Goal: Task Accomplishment & Management: Complete application form

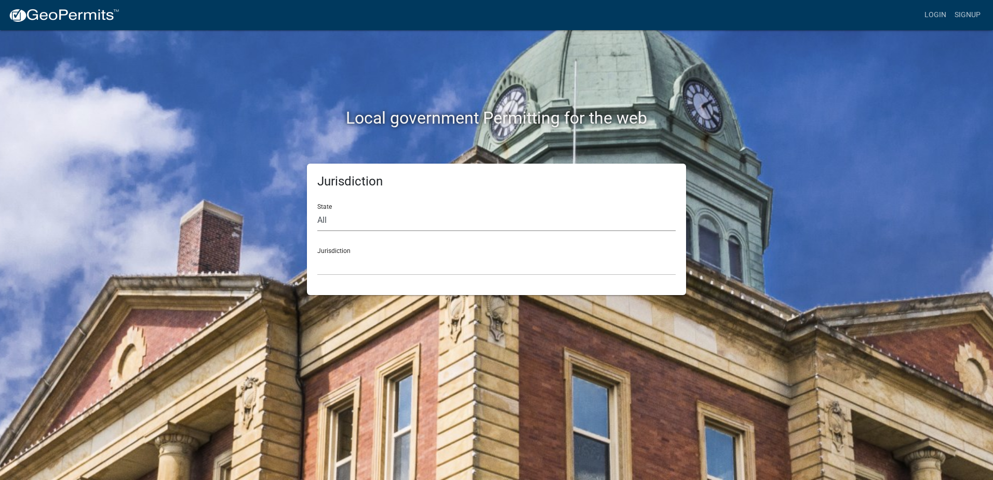
click at [326, 221] on select "All Colorado Georgia Indiana Iowa Kansas Minnesota Ohio South Carolina Wisconsin" at bounding box center [496, 220] width 358 height 21
select select "[US_STATE]"
click at [317, 210] on select "All Colorado Georgia Indiana Iowa Kansas Minnesota Ohio South Carolina Wisconsin" at bounding box center [496, 220] width 358 height 21
click at [331, 261] on select "Boone County, Iowa Butler County, Iowa Cerro Gordo County, Iowa City of Harlan,…" at bounding box center [496, 264] width 358 height 21
click at [333, 266] on select "Boone County, Iowa Butler County, Iowa Cerro Gordo County, Iowa City of Harlan,…" at bounding box center [496, 264] width 358 height 21
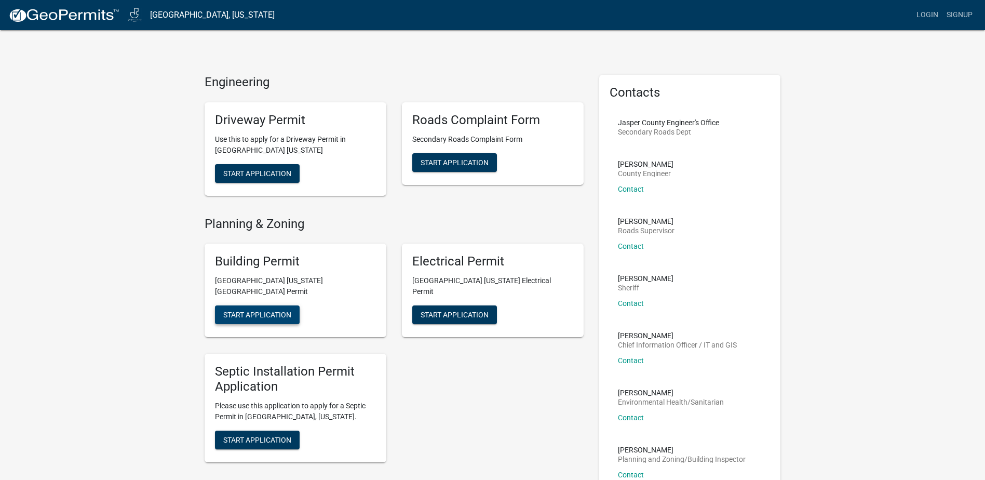
click at [262, 311] on span "Start Application" at bounding box center [257, 315] width 68 height 8
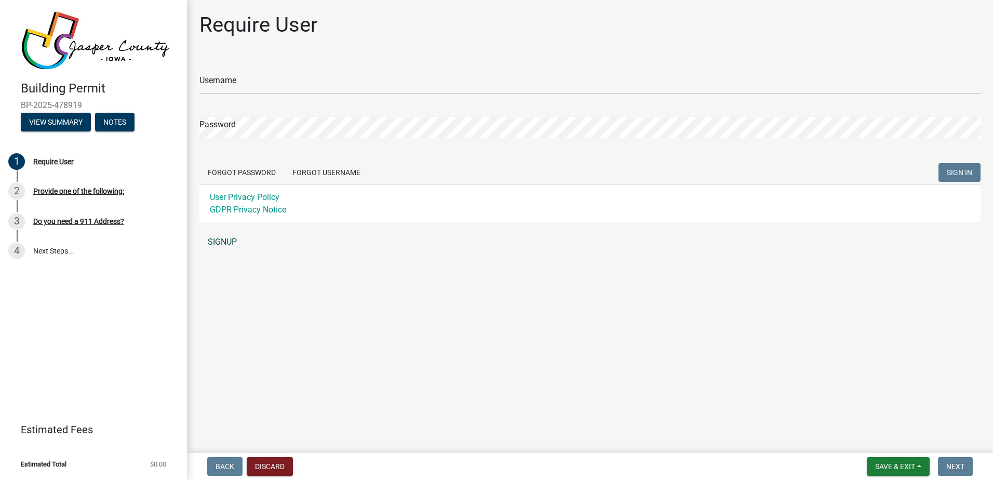
click at [222, 243] on link "SIGNUP" at bounding box center [589, 242] width 781 height 21
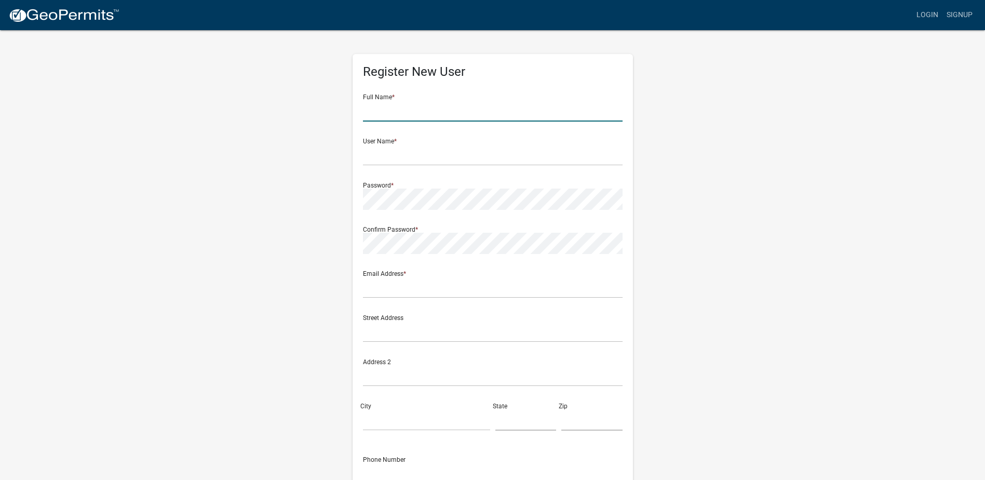
click at [392, 111] on input "text" at bounding box center [493, 110] width 260 height 21
type input "[PERSON_NAME]"
type input "[PERSON_NAME][EMAIL_ADDRESS][PERSON_NAME][DOMAIN_NAME]"
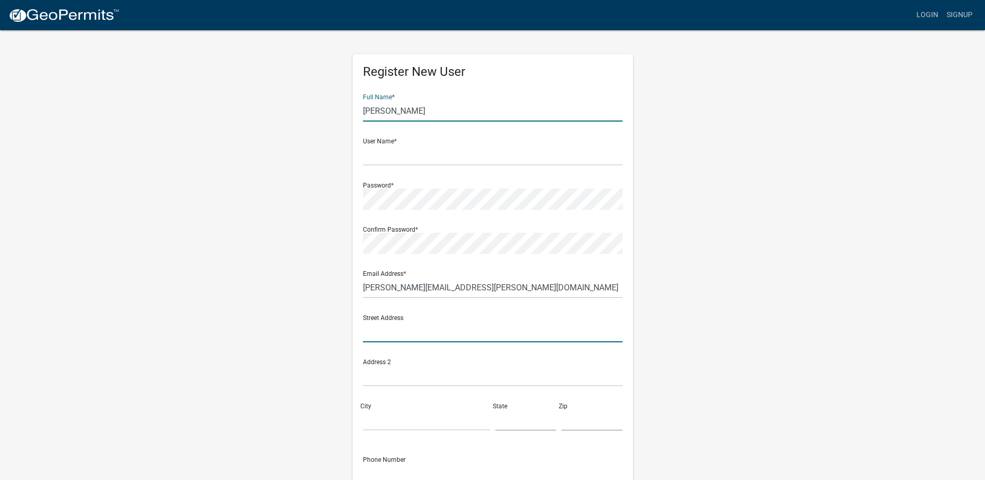
type input "[STREET_ADDRESS]"
type input "Colfax"
type input "5157107000"
click at [377, 110] on input "[PERSON_NAME]" at bounding box center [493, 110] width 260 height 21
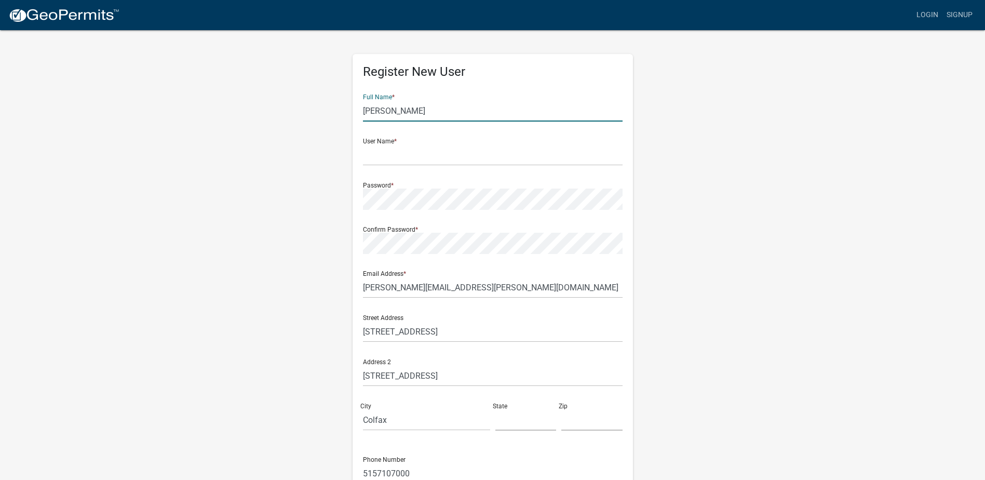
click at [396, 112] on input "Jeffrey D VerSteegh" at bounding box center [493, 110] width 260 height 21
type input "[PERSON_NAME]"
type input "versteeghjeff"
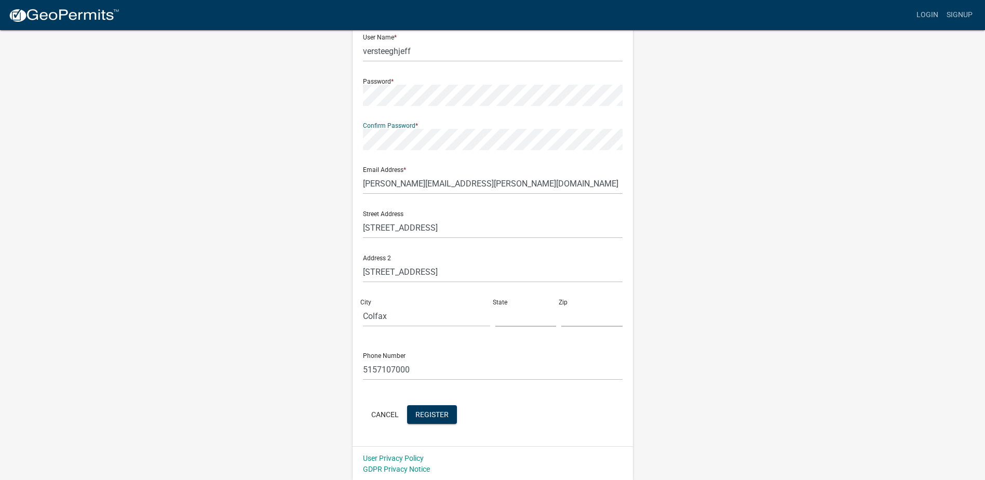
scroll to position [105, 0]
click at [518, 320] on input "text" at bounding box center [525, 314] width 61 height 21
type input "IA"
type input "50054"
click at [423, 413] on span "Register" at bounding box center [431, 413] width 33 height 8
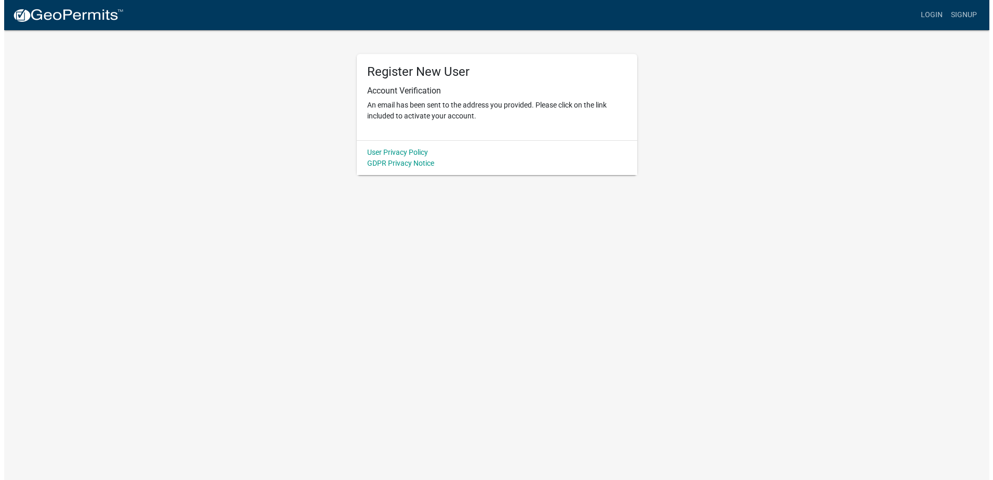
scroll to position [0, 0]
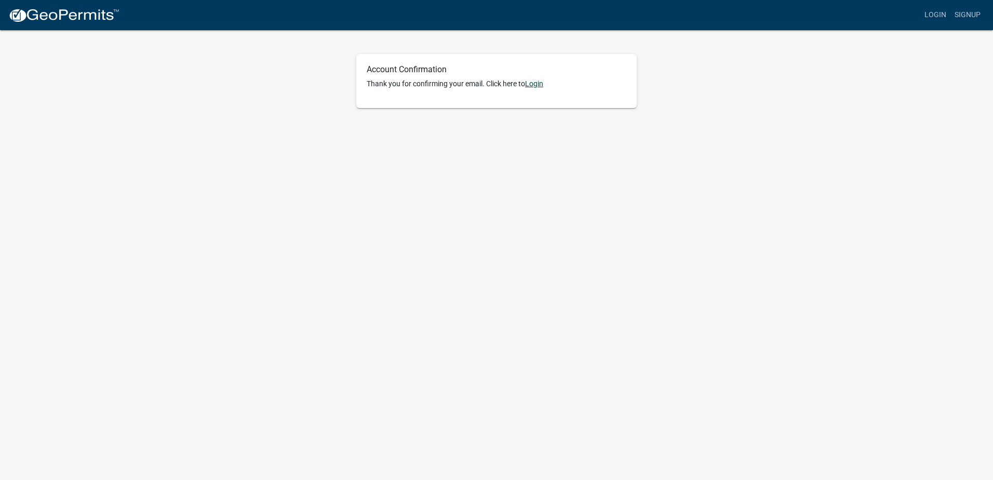
click at [531, 83] on link "Login" at bounding box center [534, 83] width 18 height 8
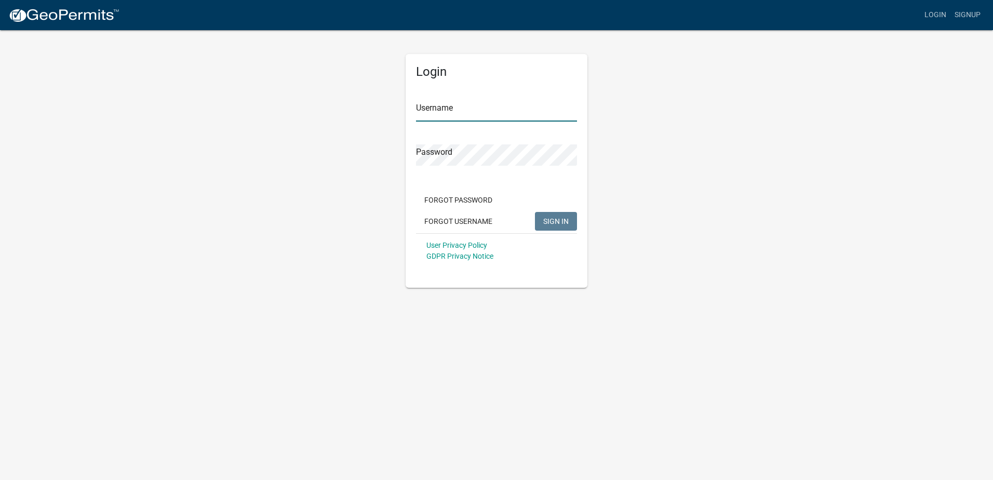
type input "versteeghjeff"
click at [554, 222] on span "SIGN IN" at bounding box center [555, 221] width 25 height 8
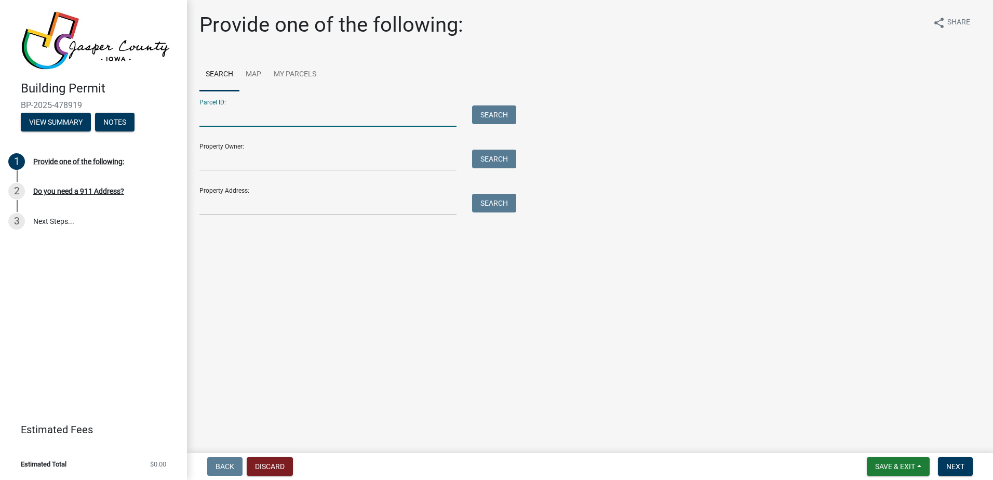
click at [250, 116] on input "Parcel ID:" at bounding box center [327, 115] width 257 height 21
type input "4"
click at [237, 159] on input "Property Owner:" at bounding box center [327, 160] width 257 height 21
type input "[PERSON_NAME]"
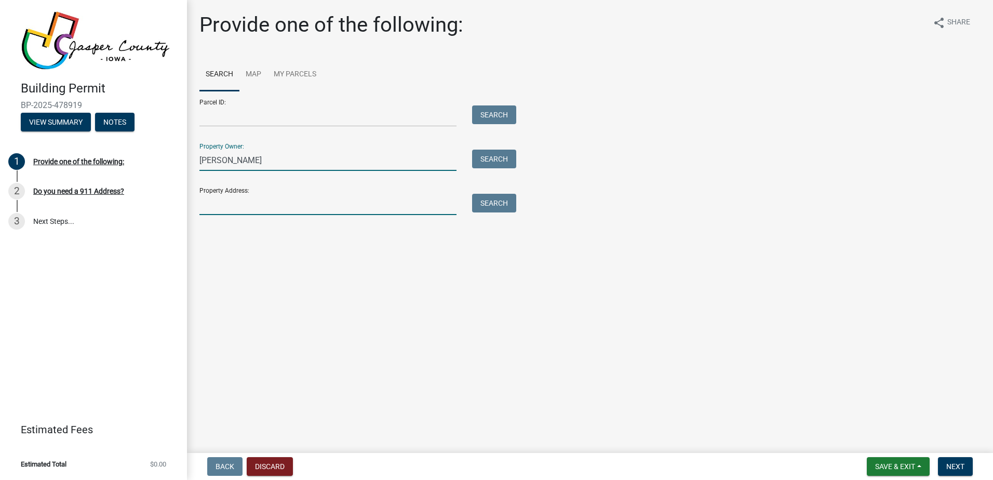
type input "[STREET_ADDRESS]"
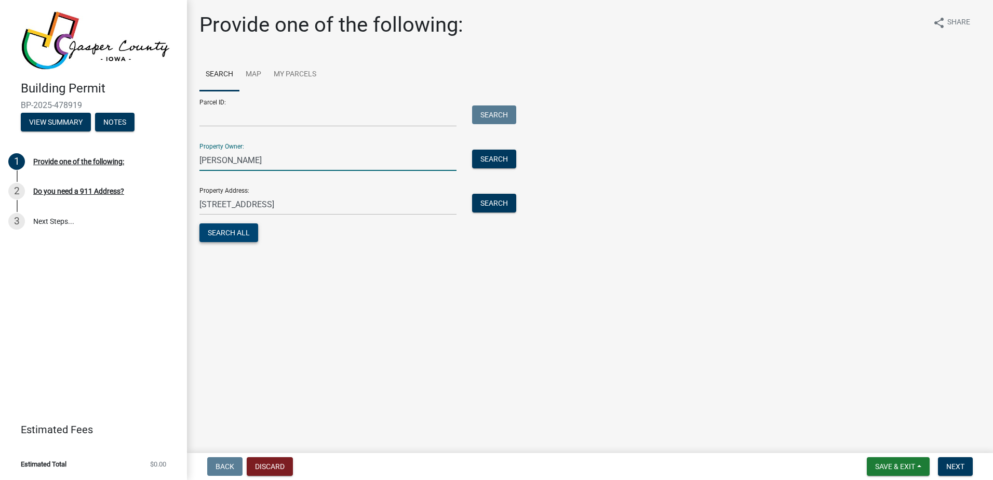
click at [243, 230] on button "Search All" at bounding box center [228, 232] width 59 height 19
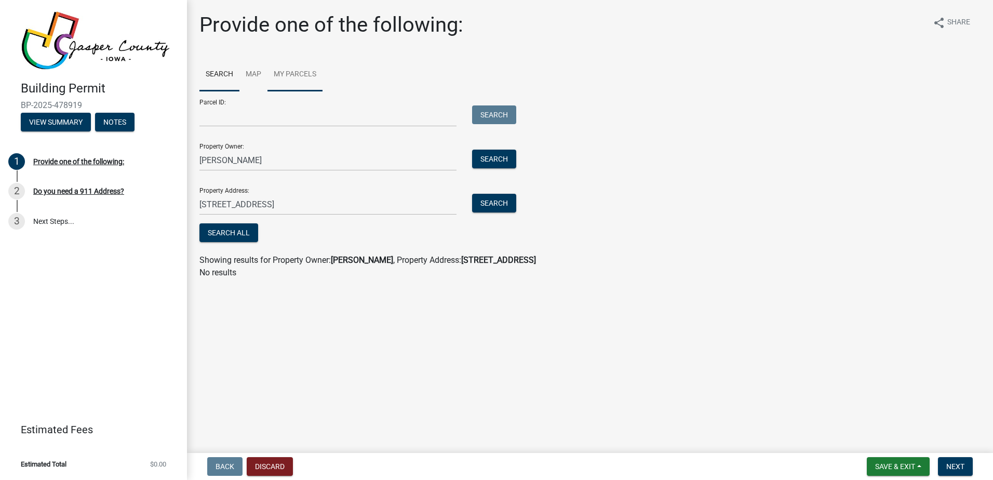
click at [291, 71] on link "My Parcels" at bounding box center [294, 74] width 55 height 33
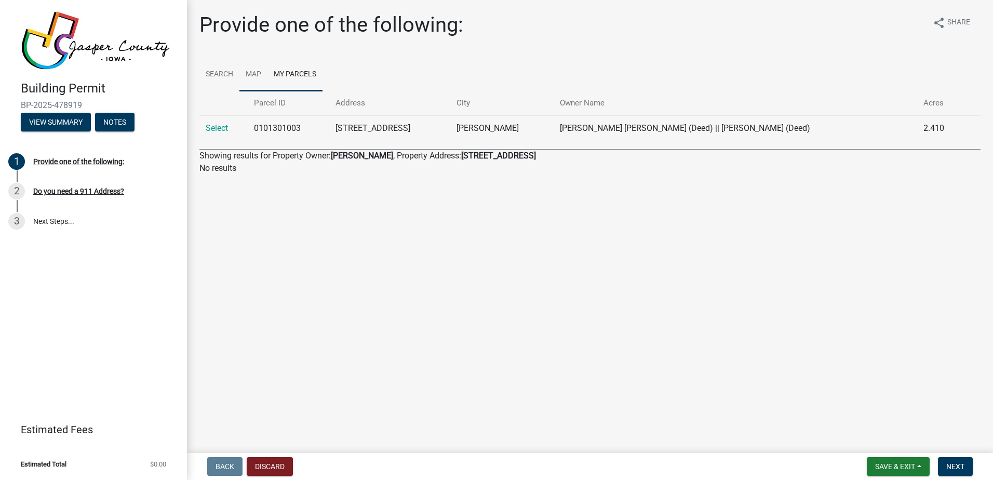
click at [253, 74] on link "Map" at bounding box center [253, 74] width 28 height 33
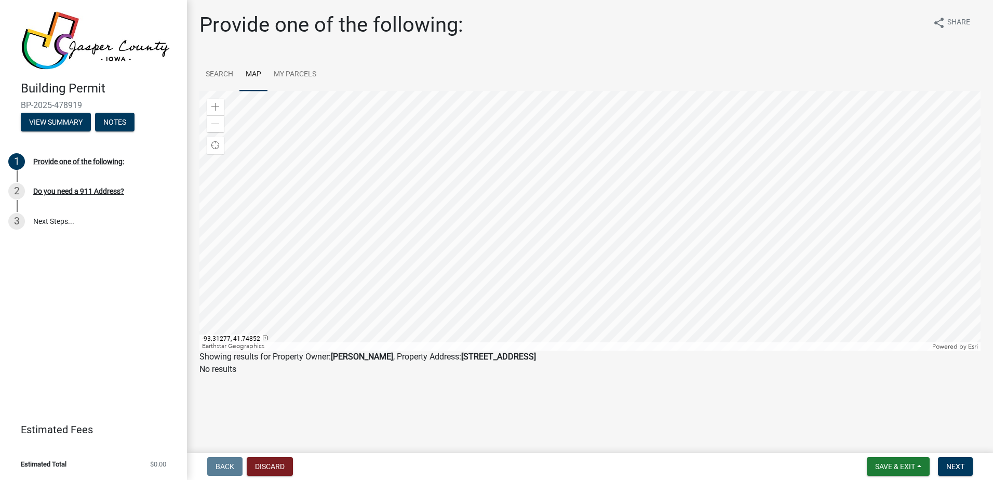
click at [485, 183] on div at bounding box center [589, 221] width 781 height 260
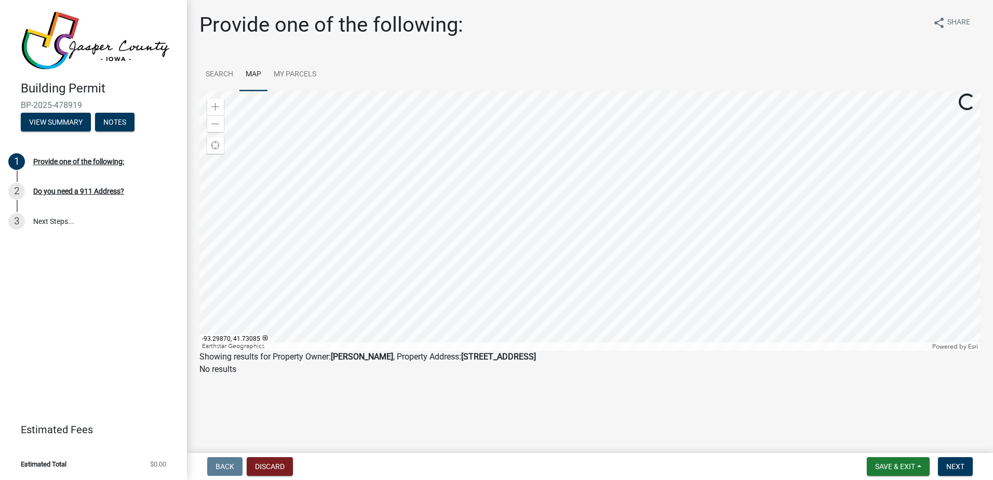
click at [506, 219] on div at bounding box center [589, 221] width 781 height 260
click at [426, 270] on div at bounding box center [589, 221] width 781 height 260
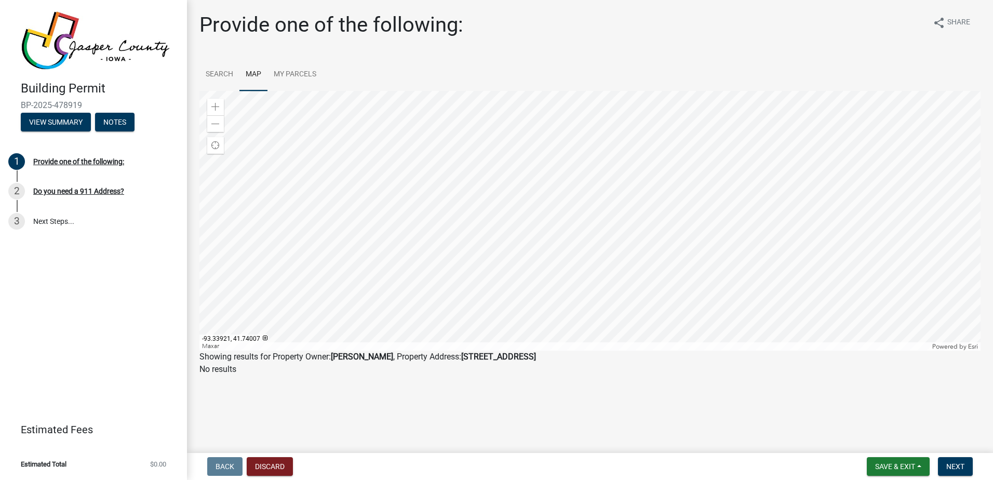
click at [348, 274] on div at bounding box center [589, 221] width 781 height 260
click at [354, 277] on div at bounding box center [589, 221] width 781 height 260
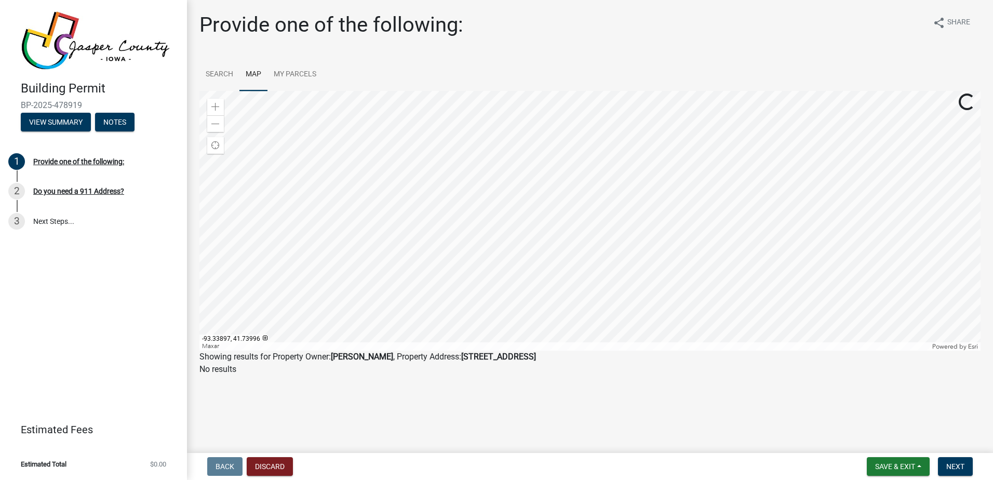
click at [354, 277] on div at bounding box center [589, 221] width 781 height 260
click at [239, 253] on div at bounding box center [589, 221] width 781 height 260
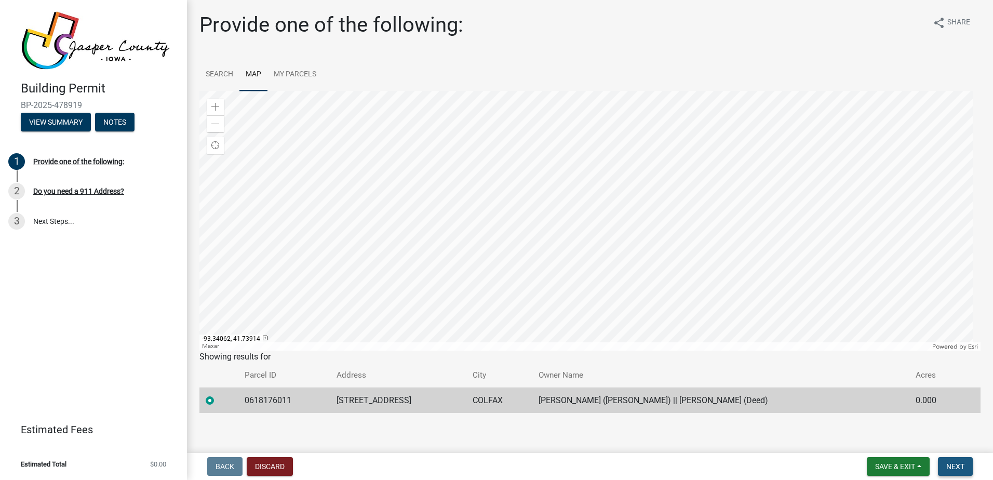
click at [952, 466] on span "Next" at bounding box center [955, 466] width 18 height 8
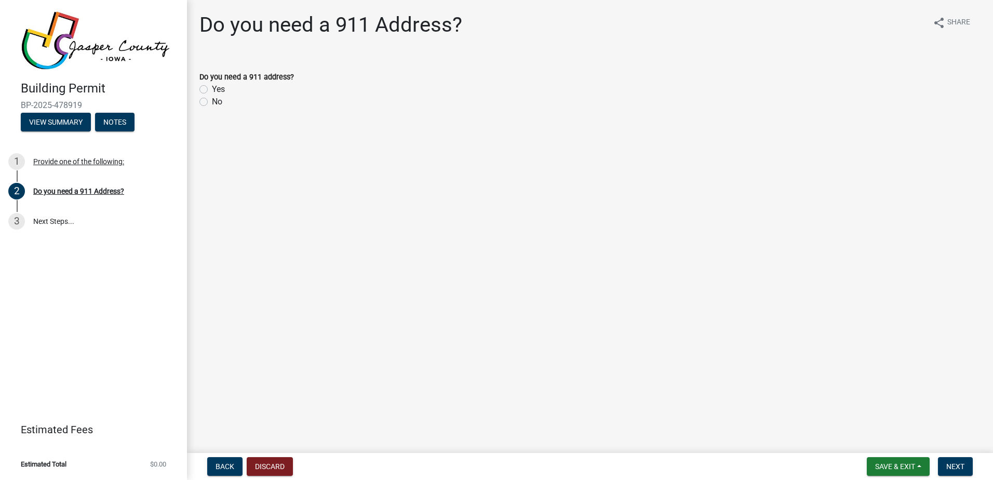
click at [212, 101] on label "No" at bounding box center [217, 102] width 10 height 12
click at [212, 101] on input "No" at bounding box center [215, 99] width 7 height 7
radio input "true"
click at [953, 465] on span "Next" at bounding box center [955, 466] width 18 height 8
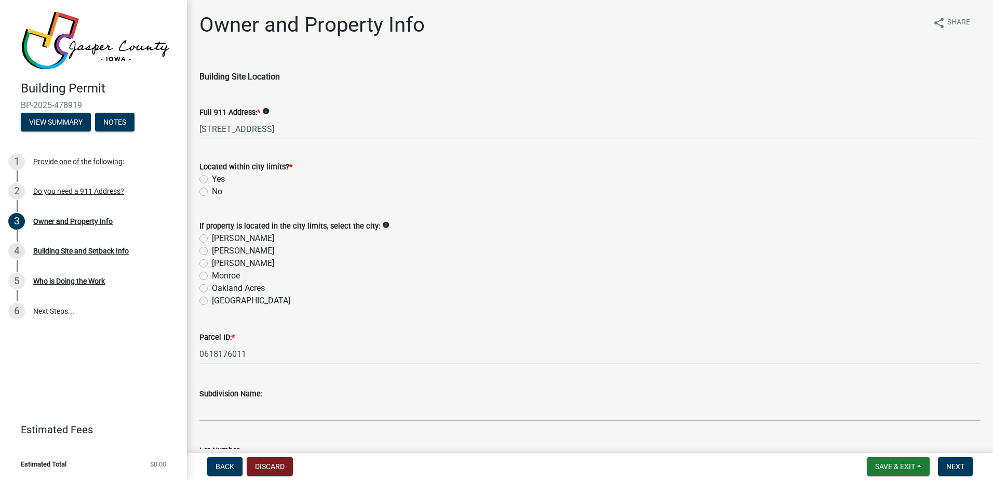
click at [212, 193] on label "No" at bounding box center [217, 191] width 10 height 12
click at [212, 192] on input "No" at bounding box center [215, 188] width 7 height 7
radio input "true"
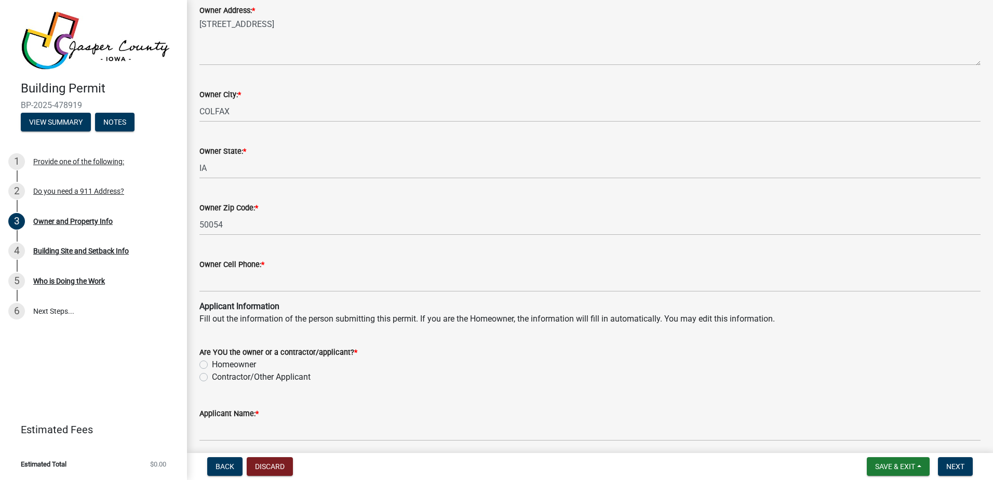
scroll to position [779, 0]
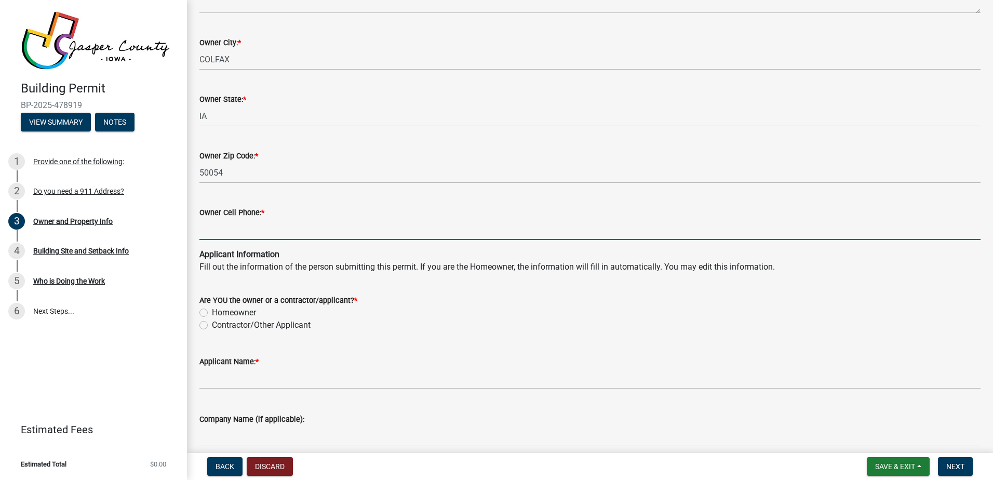
click at [229, 232] on input "Owner Cell Phone: *" at bounding box center [589, 229] width 781 height 21
type input "5157107000"
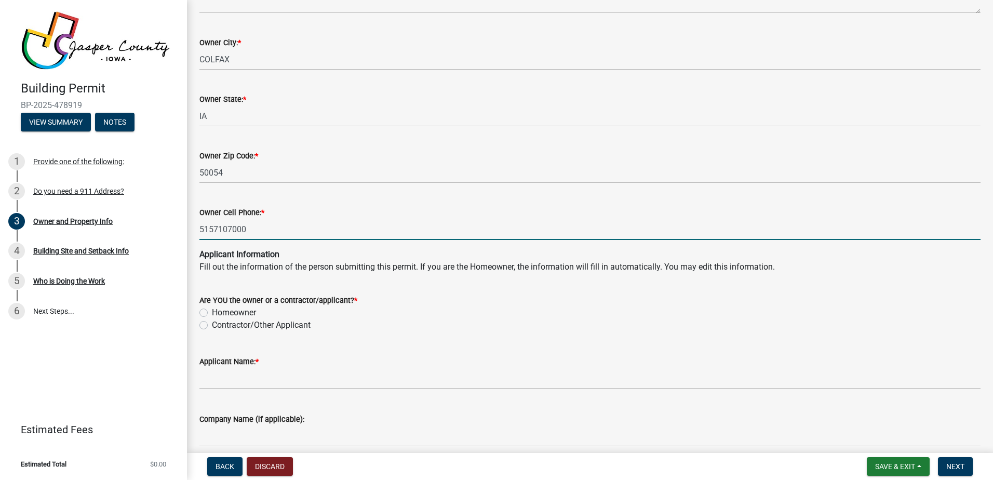
type input "[STREET_ADDRESS]"
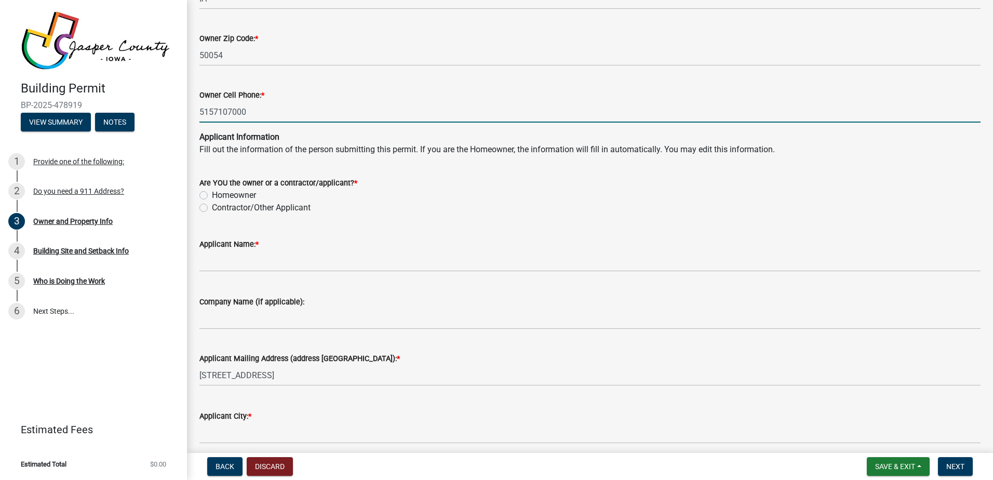
scroll to position [935, 0]
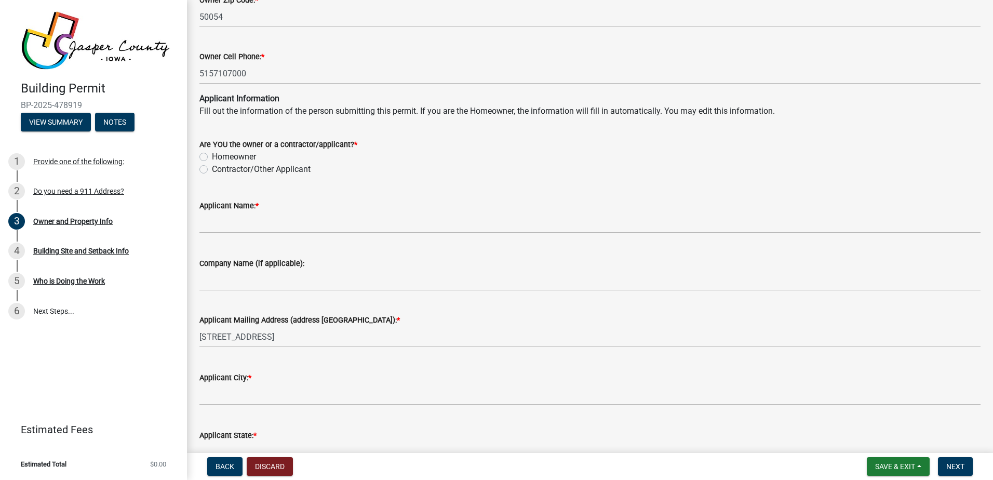
click at [212, 158] on label "Homeowner" at bounding box center [234, 157] width 44 height 12
click at [212, 157] on input "Homeowner" at bounding box center [215, 154] width 7 height 7
radio input "true"
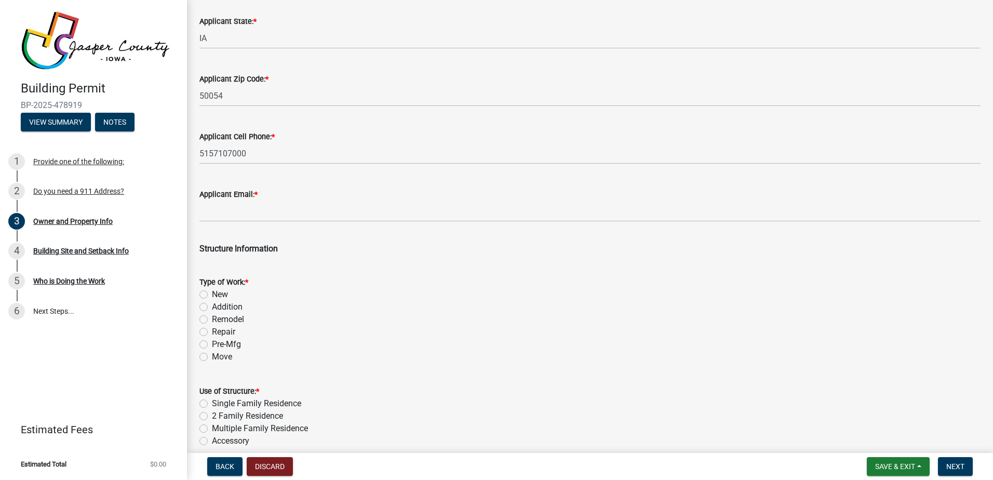
scroll to position [1350, 0]
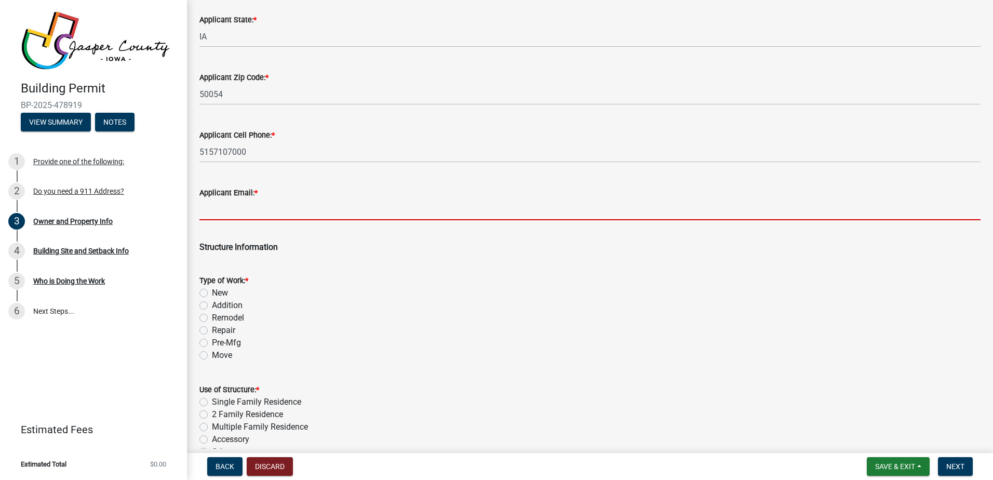
click at [224, 211] on input "Applicant Email: *" at bounding box center [589, 209] width 781 height 21
type input "[PERSON_NAME][EMAIL_ADDRESS][PERSON_NAME][DOMAIN_NAME]"
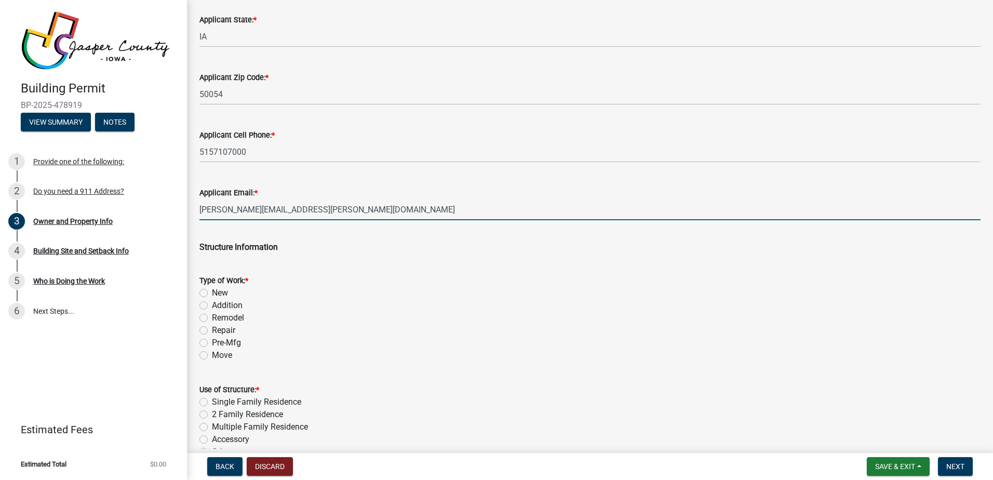
scroll to position [1402, 0]
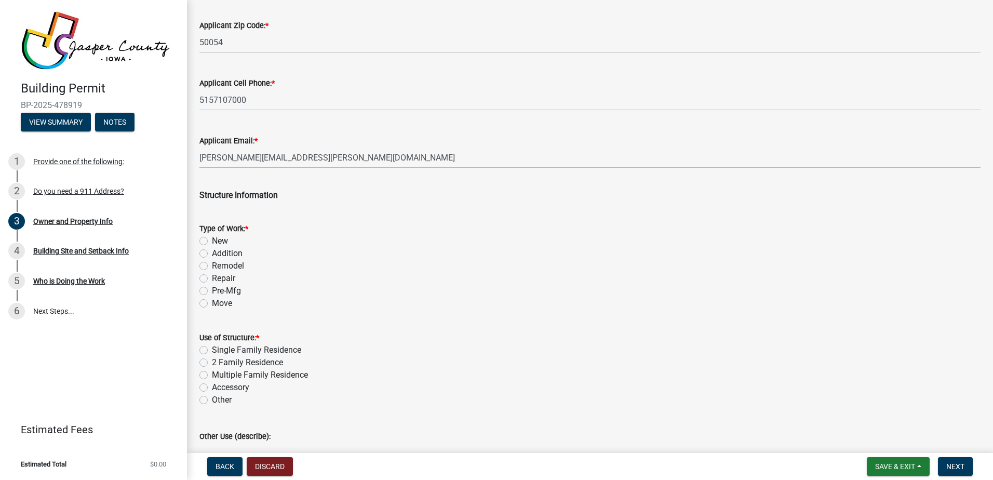
click at [212, 253] on label "Addition" at bounding box center [227, 253] width 31 height 12
click at [212, 253] on input "Addition" at bounding box center [215, 250] width 7 height 7
radio input "true"
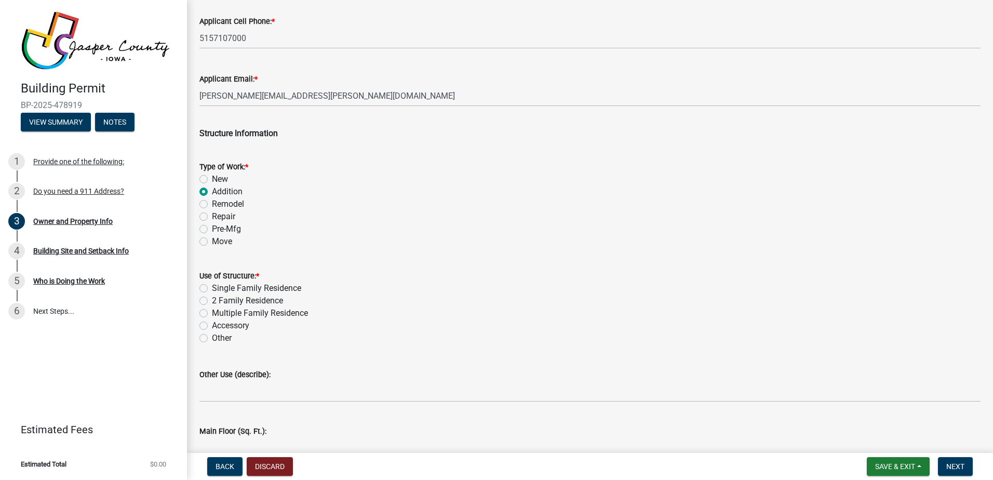
scroll to position [1506, 0]
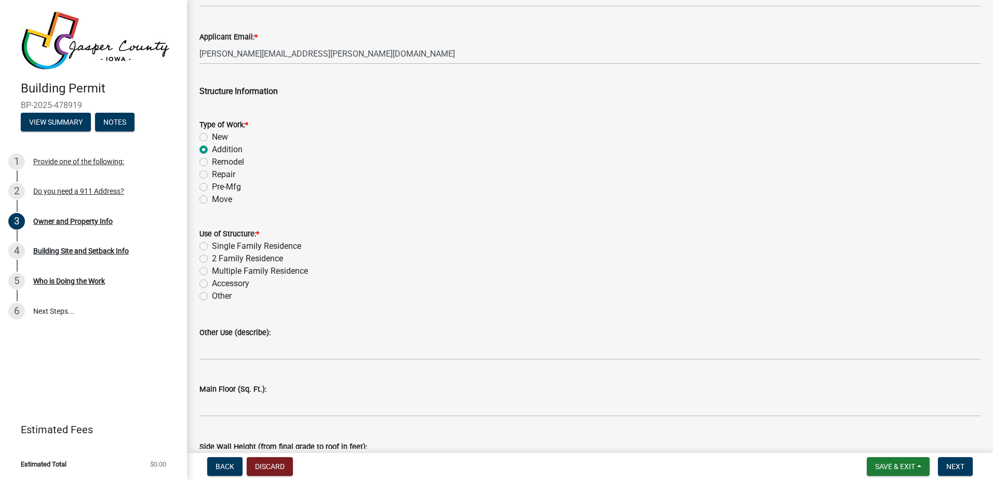
click at [212, 295] on label "Other" at bounding box center [222, 296] width 20 height 12
click at [212, 295] on input "Other" at bounding box center [215, 293] width 7 height 7
radio input "true"
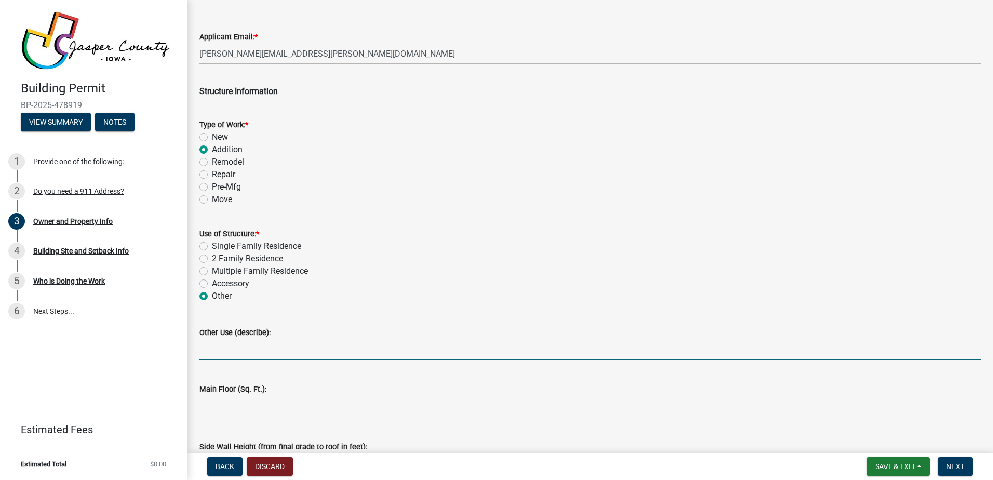
click at [222, 345] on input "Other Use (describe):" at bounding box center [589, 349] width 781 height 21
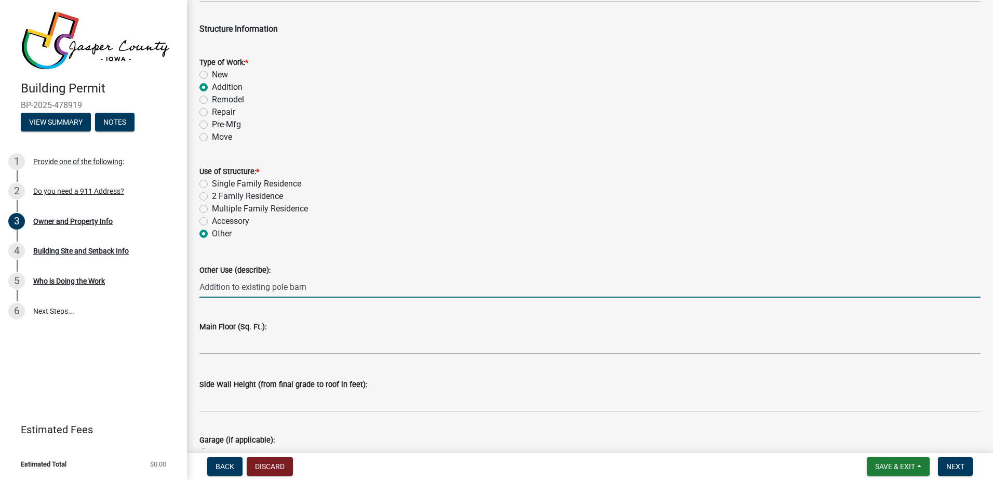
scroll to position [1610, 0]
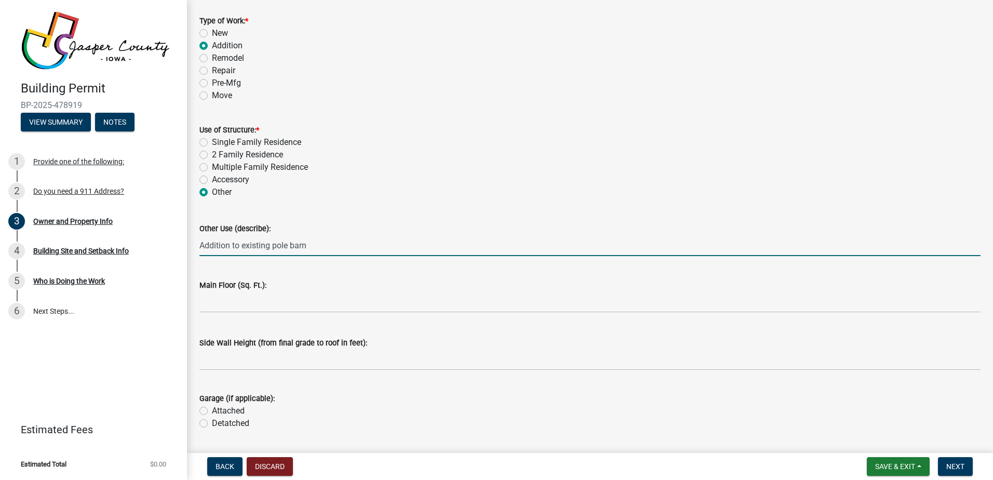
type input "Addition to existing pole barn"
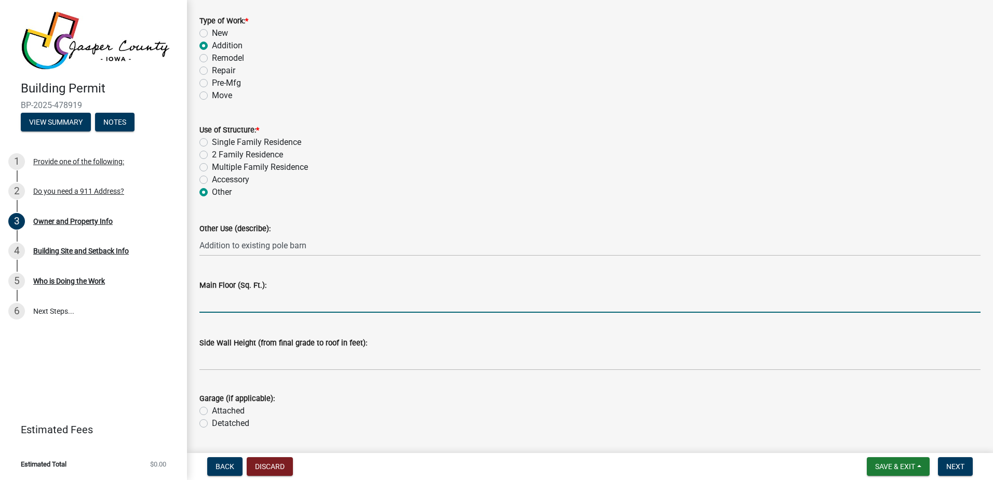
click at [263, 307] on input "text" at bounding box center [589, 301] width 781 height 21
type input "1536"
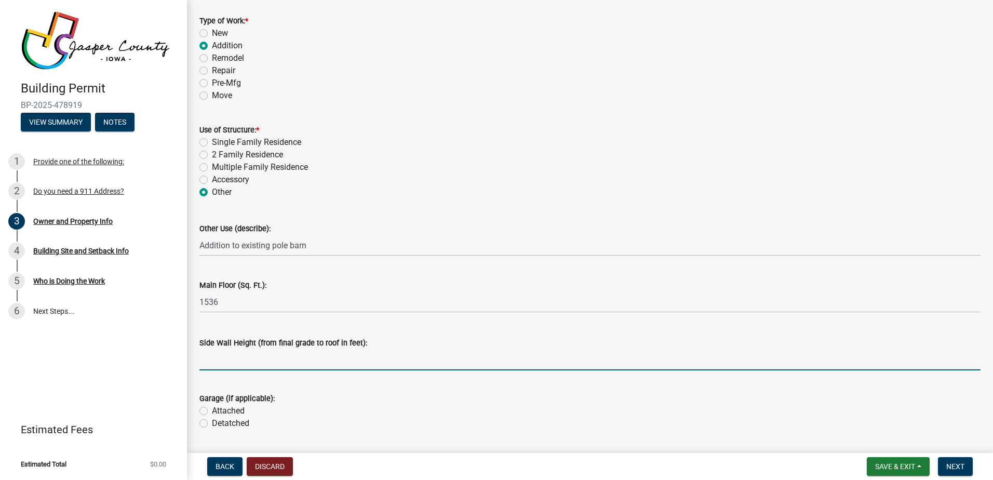
click at [234, 362] on input "text" at bounding box center [589, 359] width 781 height 21
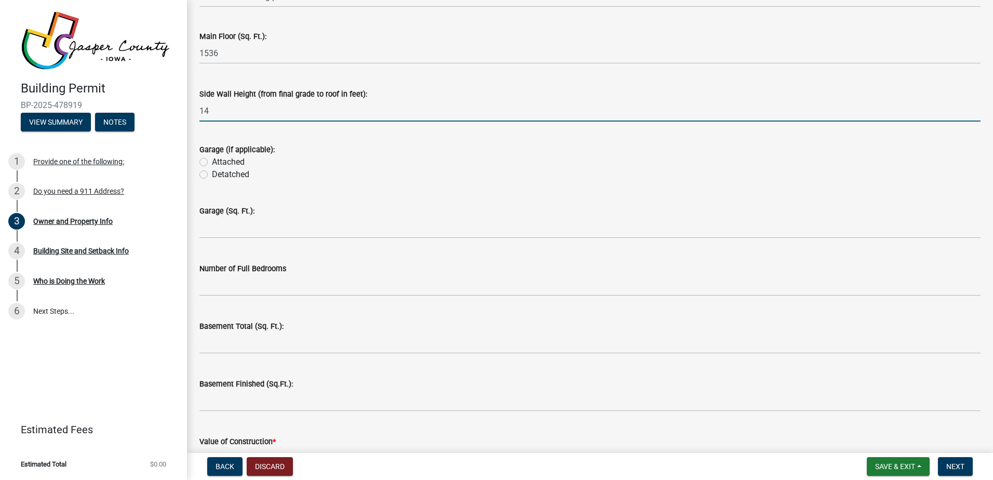
scroll to position [1870, 0]
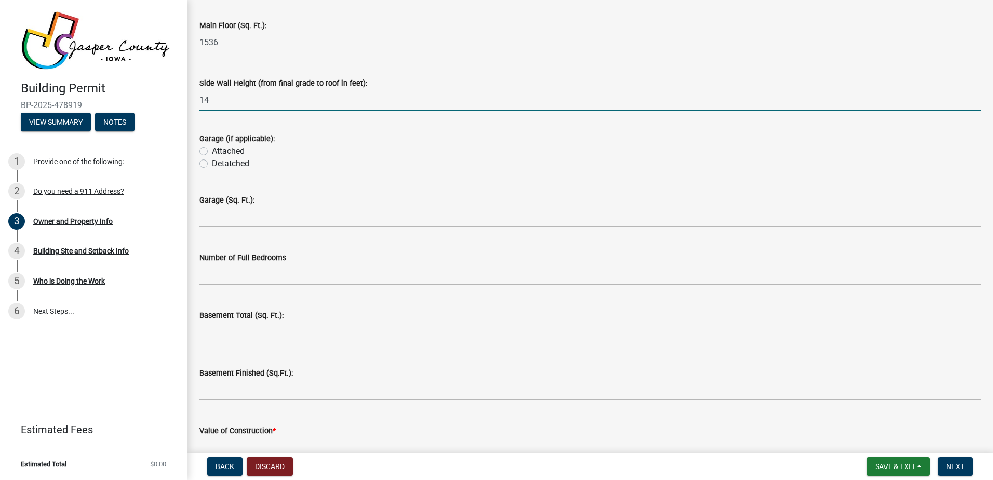
type input "14"
click at [212, 165] on label "Detatched" at bounding box center [230, 163] width 37 height 12
click at [212, 164] on input "Detatched" at bounding box center [215, 160] width 7 height 7
radio input "true"
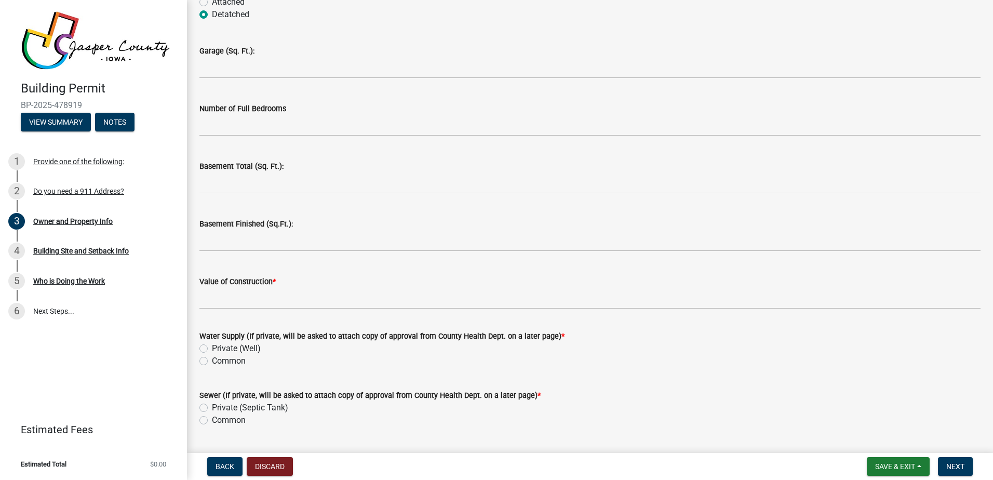
scroll to position [2077, 0]
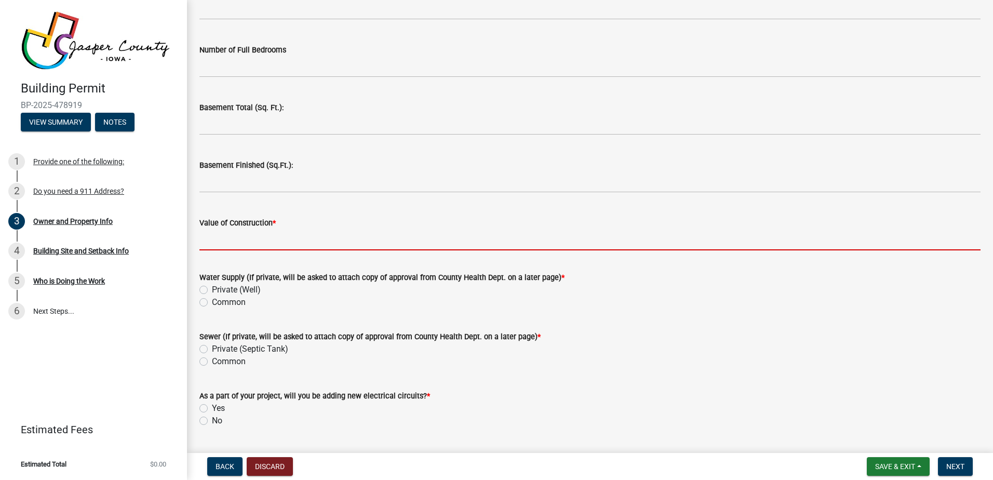
click at [212, 241] on input "Value of Construction *" at bounding box center [589, 239] width 781 height 21
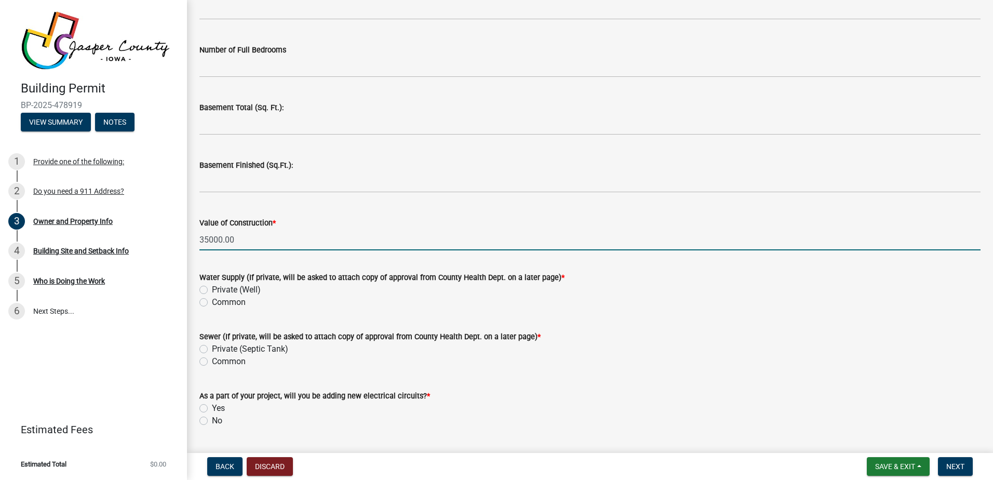
scroll to position [2105, 0]
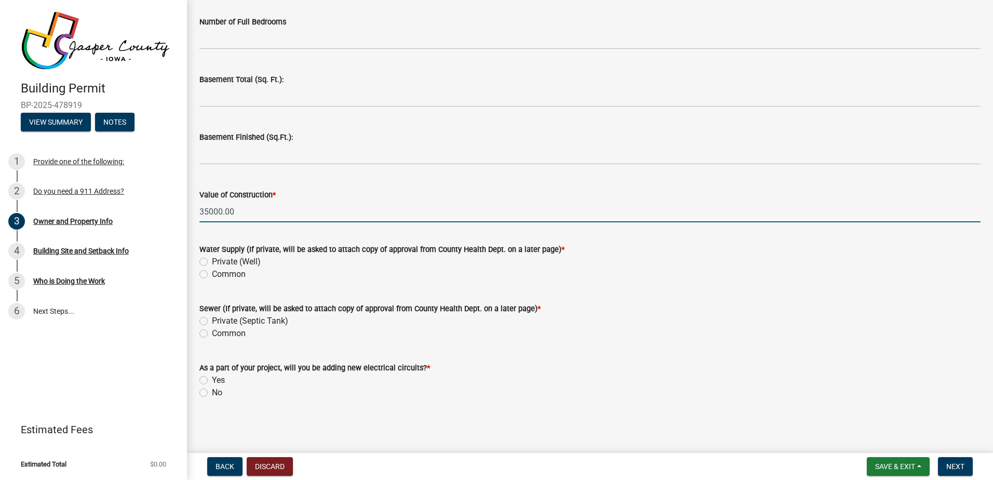
type input "35000.00"
click at [212, 378] on label "Yes" at bounding box center [218, 380] width 13 height 12
click at [212, 378] on input "Yes" at bounding box center [215, 377] width 7 height 7
radio input "true"
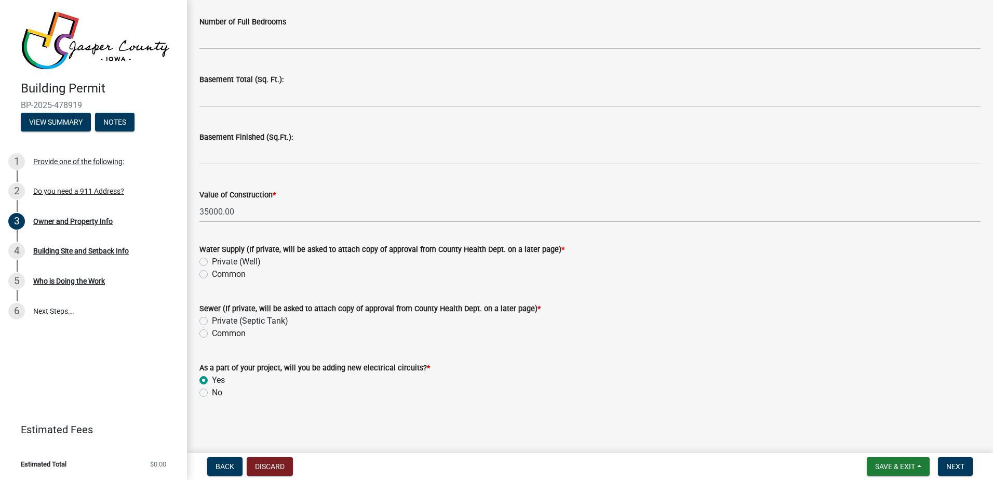
click at [212, 274] on label "Common" at bounding box center [229, 274] width 34 height 12
click at [212, 274] on input "Common" at bounding box center [215, 271] width 7 height 7
radio input "true"
click at [212, 323] on label "Private (Septic Tank)" at bounding box center [250, 321] width 76 height 12
click at [212, 321] on input "Private (Septic Tank)" at bounding box center [215, 318] width 7 height 7
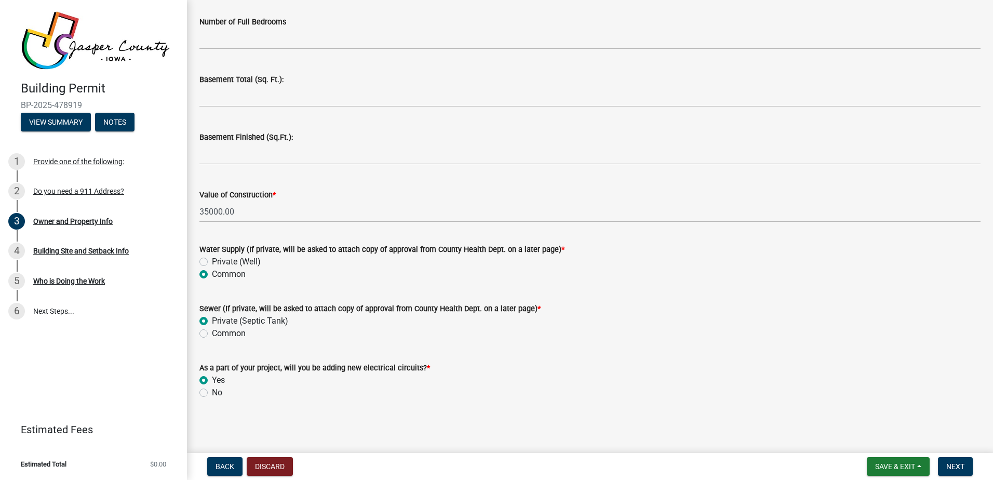
radio input "true"
click at [946, 463] on span "Next" at bounding box center [955, 466] width 18 height 8
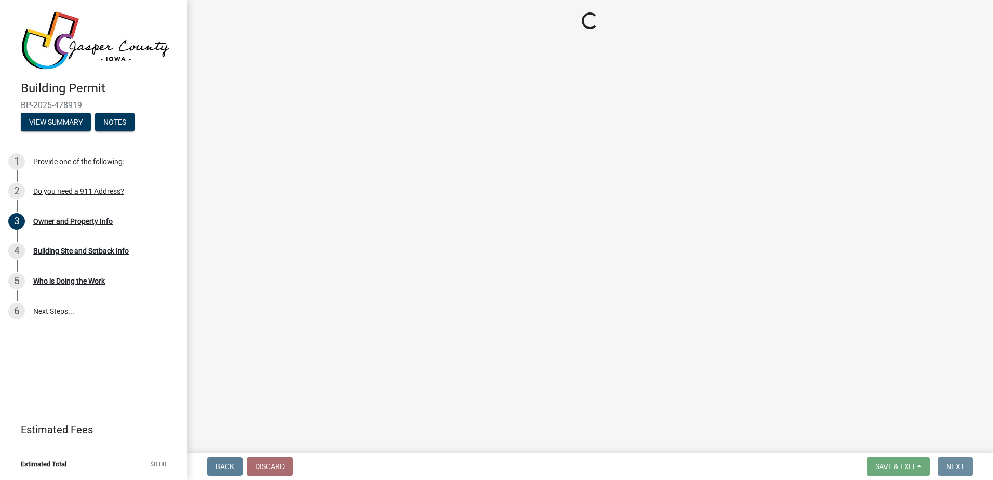
scroll to position [0, 0]
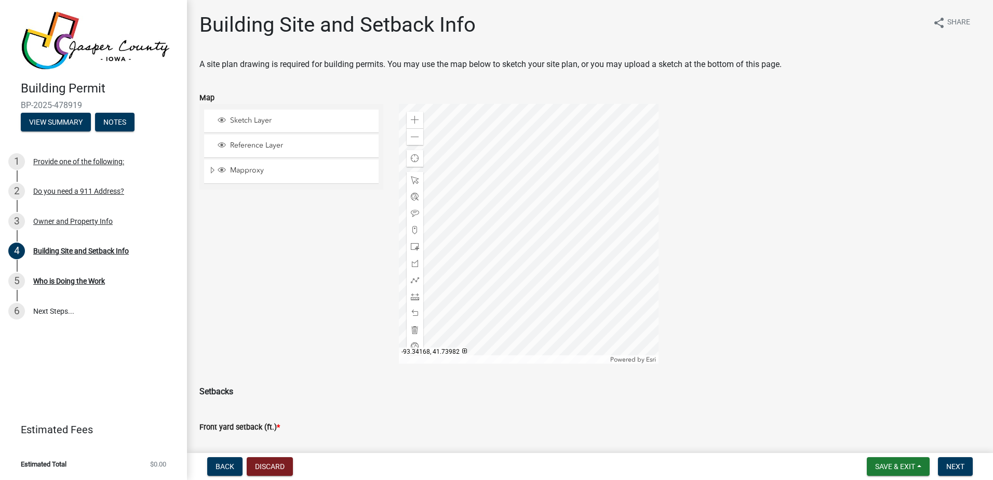
click at [505, 244] on div at bounding box center [529, 234] width 260 height 260
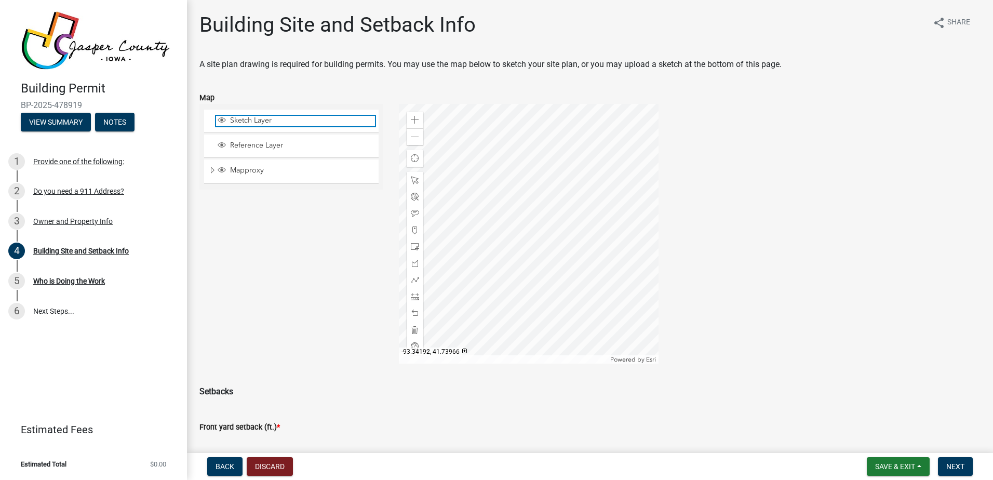
click at [257, 120] on span "Sketch Layer" at bounding box center [300, 120] width 147 height 9
click at [460, 225] on div at bounding box center [529, 234] width 260 height 260
click at [411, 244] on span at bounding box center [415, 247] width 8 height 8
click at [533, 259] on div at bounding box center [529, 234] width 260 height 260
click at [526, 256] on div at bounding box center [529, 234] width 260 height 260
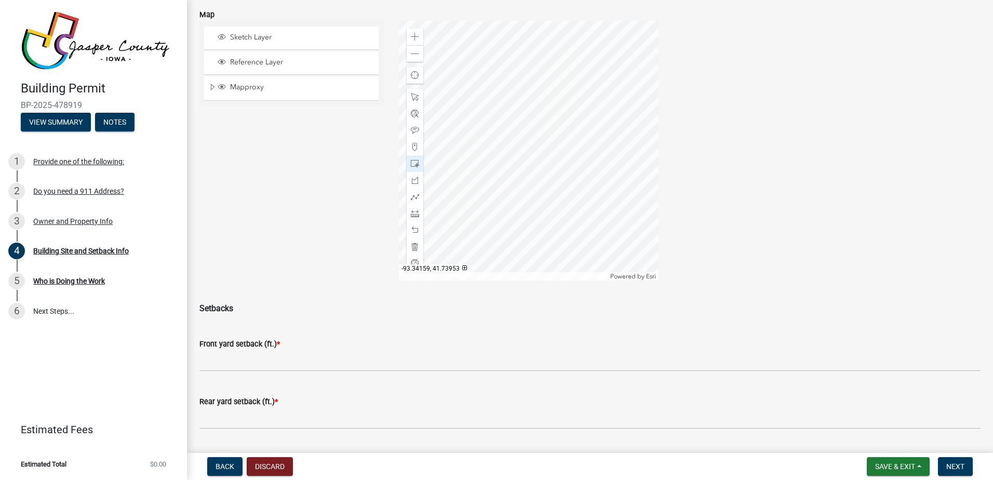
scroll to position [31, 0]
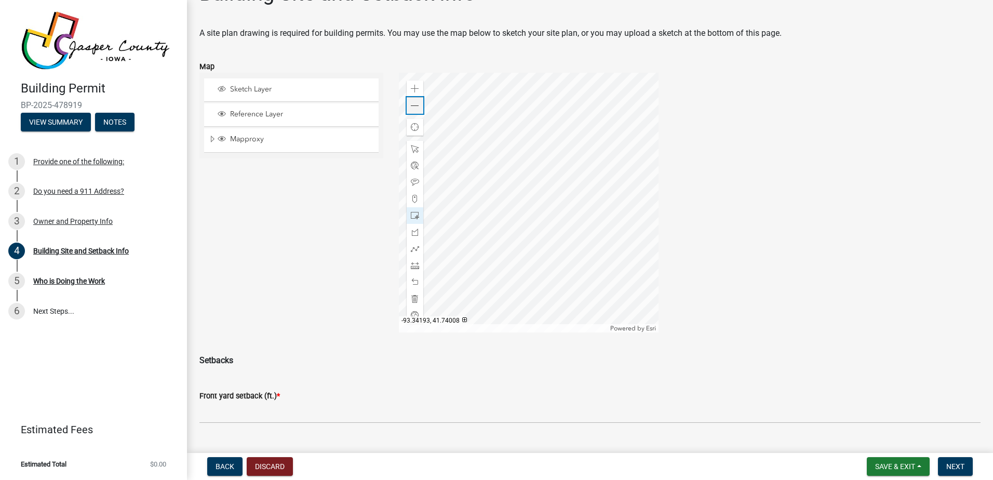
click at [412, 104] on span at bounding box center [415, 106] width 8 height 8
click at [520, 211] on div at bounding box center [529, 203] width 260 height 260
click at [413, 215] on span at bounding box center [415, 215] width 8 height 8
click at [521, 212] on div at bounding box center [529, 203] width 260 height 260
click at [411, 265] on span at bounding box center [415, 265] width 8 height 8
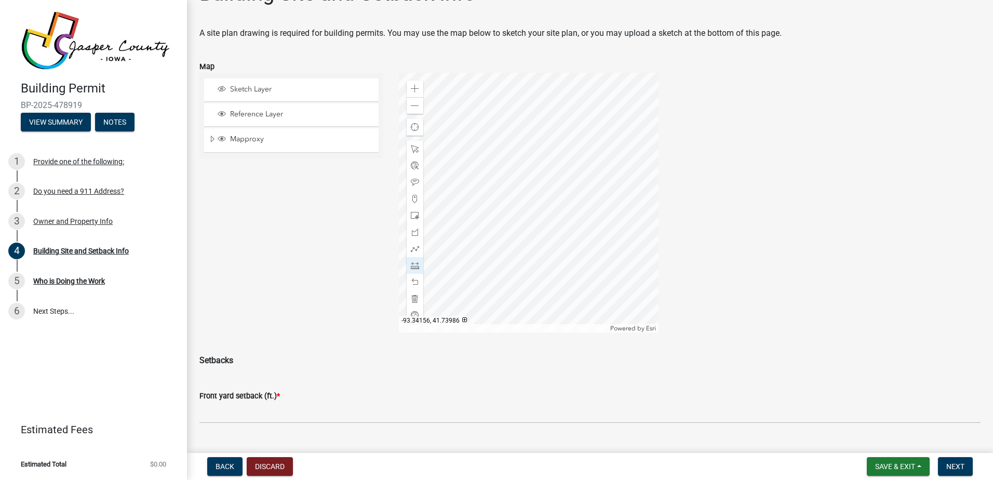
click at [527, 202] on div at bounding box center [529, 203] width 260 height 260
click at [526, 202] on div at bounding box center [529, 203] width 260 height 260
click at [567, 200] on div at bounding box center [529, 203] width 260 height 260
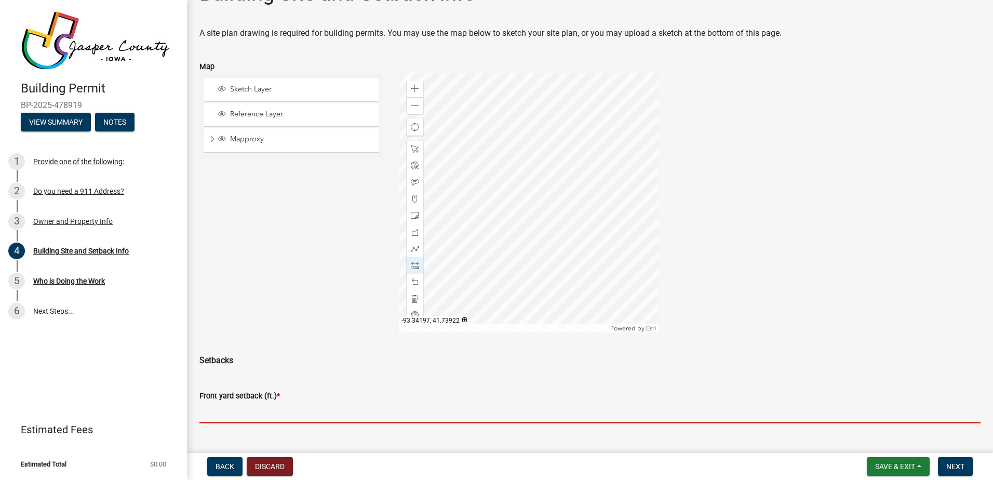
click at [234, 415] on input "text" at bounding box center [589, 412] width 781 height 21
click at [267, 463] on button "Discard" at bounding box center [270, 466] width 46 height 19
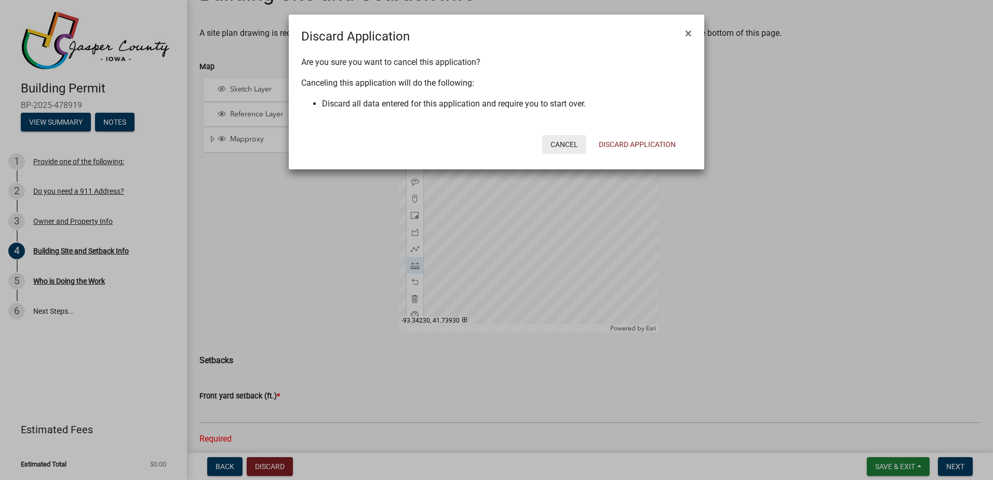
click at [570, 140] on button "Cancel" at bounding box center [564, 144] width 44 height 19
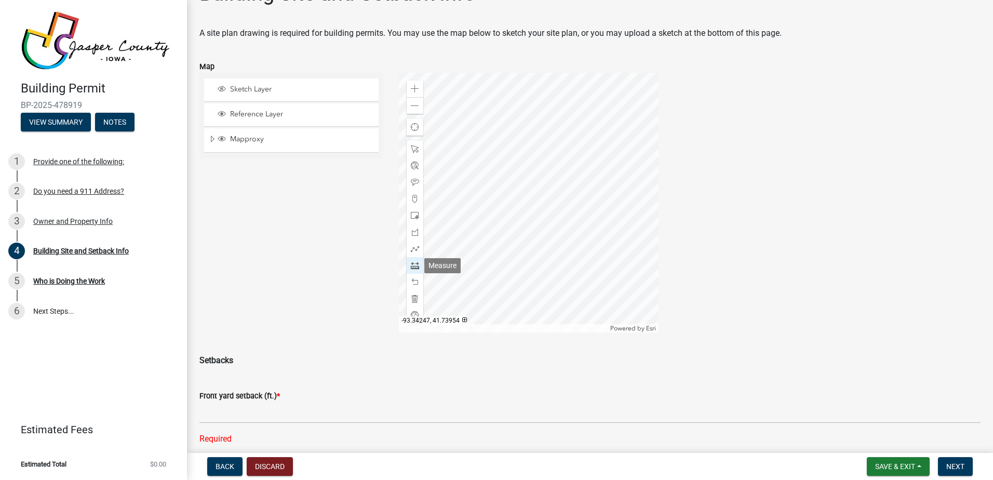
click at [411, 264] on span at bounding box center [415, 265] width 8 height 8
click at [412, 214] on span at bounding box center [415, 215] width 8 height 8
click at [251, 89] on span "Sketch Layer" at bounding box center [300, 89] width 147 height 9
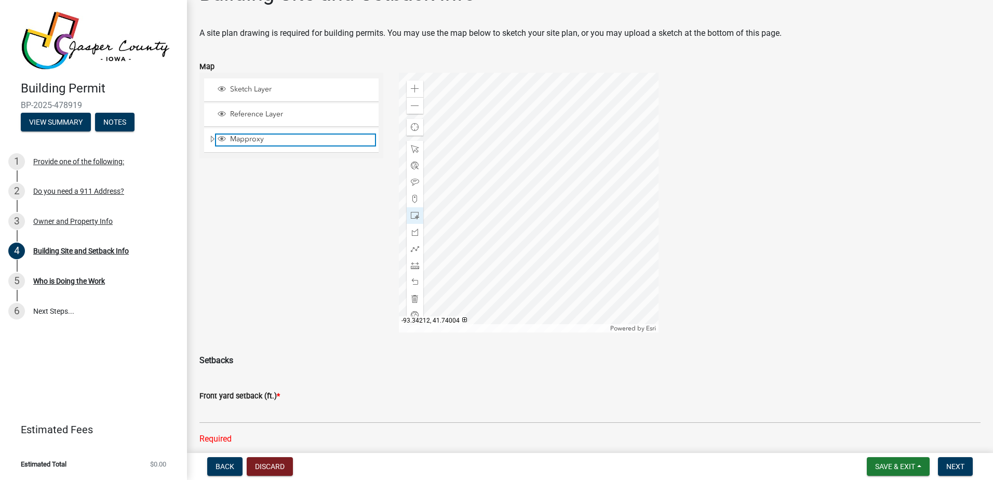
click at [283, 136] on span "Mapproxy" at bounding box center [300, 139] width 147 height 9
click at [257, 84] on div "Sketch Layer" at bounding box center [291, 89] width 174 height 23
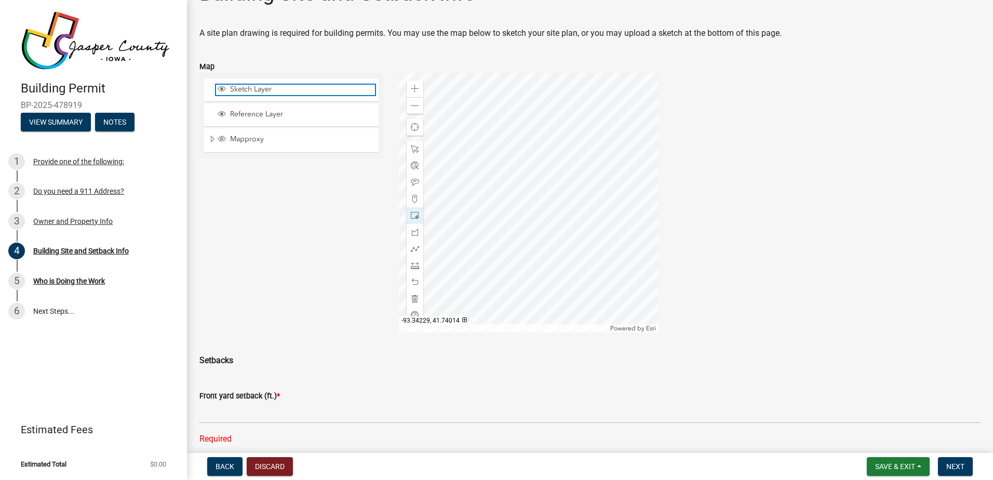
click at [264, 87] on span "Sketch Layer" at bounding box center [300, 89] width 147 height 9
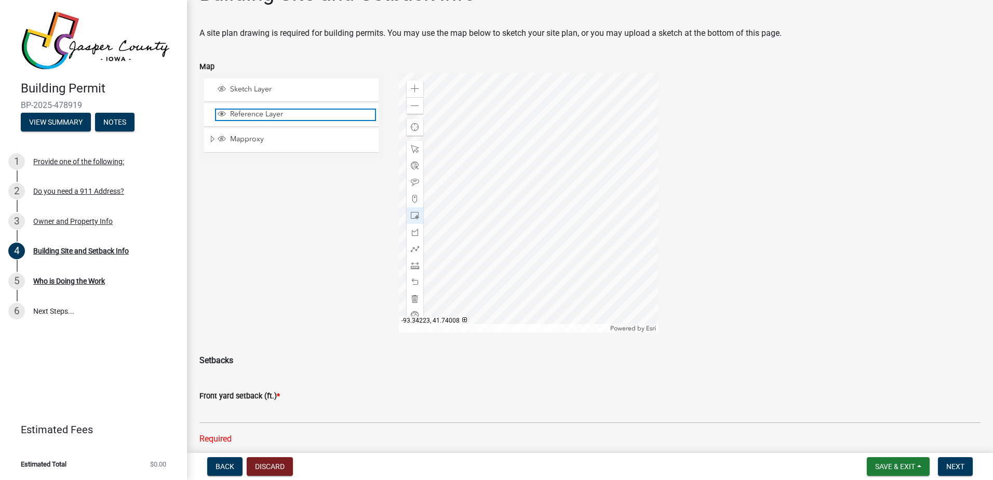
click at [268, 114] on span "Reference Layer" at bounding box center [300, 114] width 147 height 9
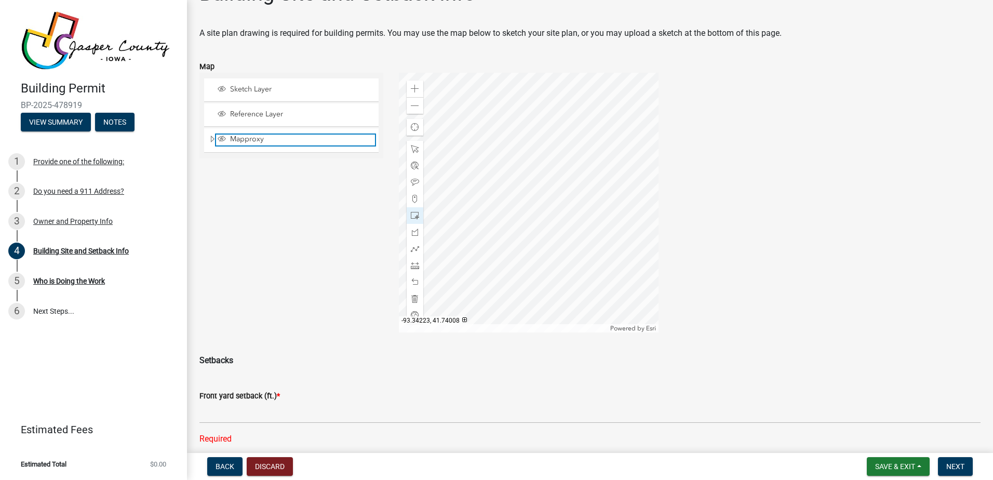
click at [260, 137] on span "Mapproxy" at bounding box center [300, 139] width 147 height 9
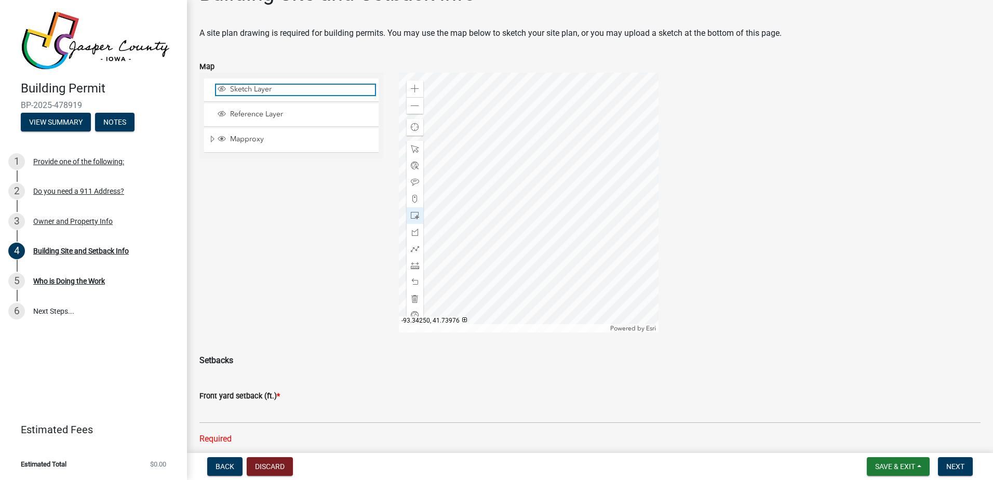
click at [255, 88] on span "Sketch Layer" at bounding box center [300, 89] width 147 height 9
click at [534, 208] on div at bounding box center [529, 203] width 260 height 260
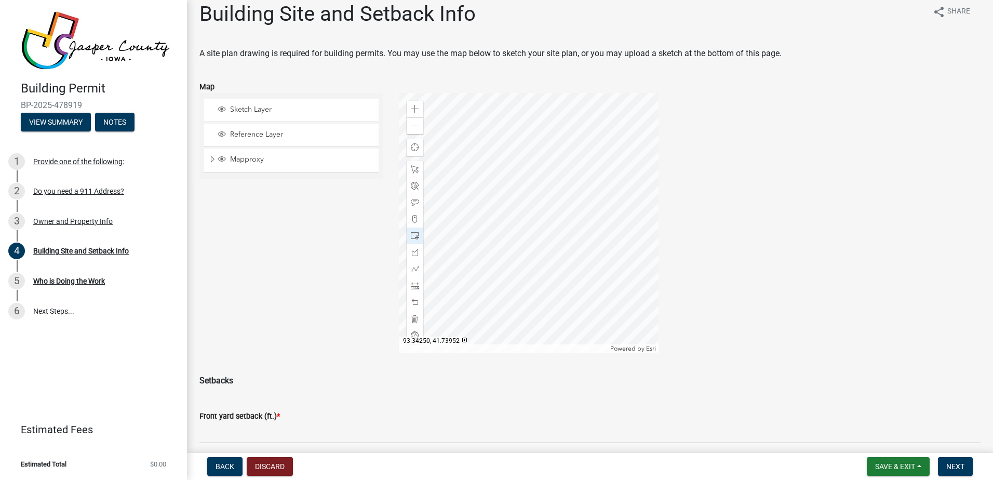
scroll to position [0, 0]
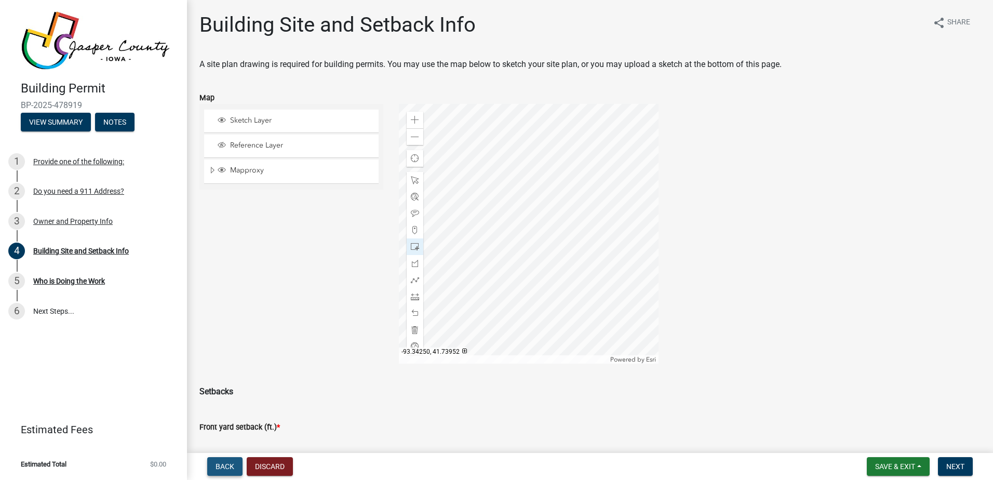
click at [225, 462] on span "Back" at bounding box center [225, 466] width 19 height 8
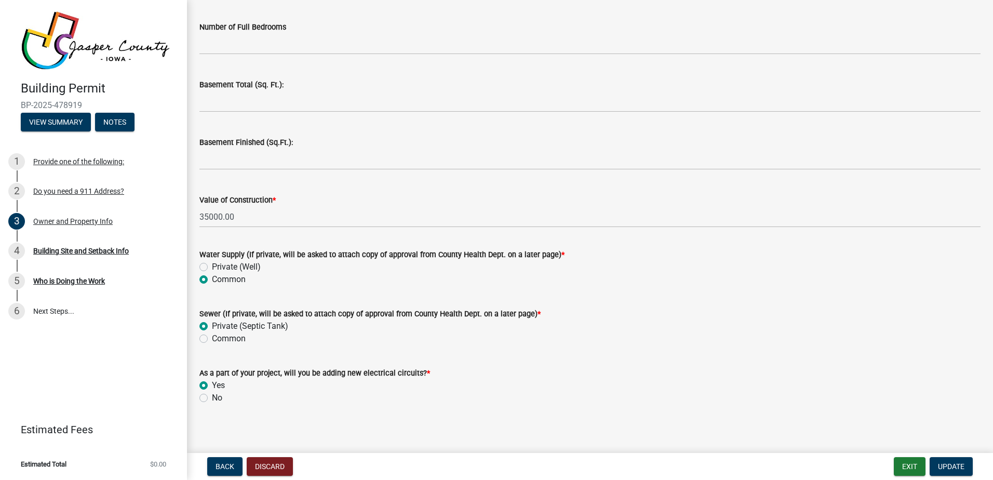
scroll to position [2105, 0]
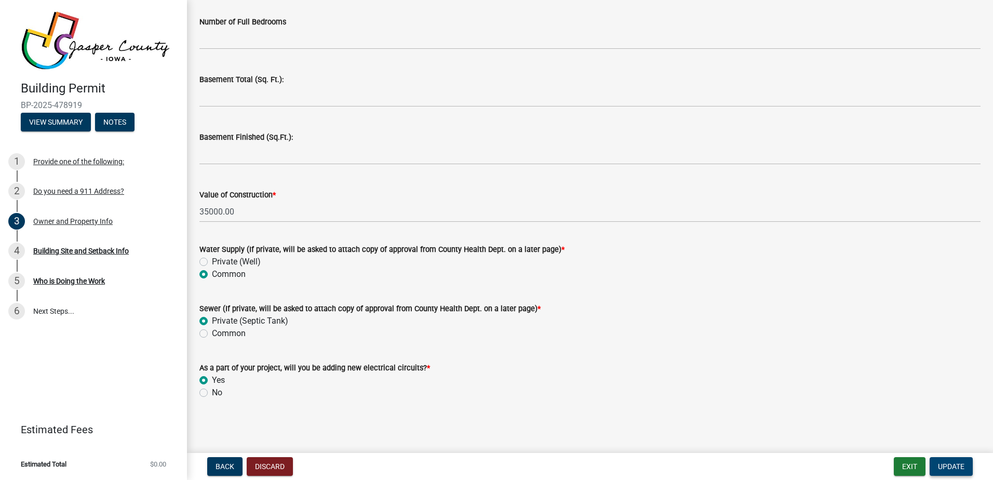
click at [955, 463] on span "Update" at bounding box center [951, 466] width 26 height 8
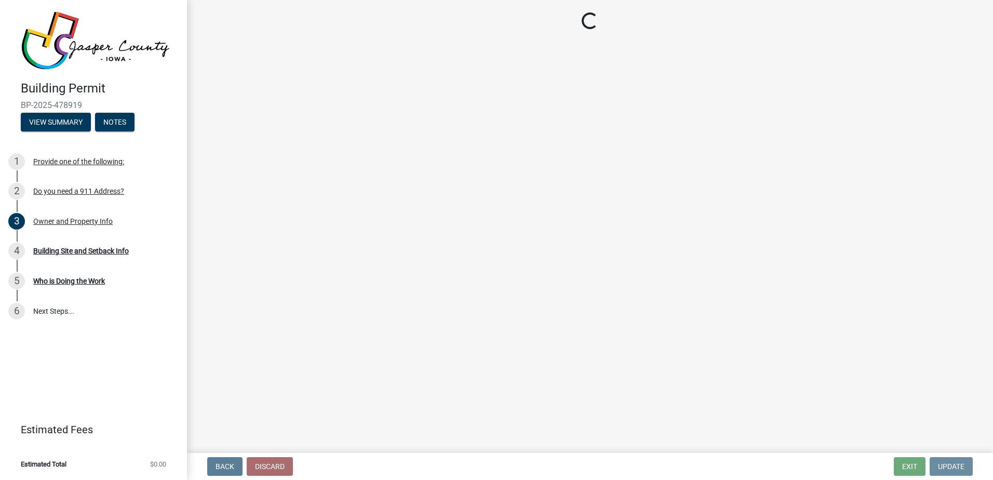
scroll to position [0, 0]
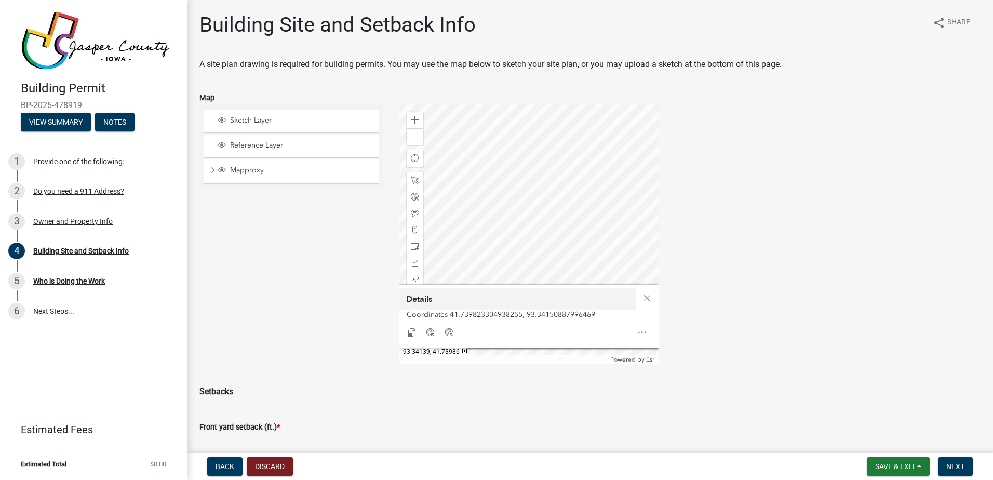
click at [562, 218] on div at bounding box center [529, 234] width 260 height 260
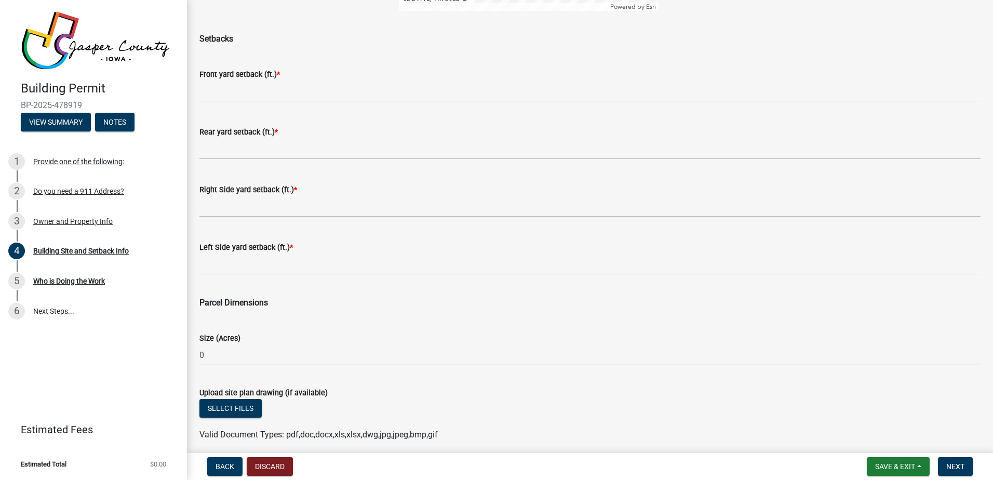
scroll to position [395, 0]
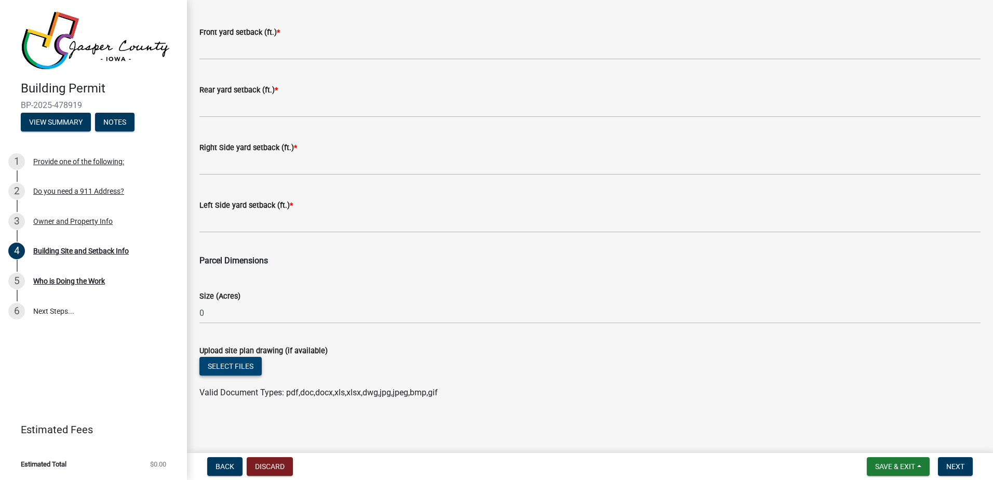
click at [233, 361] on button "Select files" at bounding box center [230, 366] width 62 height 19
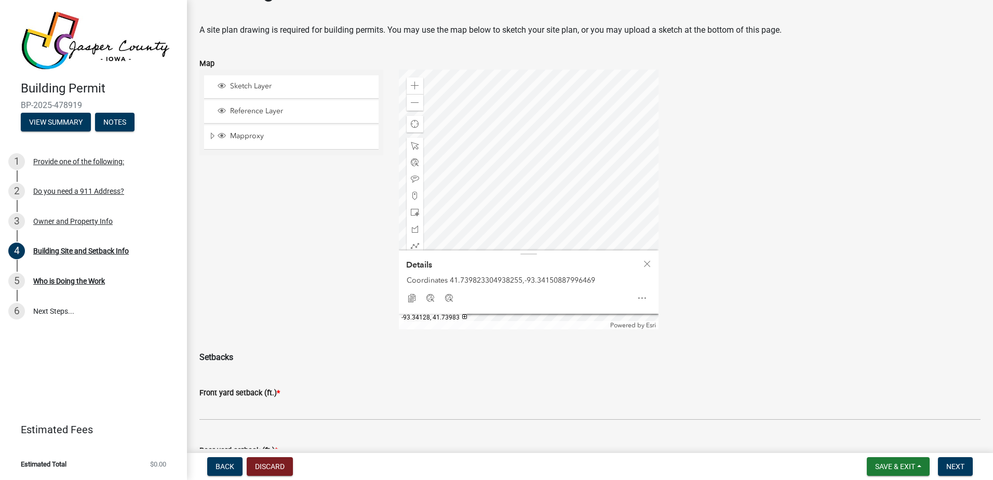
scroll to position [0, 0]
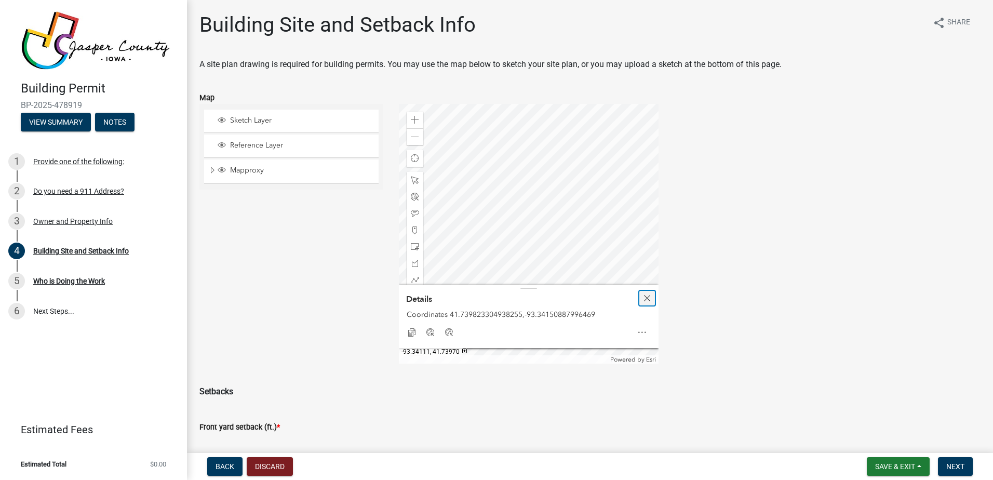
click at [644, 295] on span "Close" at bounding box center [647, 298] width 8 height 8
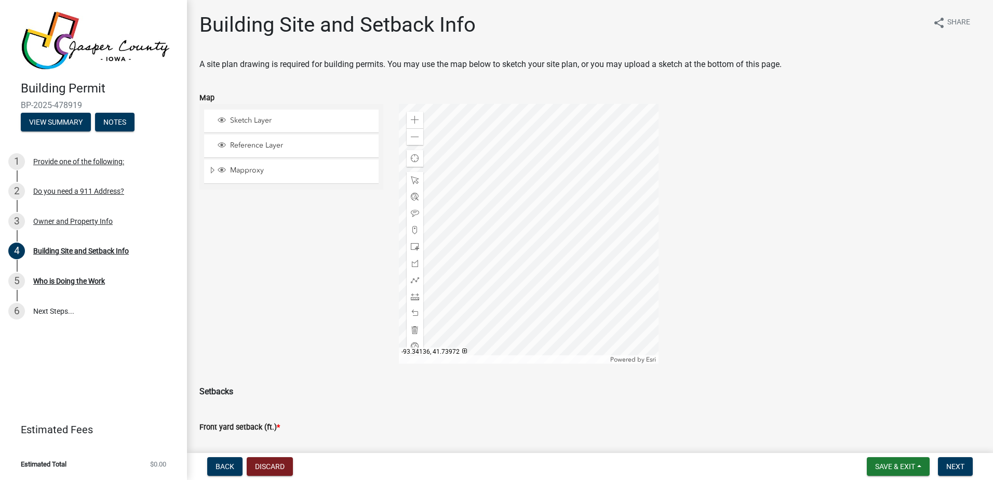
click at [572, 275] on div at bounding box center [529, 234] width 260 height 260
click at [500, 234] on div at bounding box center [529, 234] width 260 height 260
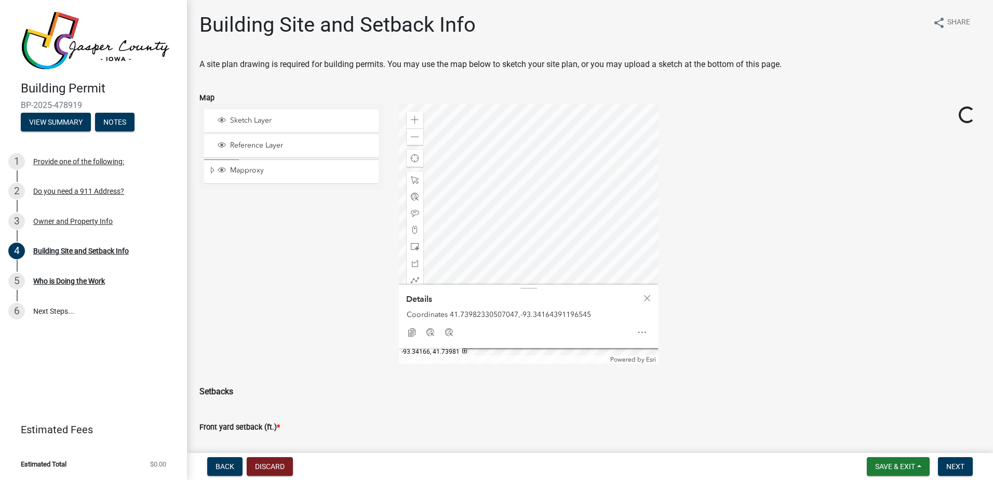
click at [522, 237] on div at bounding box center [529, 234] width 260 height 260
click at [526, 241] on div at bounding box center [529, 234] width 260 height 260
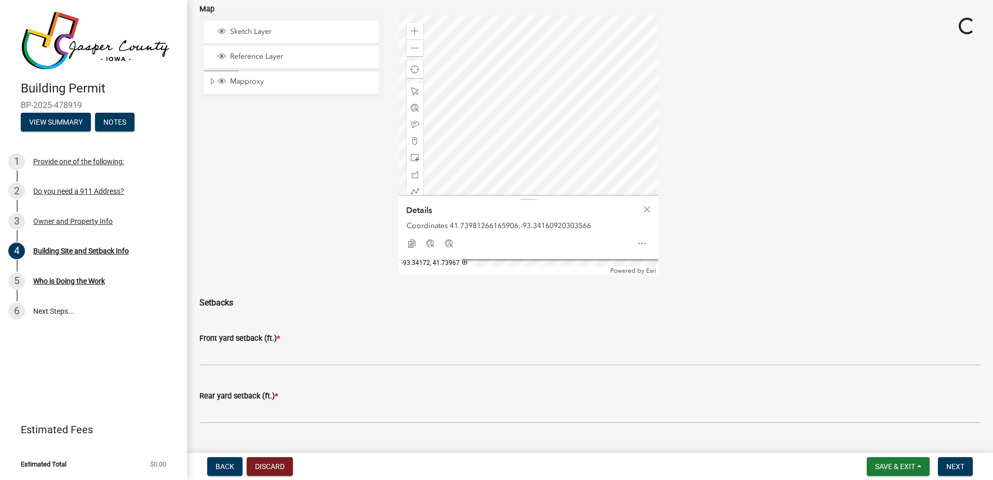
scroll to position [104, 0]
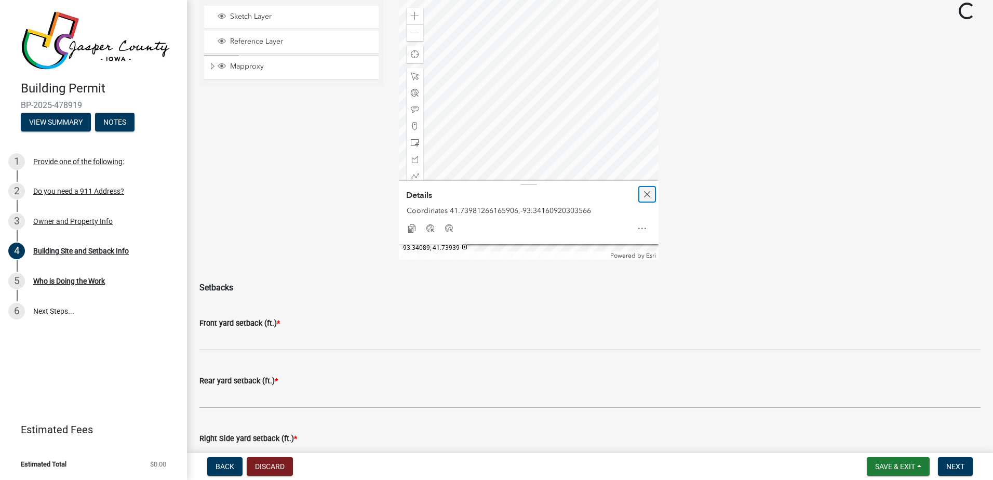
click at [644, 193] on span "Close" at bounding box center [647, 194] width 8 height 8
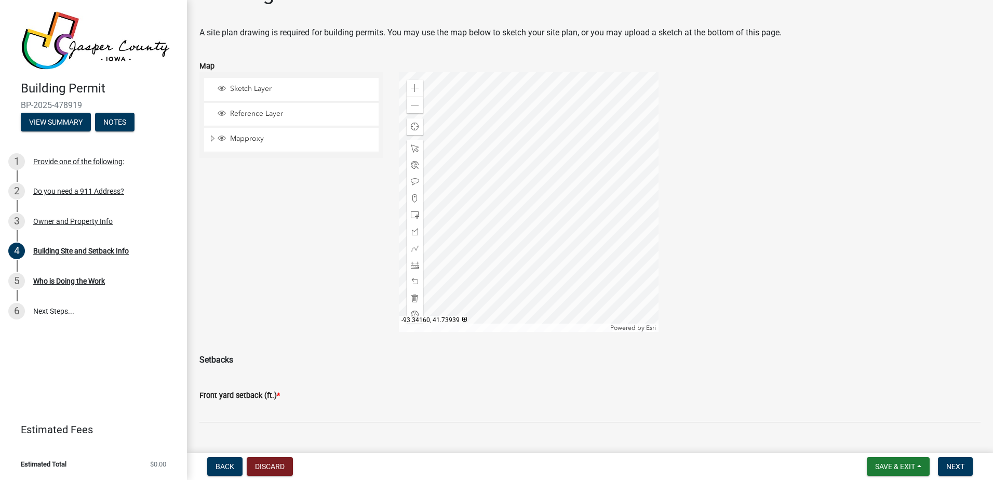
scroll to position [0, 0]
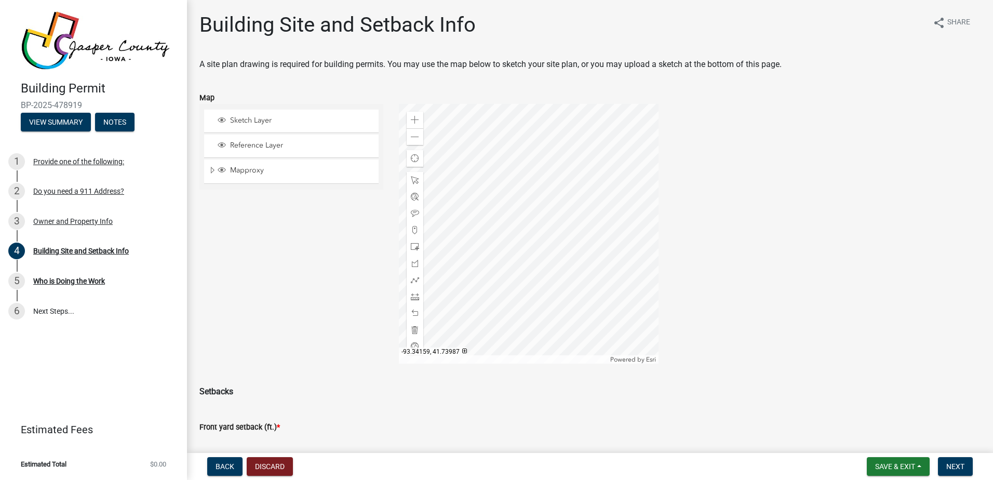
click at [488, 231] on div at bounding box center [529, 234] width 260 height 260
click at [412, 294] on span at bounding box center [415, 296] width 8 height 8
click at [491, 237] on div at bounding box center [529, 234] width 260 height 260
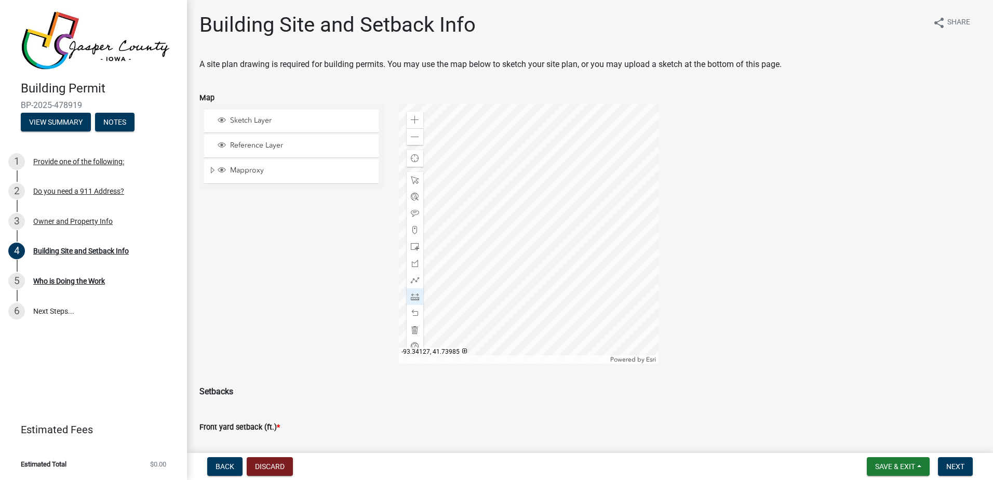
click at [606, 244] on div at bounding box center [529, 234] width 260 height 260
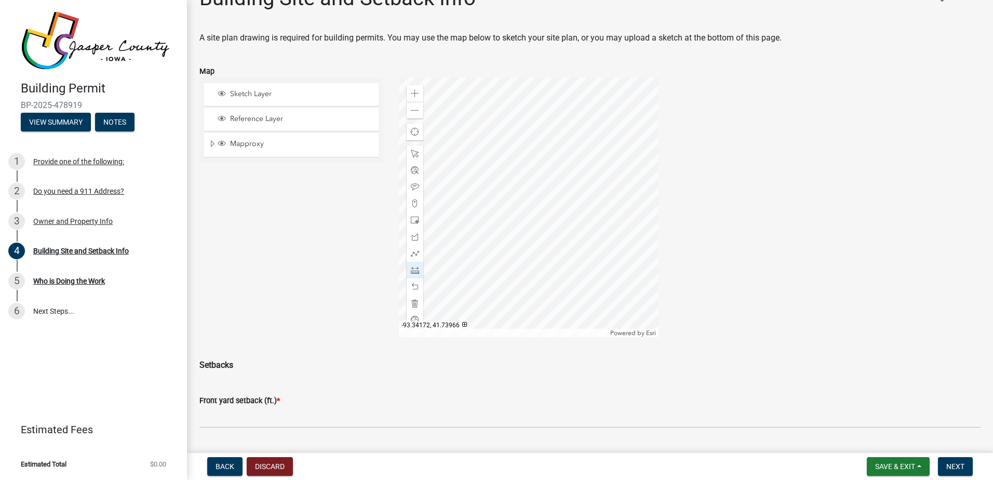
scroll to position [52, 0]
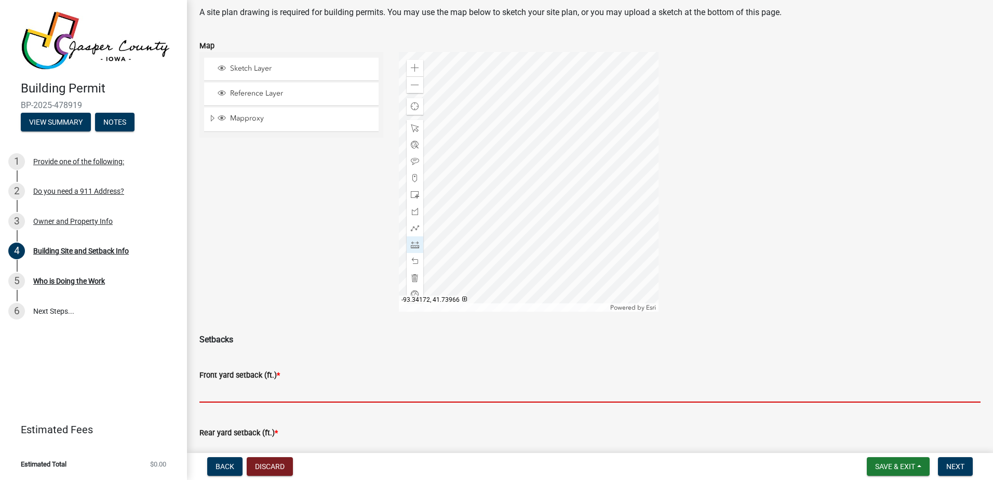
click at [240, 397] on input "text" at bounding box center [589, 391] width 781 height 21
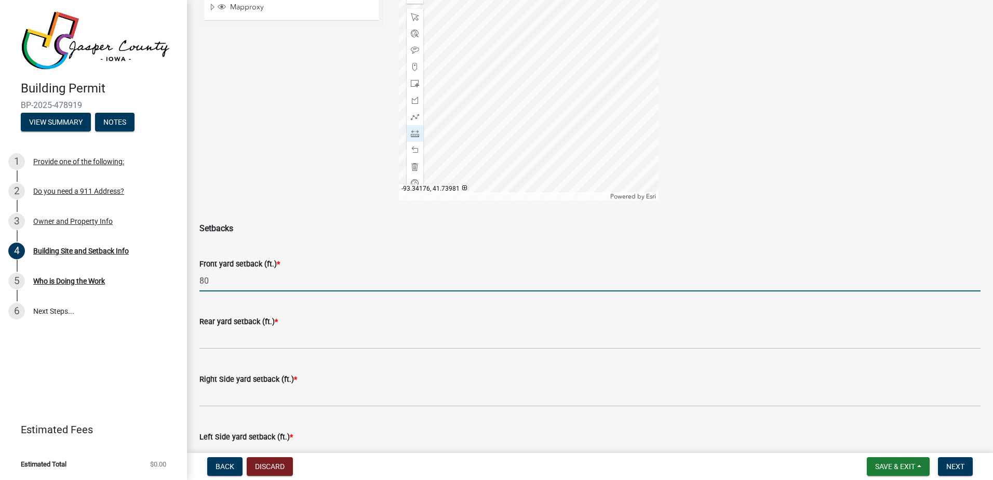
scroll to position [208, 0]
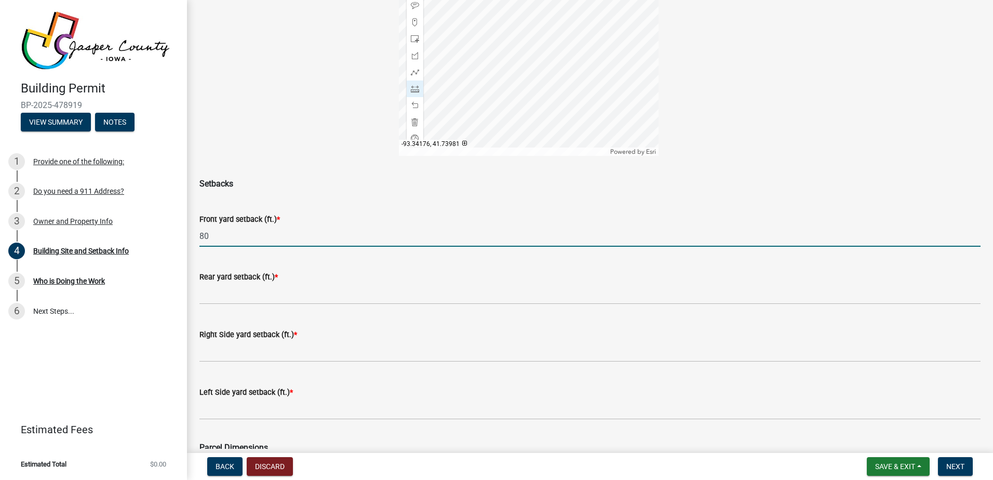
type input "80"
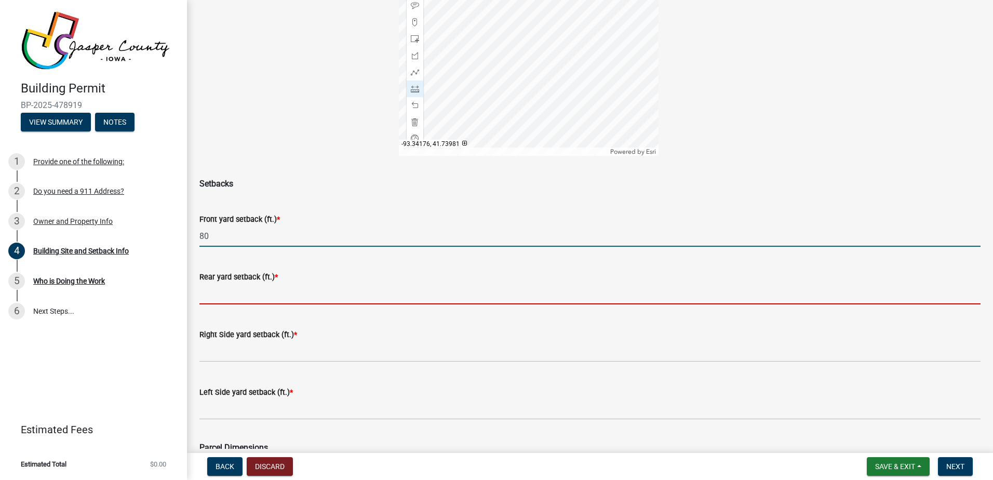
click at [208, 298] on input "text" at bounding box center [589, 293] width 781 height 21
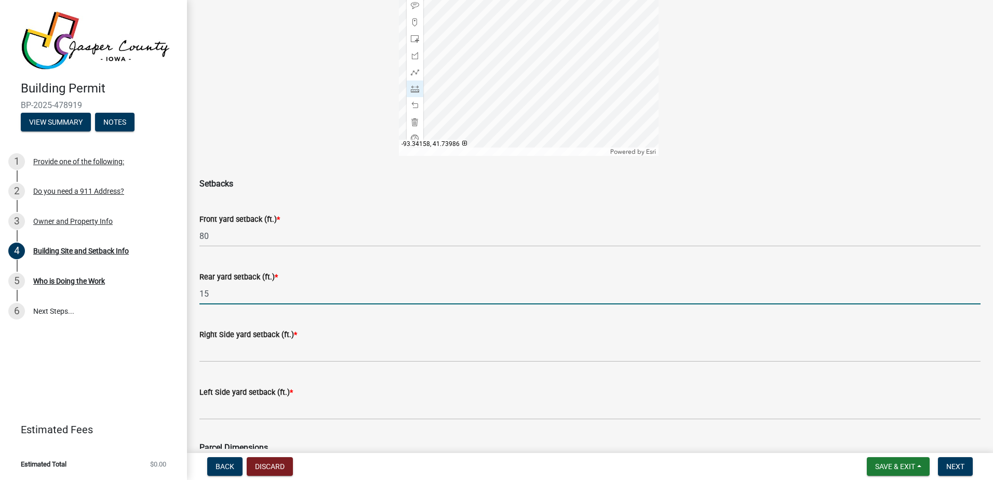
type input "15"
click at [491, 30] on div at bounding box center [529, 26] width 260 height 260
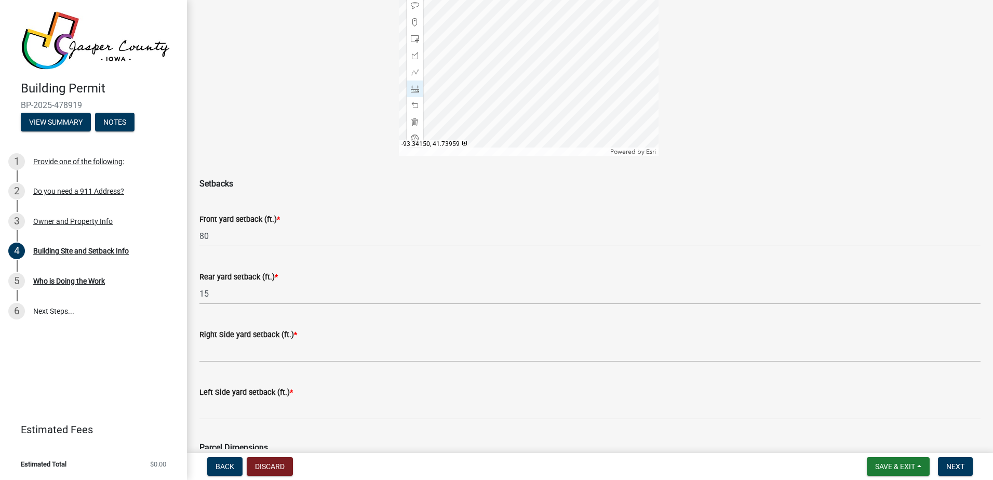
click at [504, 143] on div at bounding box center [529, 26] width 260 height 260
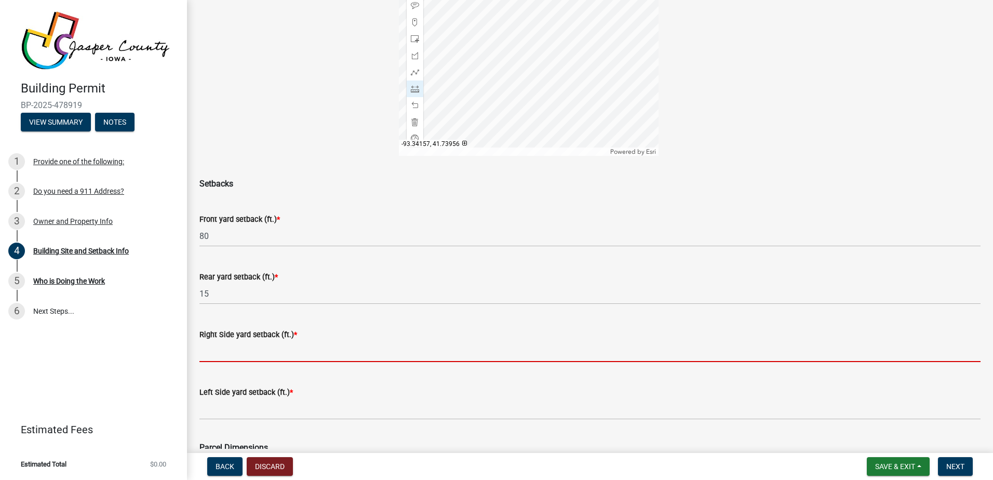
click at [237, 355] on input "text" at bounding box center [589, 351] width 781 height 21
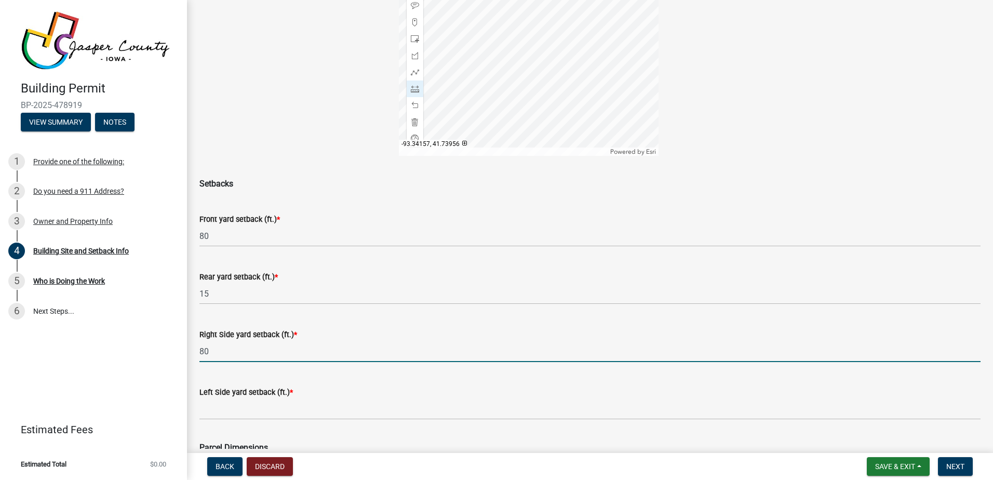
type input "80"
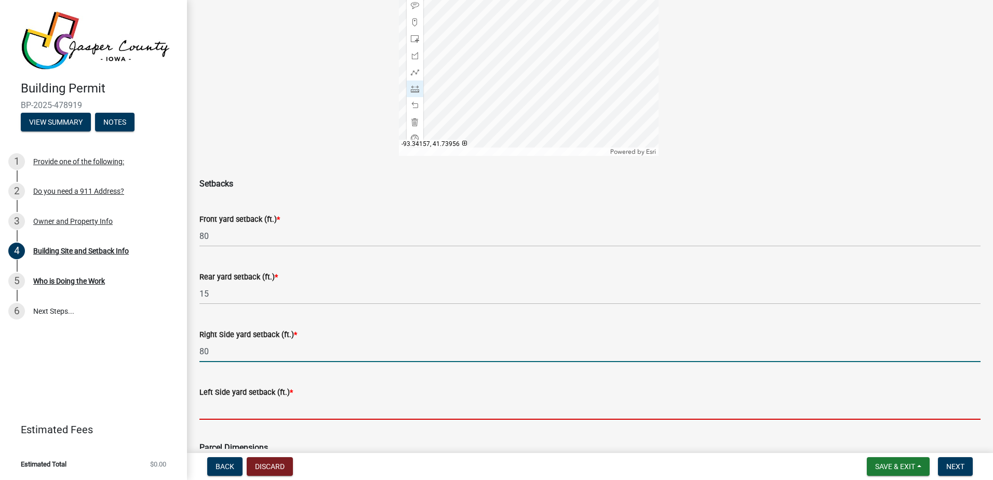
click at [234, 411] on input "text" at bounding box center [589, 408] width 781 height 21
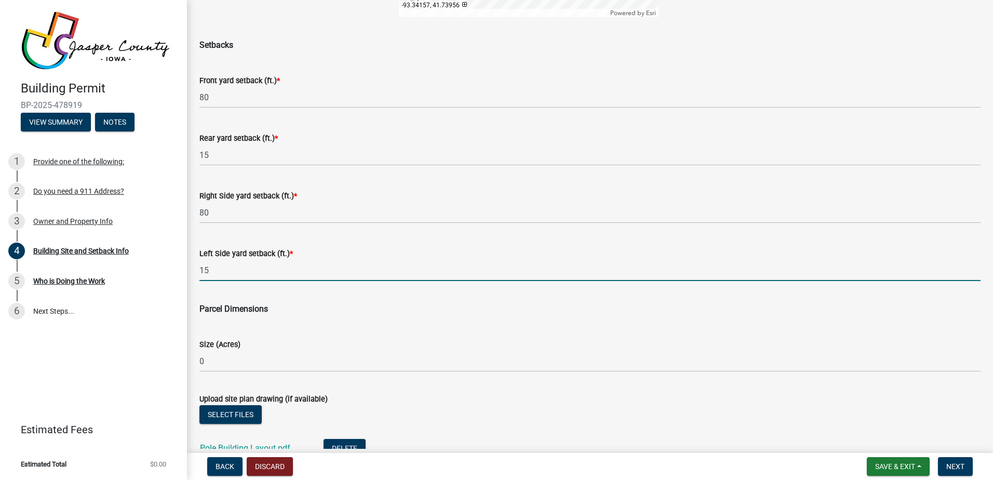
scroll to position [364, 0]
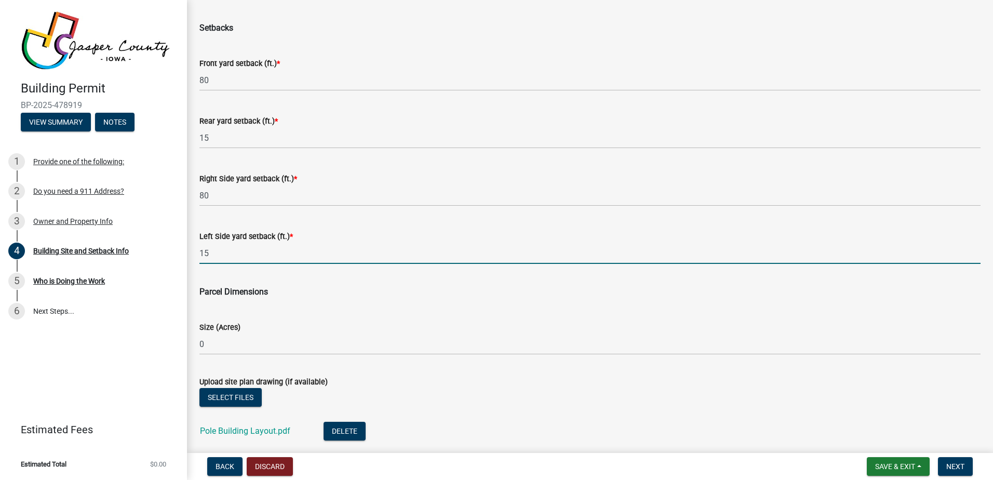
type input "15"
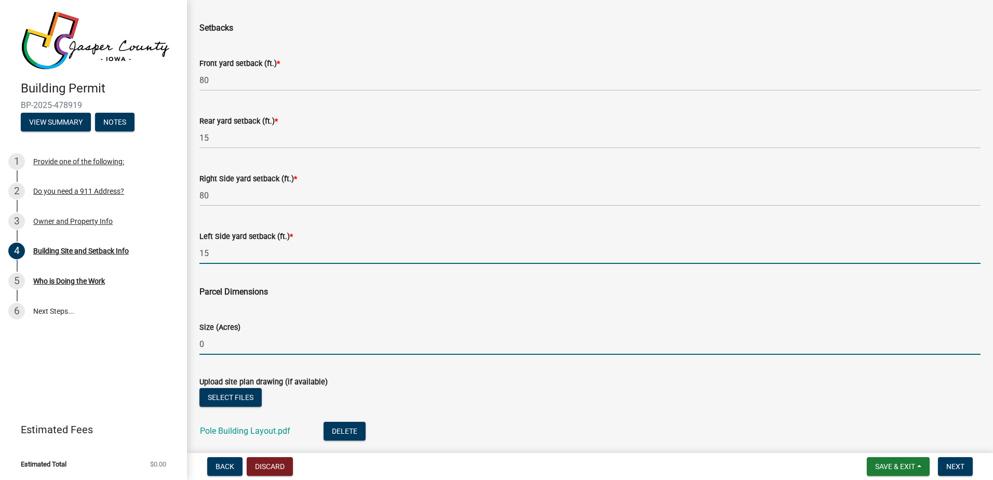
click at [202, 344] on input "0" at bounding box center [589, 343] width 781 height 21
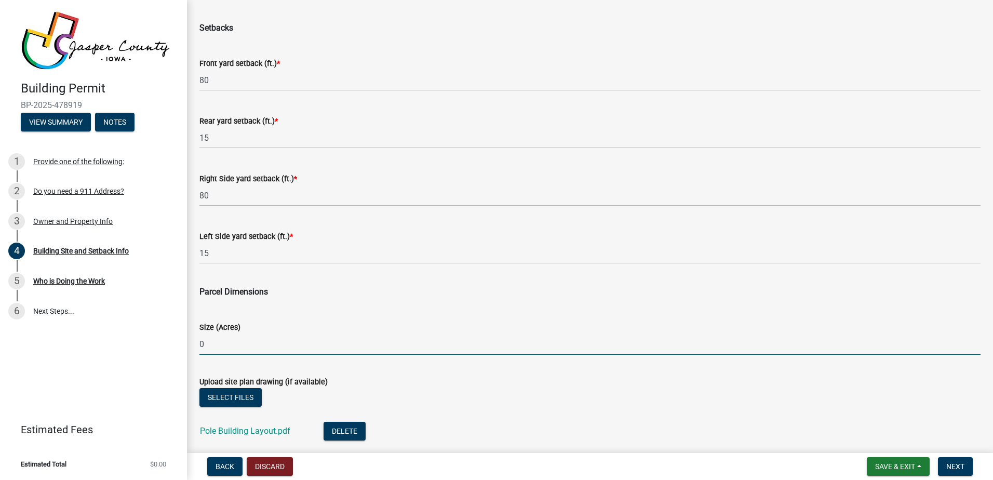
click at [202, 344] on input "0" at bounding box center [589, 343] width 781 height 21
type input "3"
click at [956, 466] on span "Next" at bounding box center [955, 466] width 18 height 8
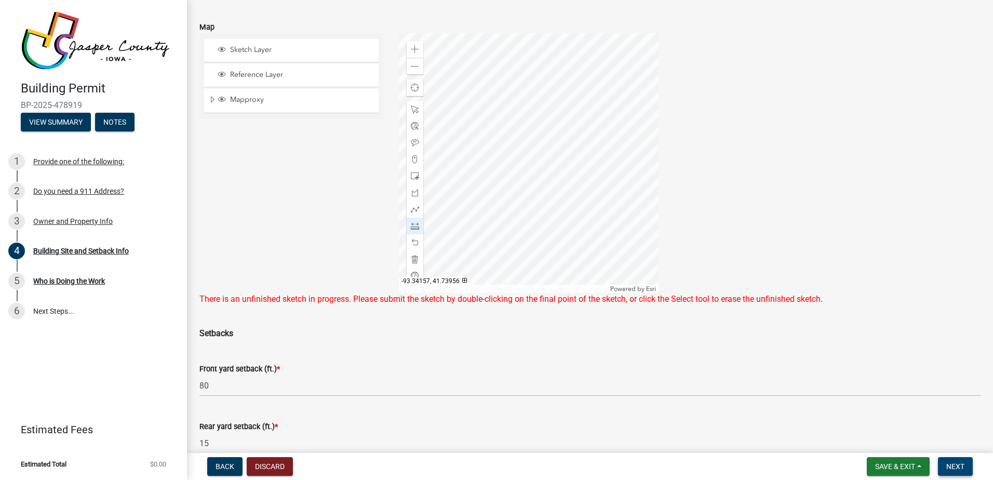
scroll to position [52, 0]
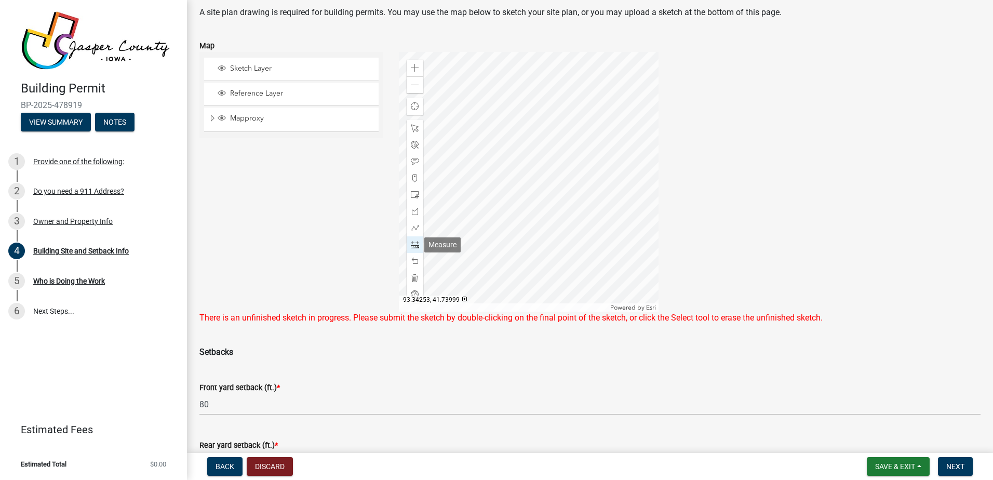
click at [411, 245] on span at bounding box center [415, 244] width 8 height 8
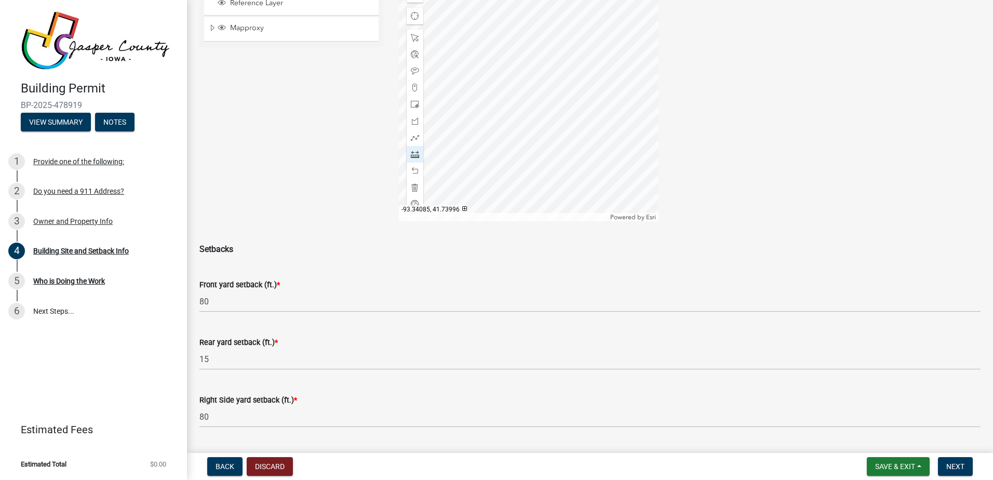
scroll to position [156, 0]
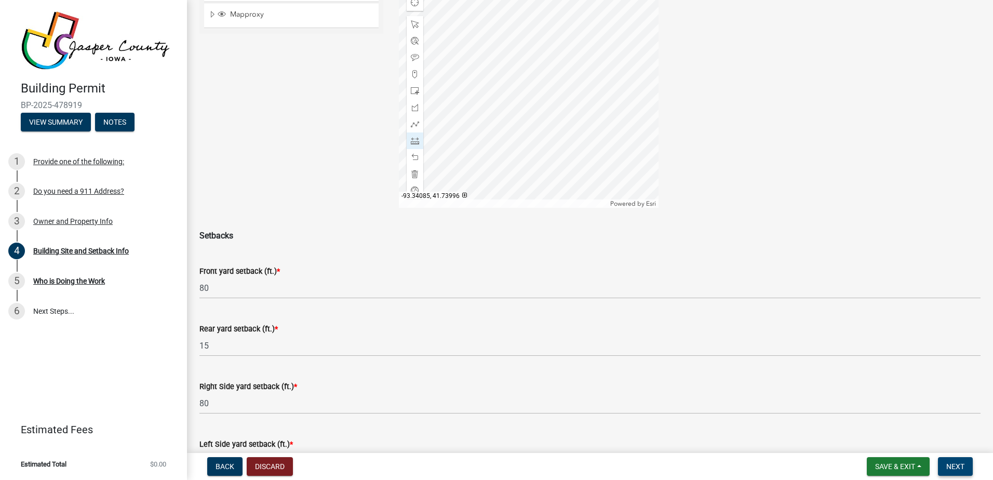
click at [953, 463] on span "Next" at bounding box center [955, 466] width 18 height 8
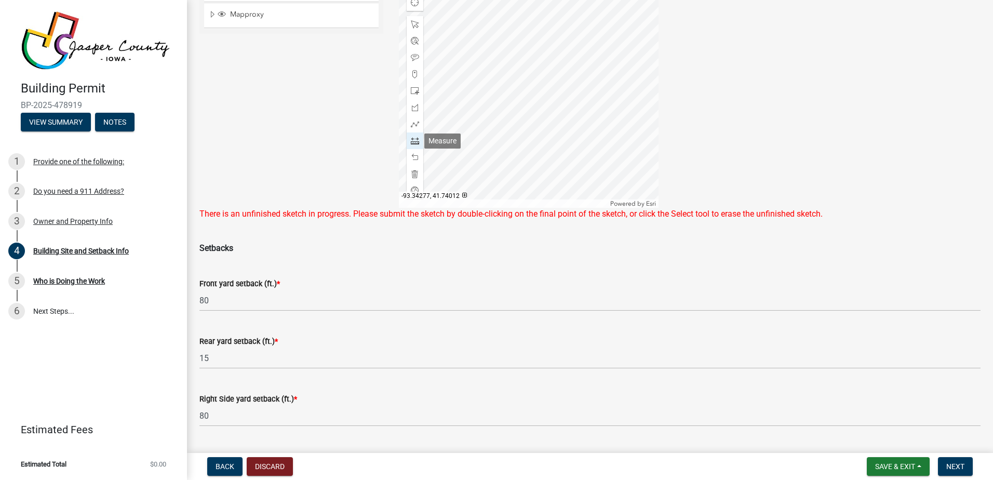
click at [414, 142] on span at bounding box center [415, 141] width 8 height 8
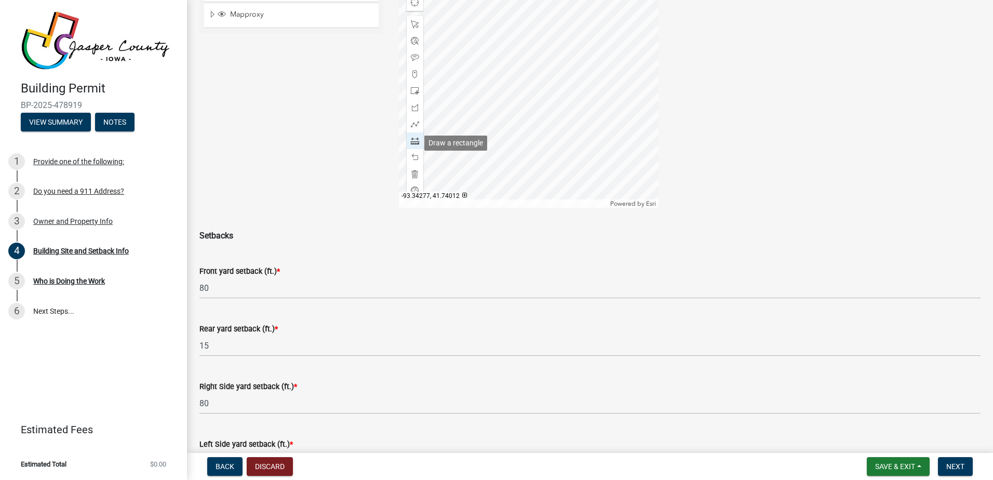
scroll to position [104, 0]
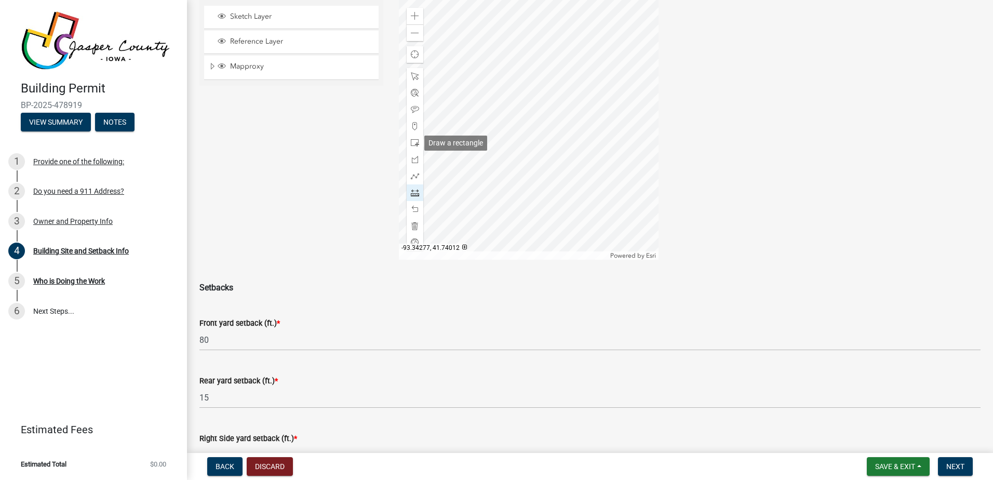
click at [414, 142] on span at bounding box center [415, 143] width 8 height 8
click at [411, 209] on span at bounding box center [415, 209] width 8 height 8
click at [952, 465] on span "Next" at bounding box center [955, 466] width 18 height 8
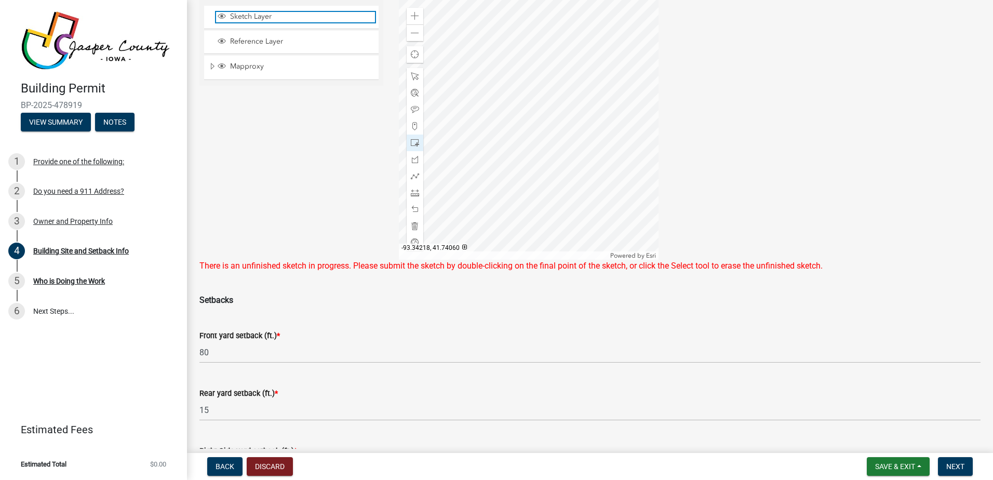
click at [278, 15] on span "Sketch Layer" at bounding box center [300, 16] width 147 height 9
click at [247, 13] on span "Sketch Layer" at bounding box center [300, 16] width 147 height 9
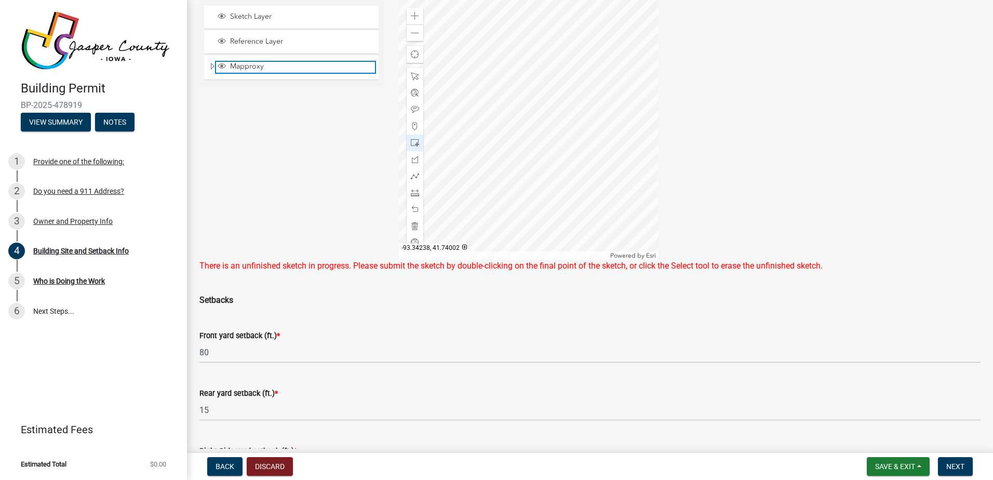
click at [256, 66] on span "Mapproxy" at bounding box center [300, 66] width 147 height 9
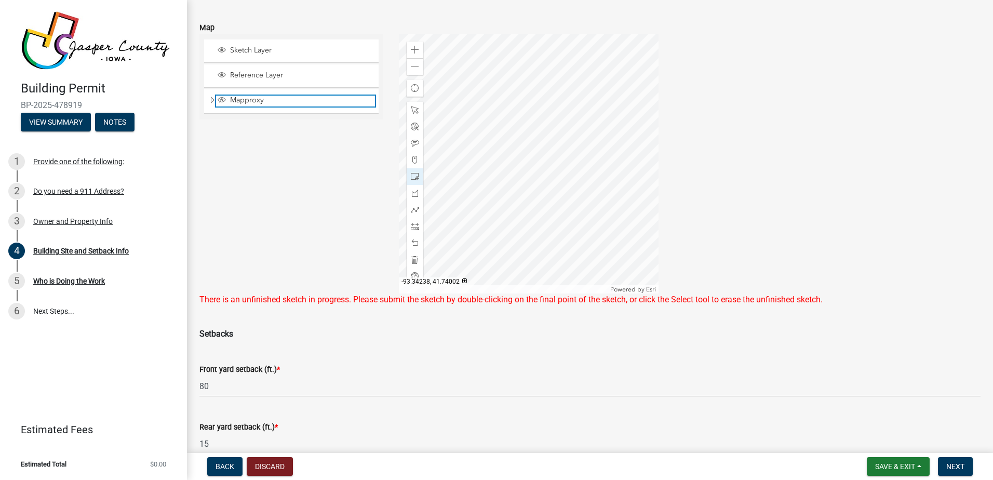
scroll to position [52, 0]
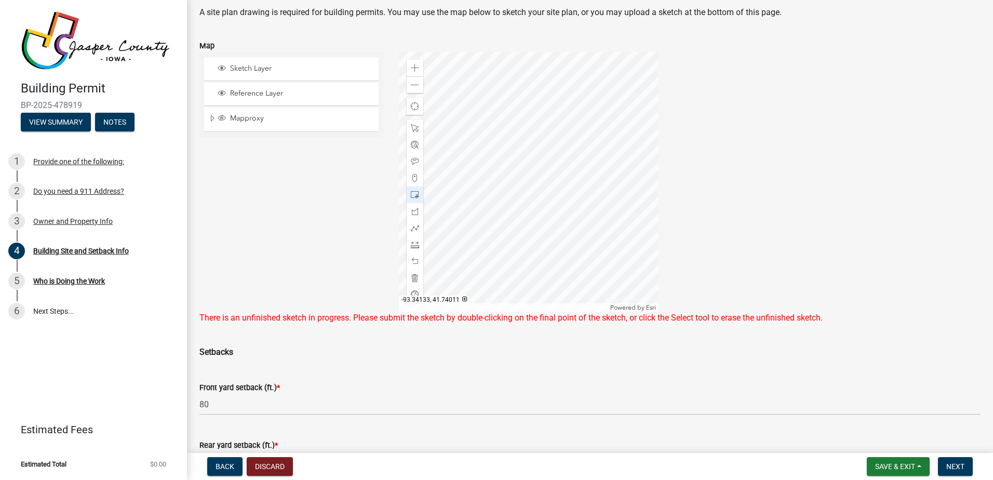
click at [518, 244] on div at bounding box center [529, 182] width 260 height 260
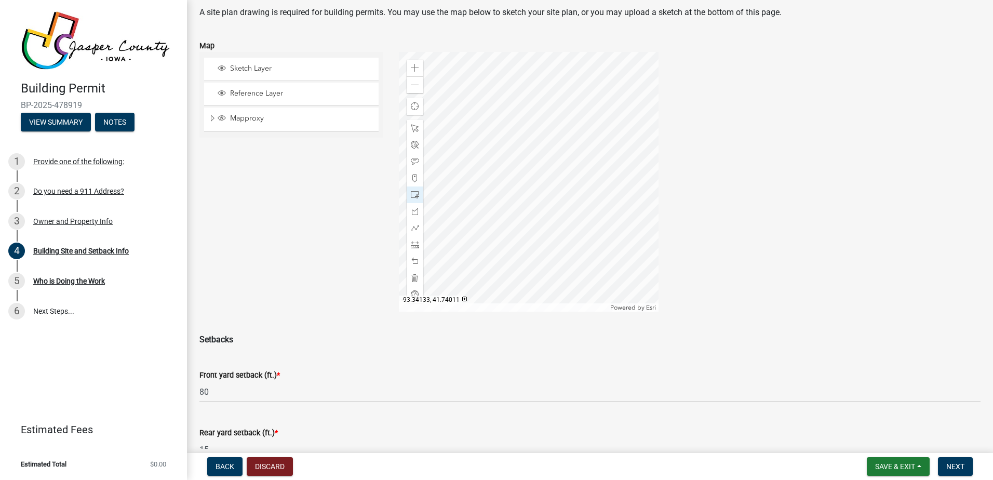
click at [518, 244] on div at bounding box center [529, 182] width 260 height 260
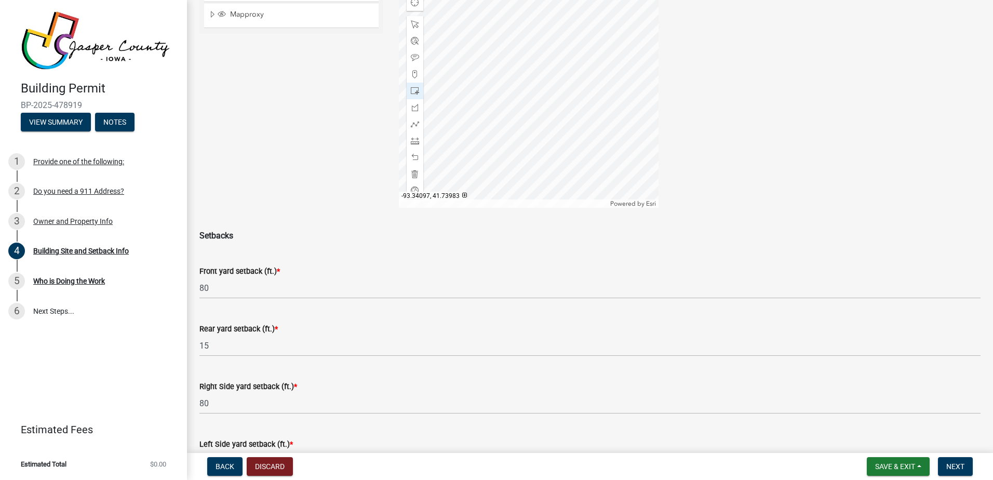
scroll to position [0, 0]
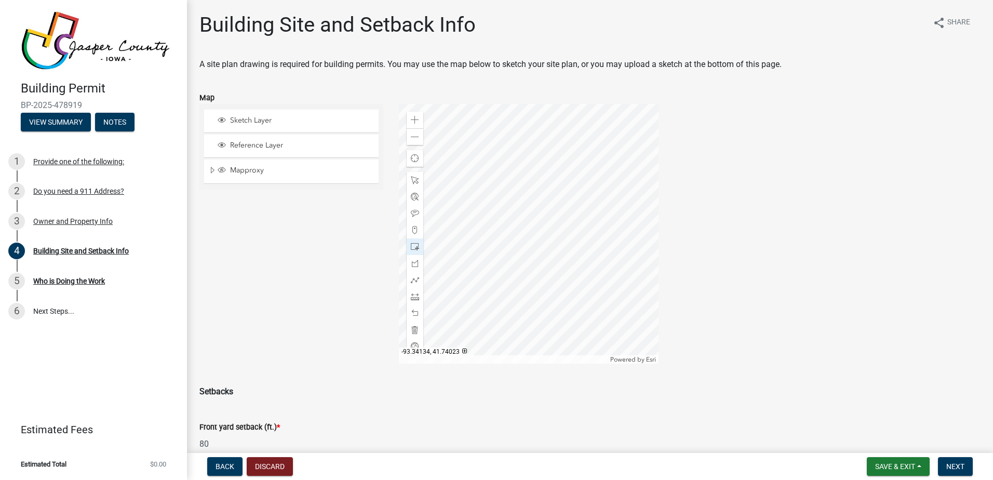
click at [517, 283] on div at bounding box center [529, 234] width 260 height 260
click at [513, 283] on div at bounding box center [529, 234] width 260 height 260
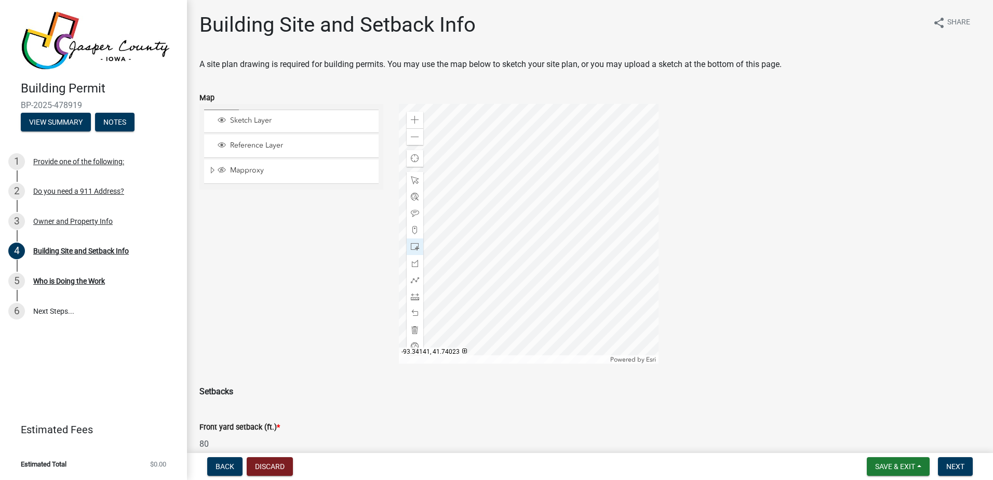
click at [512, 283] on div at bounding box center [529, 234] width 260 height 260
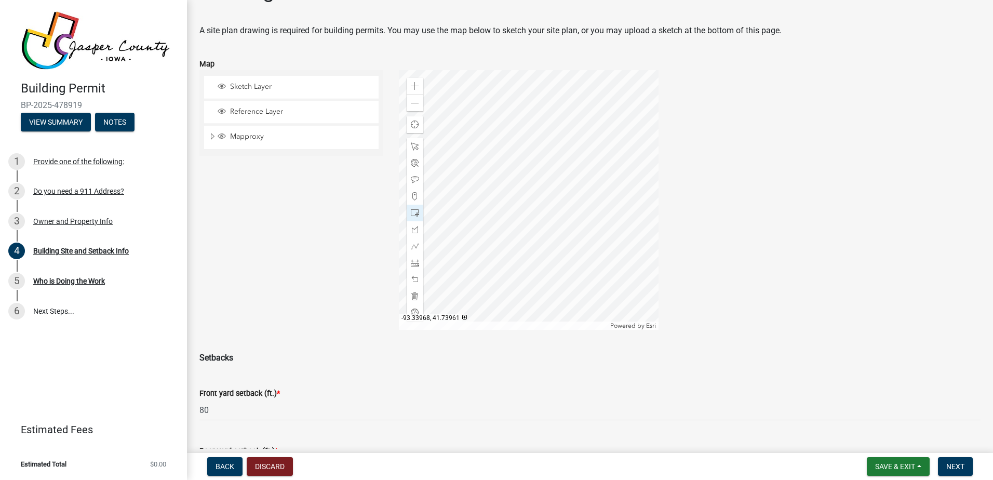
scroll to position [52, 0]
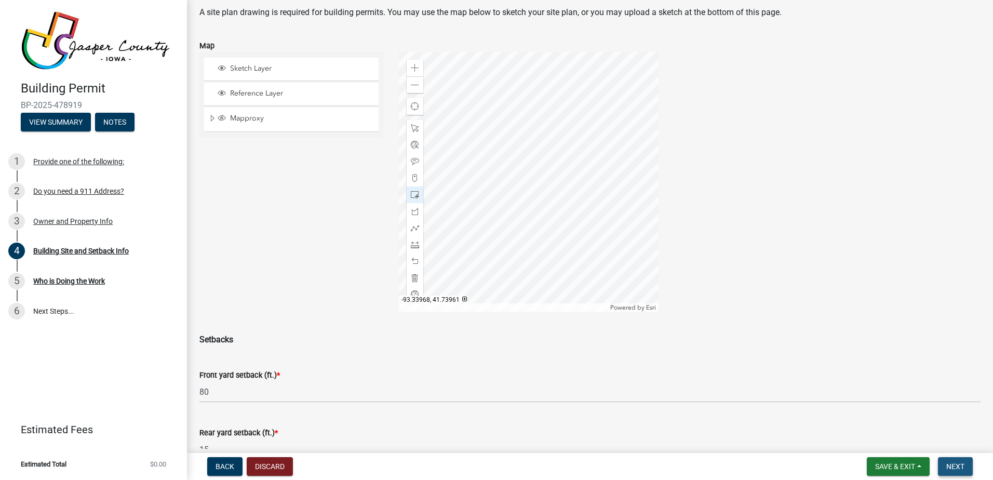
click at [951, 463] on span "Next" at bounding box center [955, 466] width 18 height 8
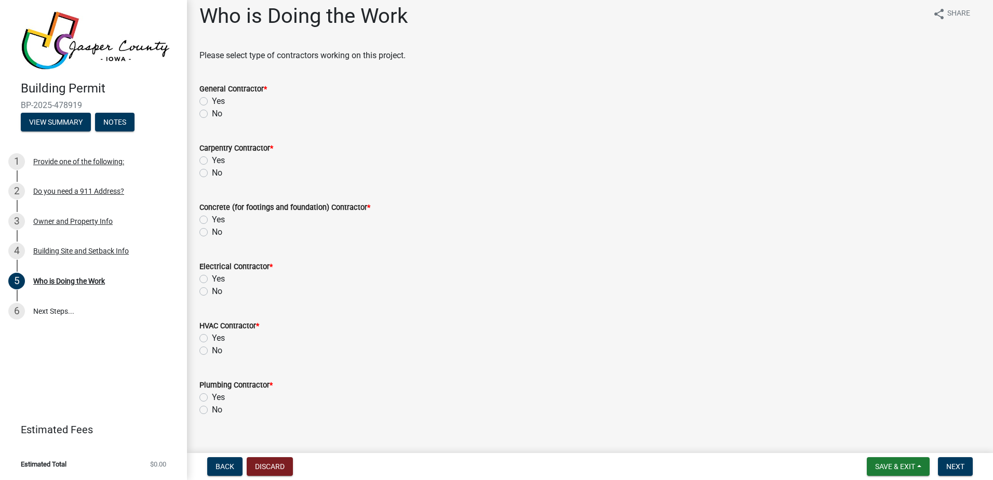
scroll to position [0, 0]
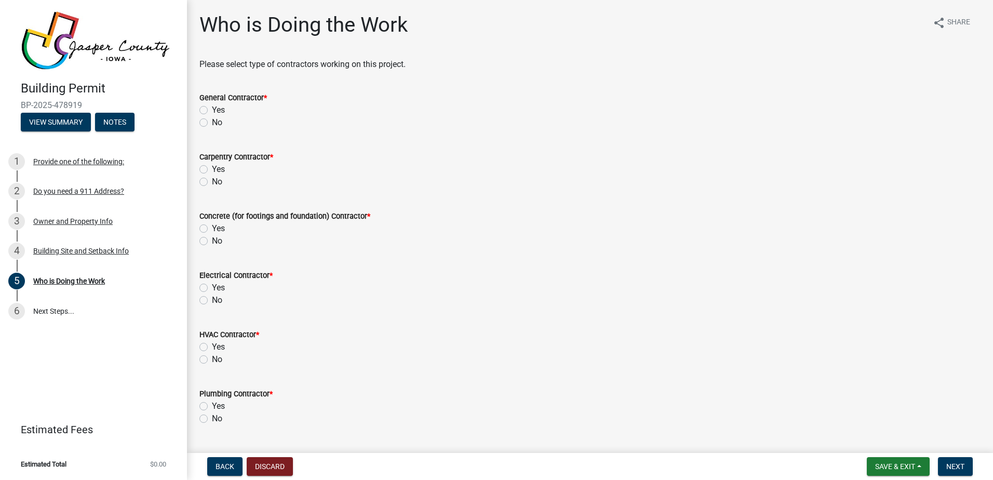
click at [212, 110] on label "Yes" at bounding box center [218, 110] width 13 height 12
click at [212, 110] on input "Yes" at bounding box center [215, 107] width 7 height 7
radio input "true"
click at [212, 168] on label "Yes" at bounding box center [218, 169] width 13 height 12
click at [212, 168] on input "Yes" at bounding box center [215, 166] width 7 height 7
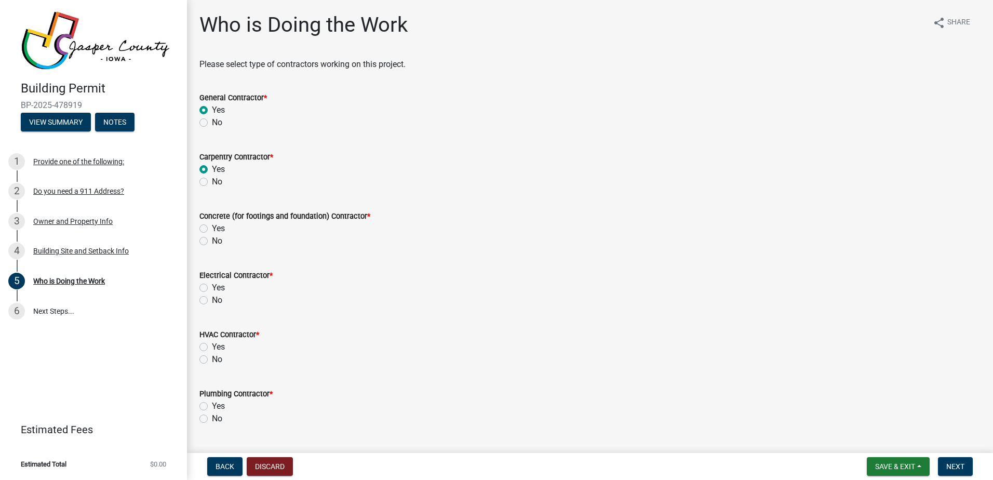
radio input "true"
click at [212, 227] on label "Yes" at bounding box center [218, 228] width 13 height 12
click at [212, 227] on input "Yes" at bounding box center [215, 225] width 7 height 7
radio input "true"
click at [212, 287] on label "Yes" at bounding box center [218, 287] width 13 height 12
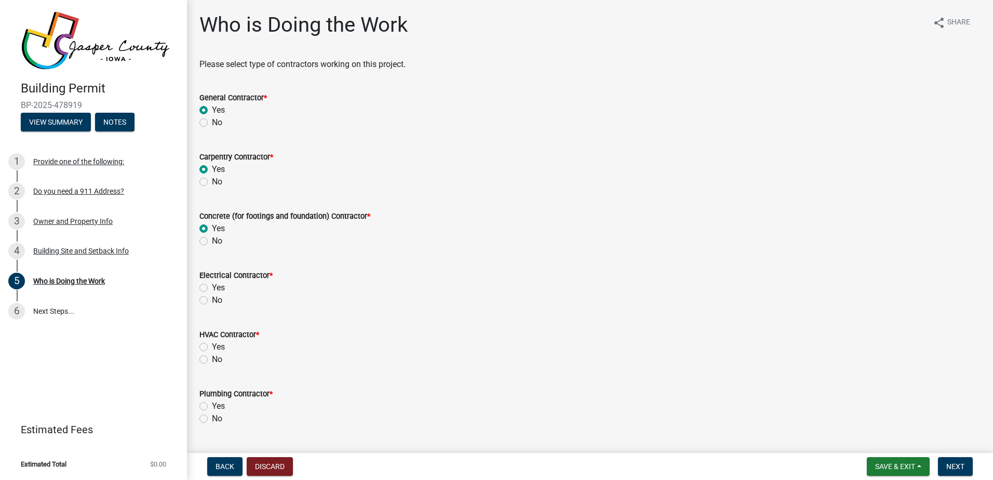
click at [212, 287] on input "Yes" at bounding box center [215, 284] width 7 height 7
radio input "true"
click at [212, 360] on label "No" at bounding box center [217, 359] width 10 height 12
click at [212, 360] on input "No" at bounding box center [215, 356] width 7 height 7
radio input "true"
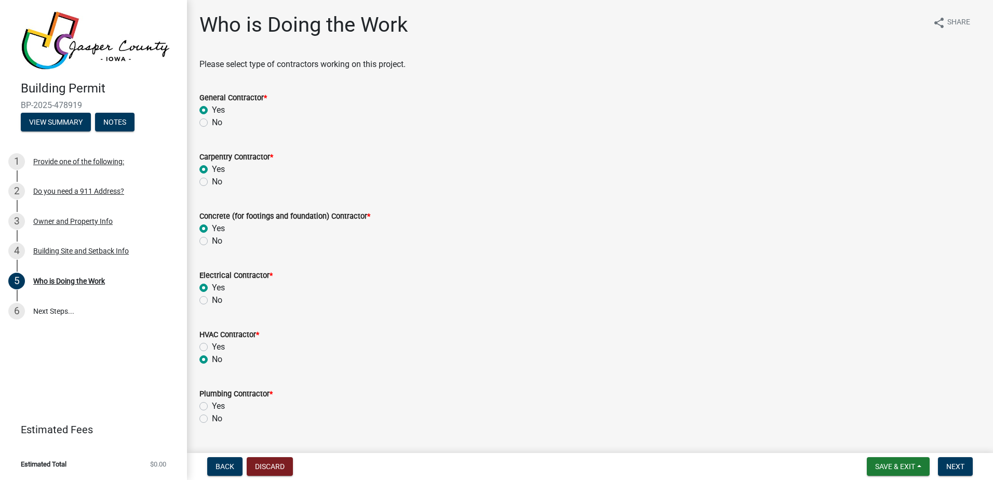
click at [212, 418] on label "No" at bounding box center [217, 418] width 10 height 12
click at [212, 418] on input "No" at bounding box center [215, 415] width 7 height 7
radio input "true"
click at [956, 463] on span "Next" at bounding box center [955, 466] width 18 height 8
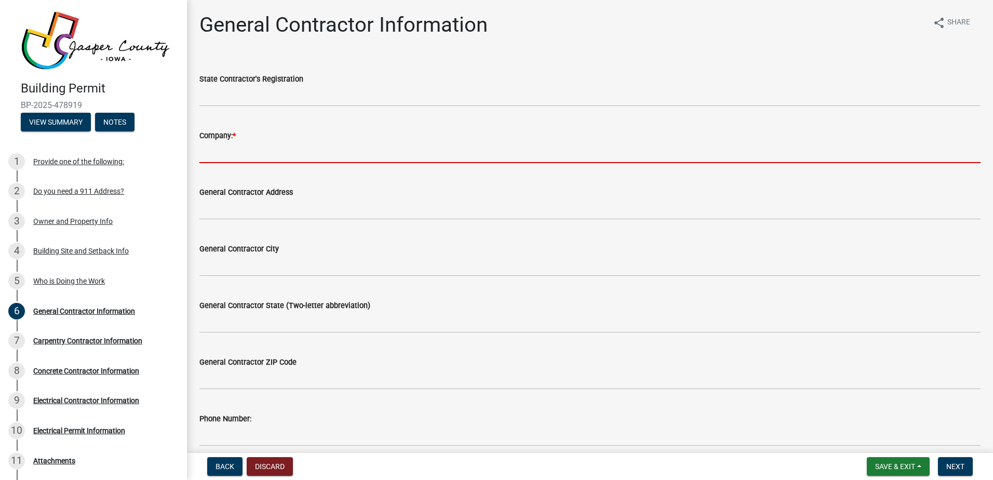
click at [231, 147] on input "Company: *" at bounding box center [589, 152] width 781 height 21
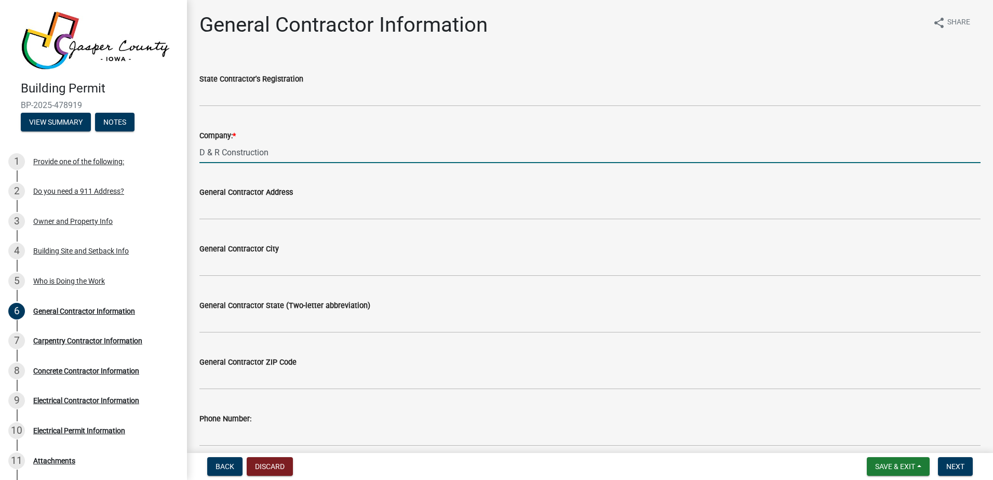
type input "D & R Construction"
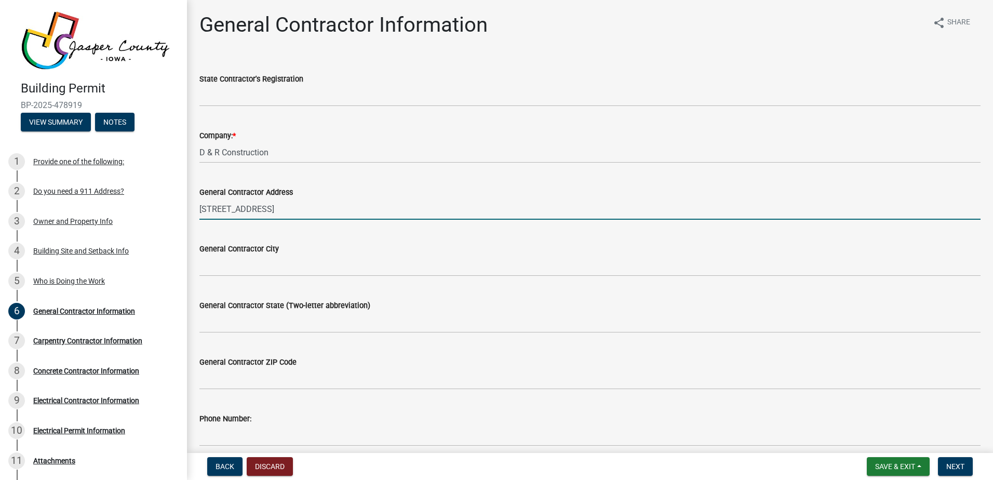
type input "[STREET_ADDRESS]"
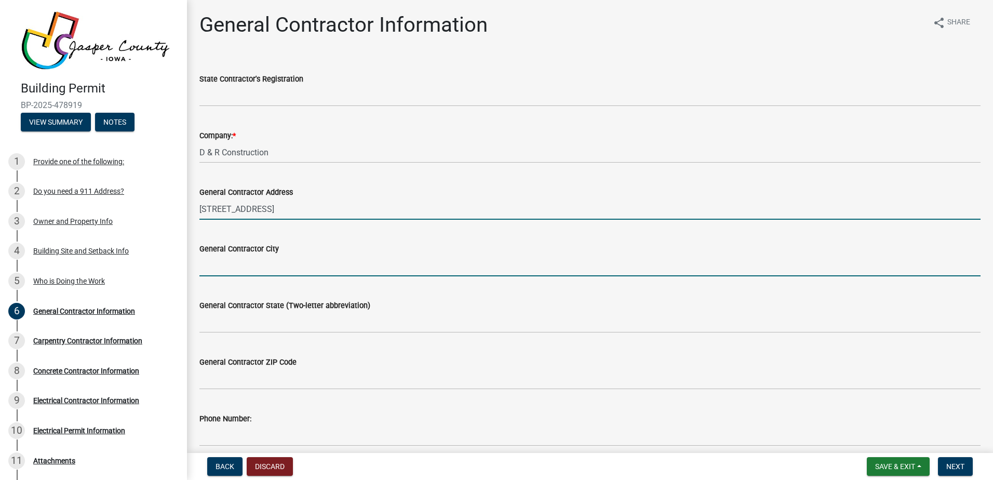
click at [261, 273] on input "General Contractor City" at bounding box center [589, 265] width 781 height 21
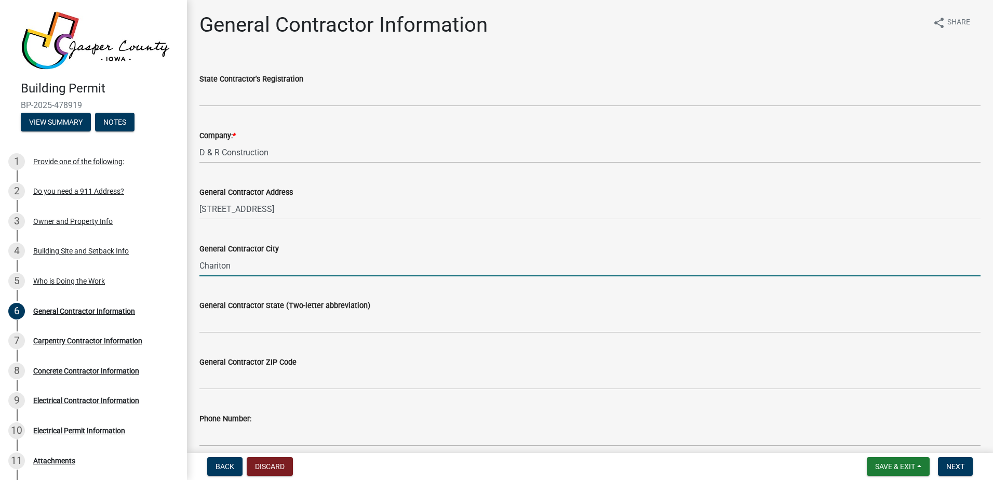
type input "Chariton"
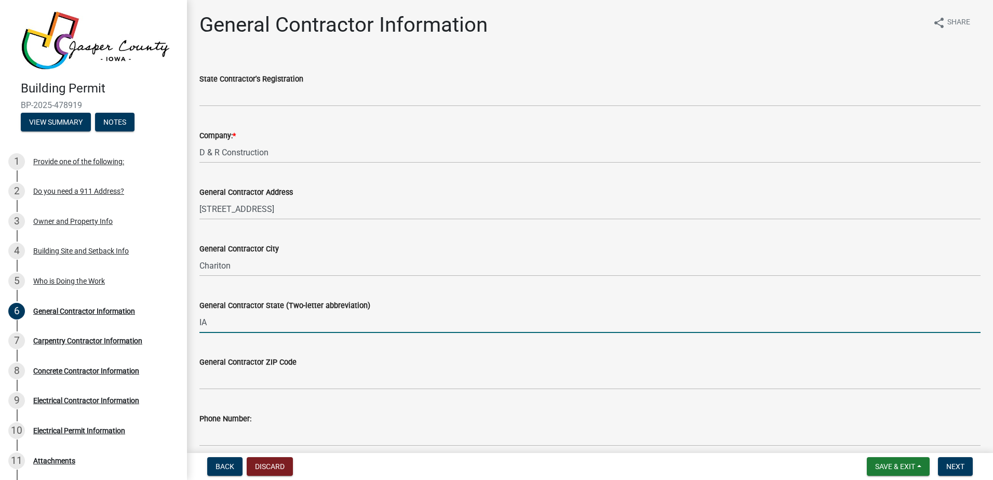
type input "IA"
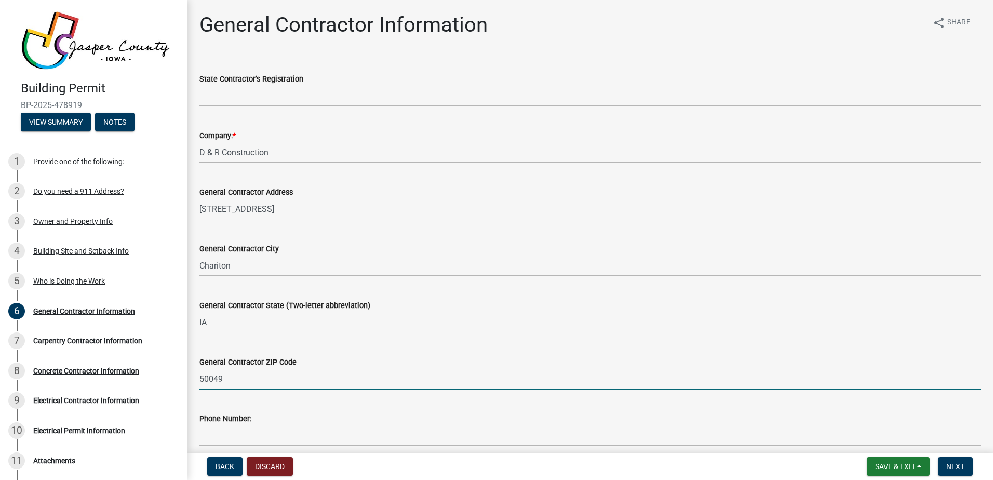
type input "50049"
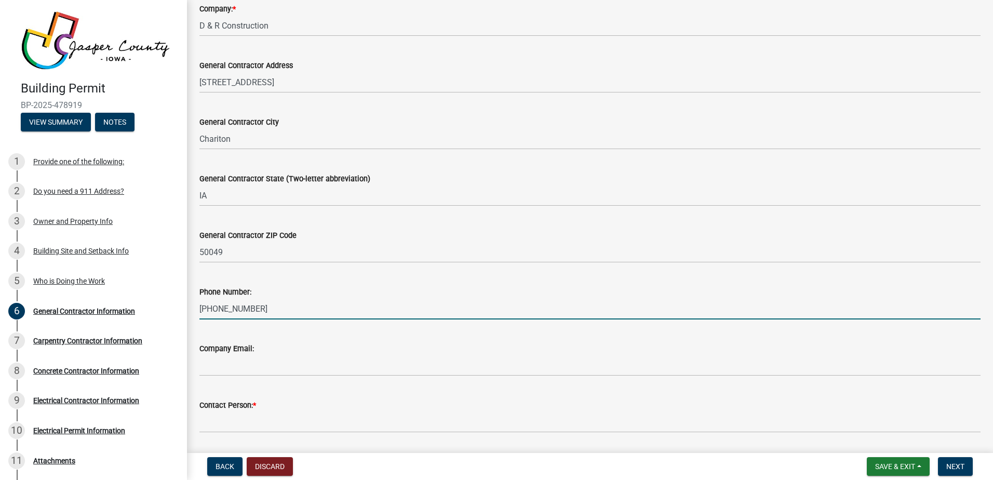
scroll to position [156, 0]
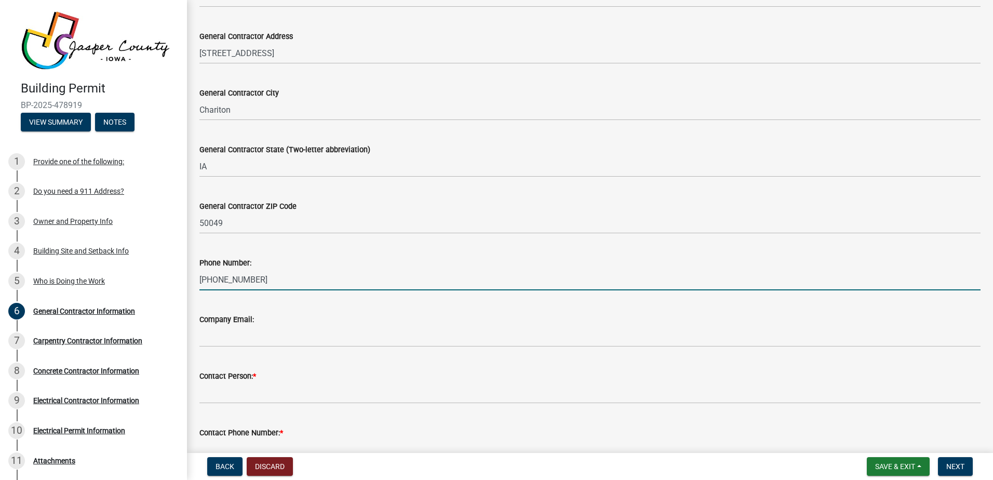
type input "[PHONE_NUMBER]"
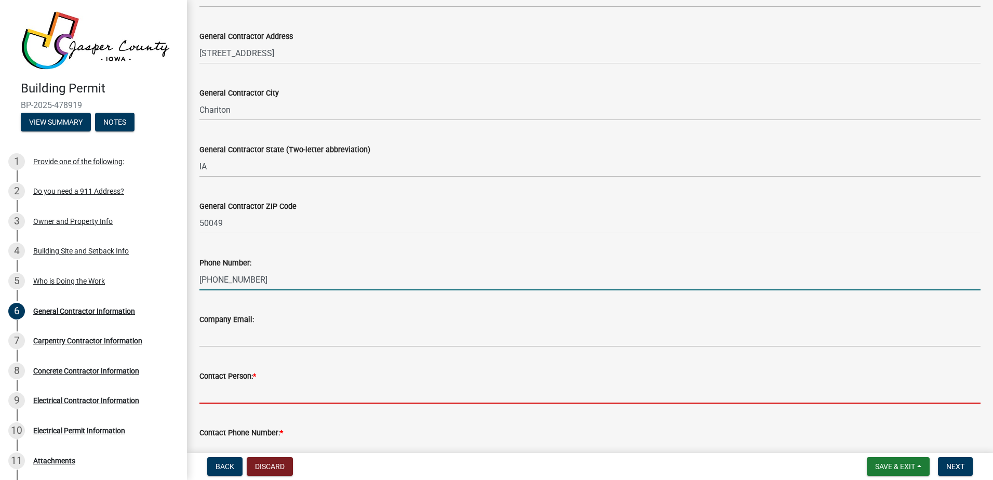
click at [210, 397] on input "Contact Person: *" at bounding box center [589, 392] width 781 height 21
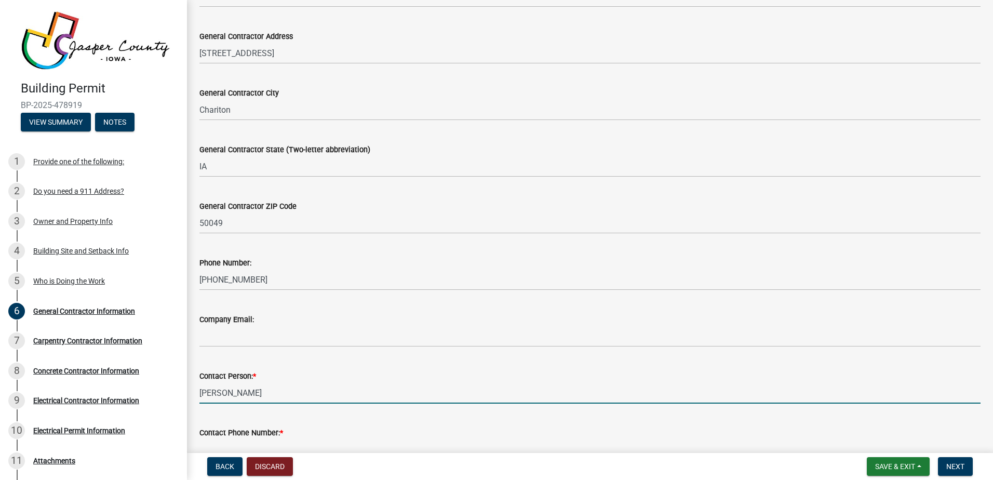
type input "[PERSON_NAME]"
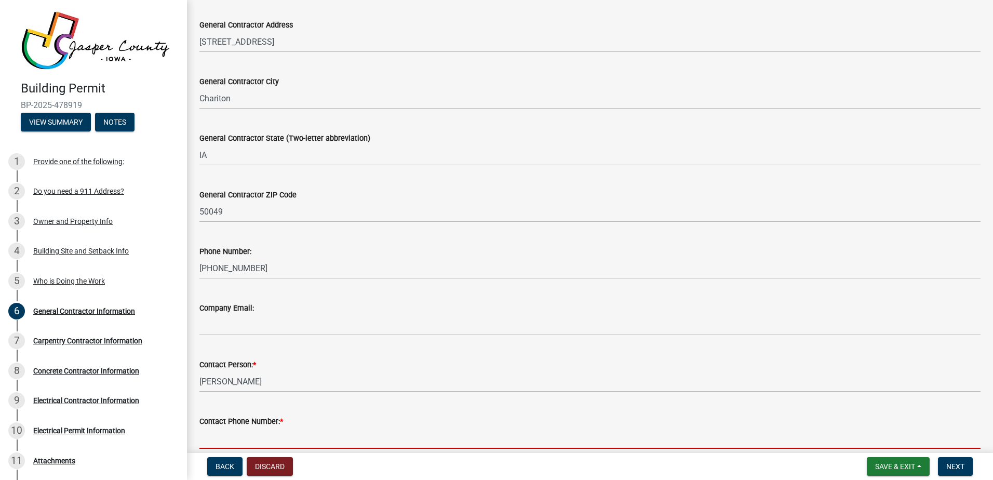
click at [218, 440] on input "Contact Phone Number: *" at bounding box center [589, 437] width 781 height 21
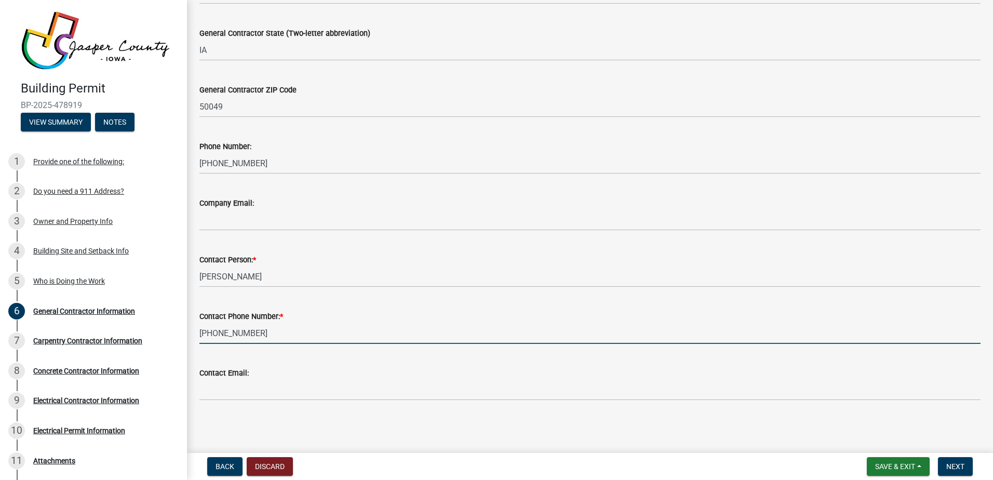
scroll to position [273, 0]
type input "[PHONE_NUMBER]"
click at [951, 463] on span "Next" at bounding box center [955, 466] width 18 height 8
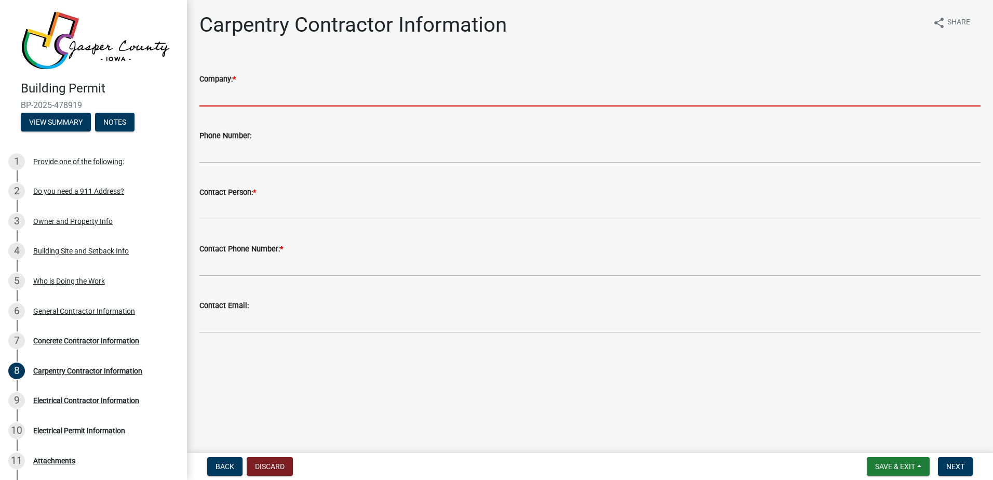
click at [219, 99] on input "Company: *" at bounding box center [589, 95] width 781 height 21
type input "D & R Construction"
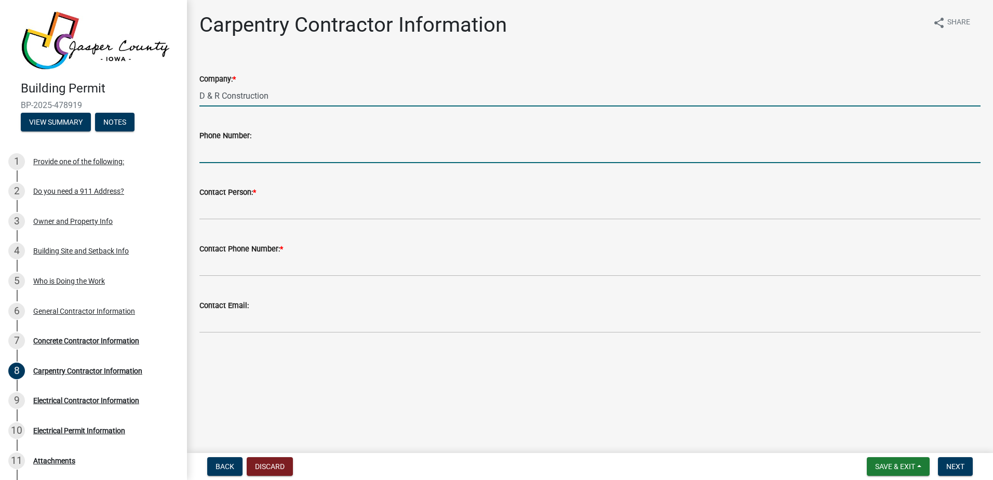
type input "[PHONE_NUMBER]"
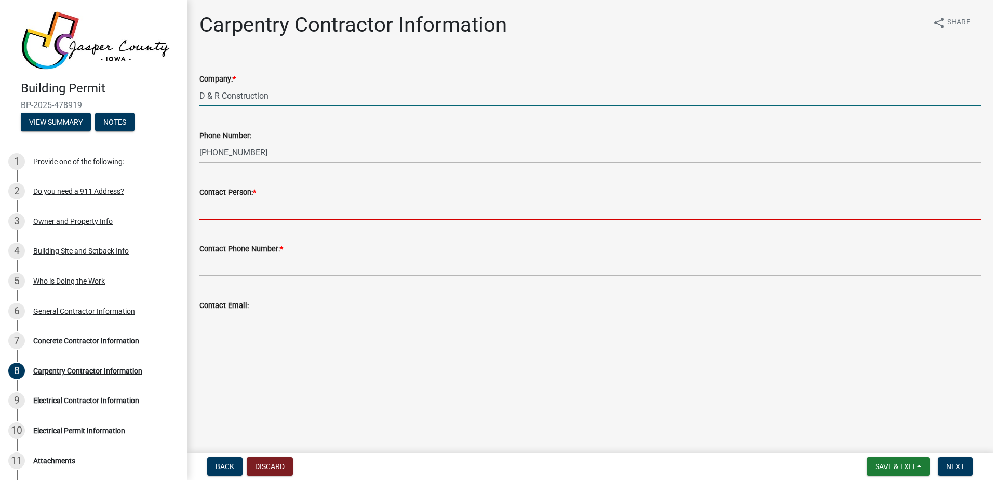
type input "[PERSON_NAME]"
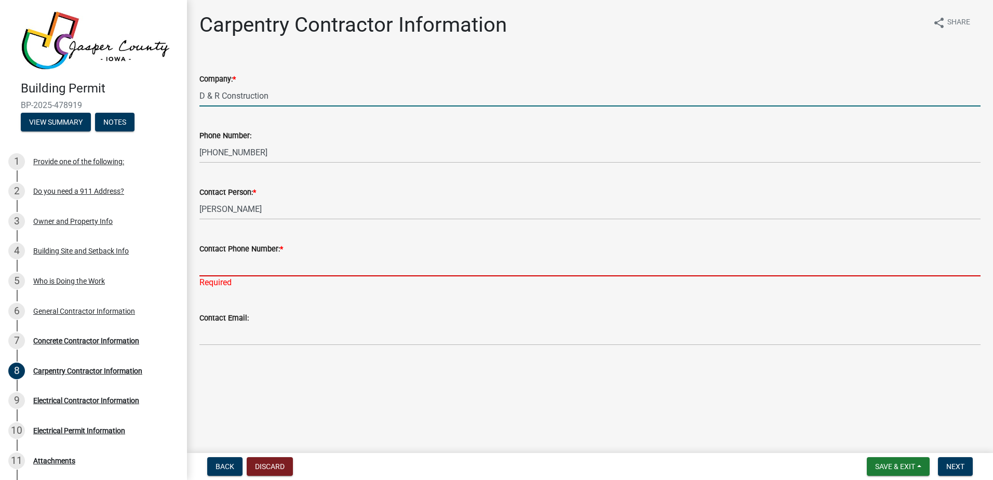
click at [218, 271] on input "Contact Phone Number: *" at bounding box center [589, 265] width 781 height 21
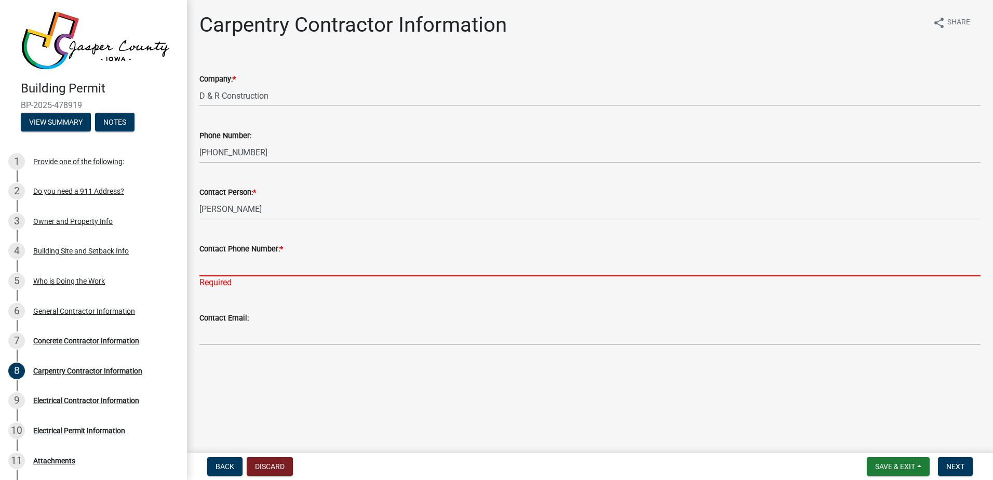
type input "[PHONE_NUMBER]"
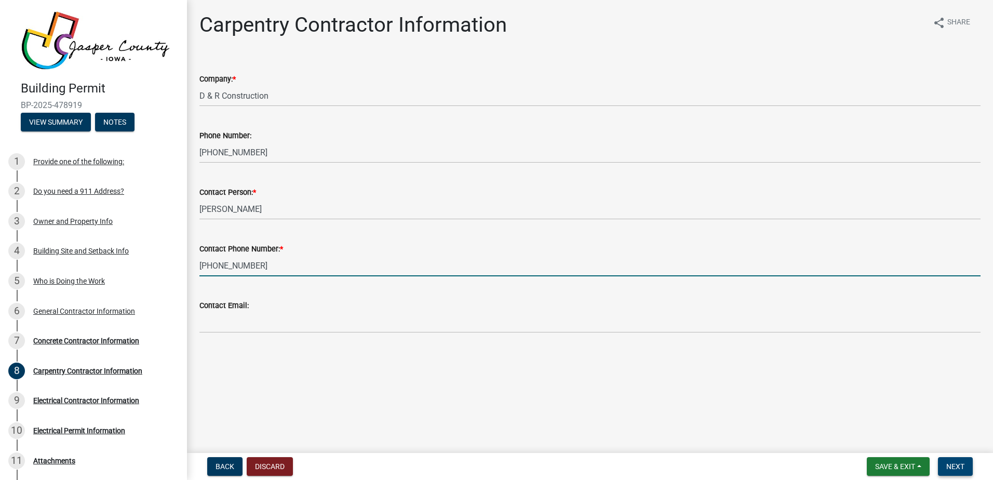
click at [949, 464] on span "Next" at bounding box center [955, 466] width 18 height 8
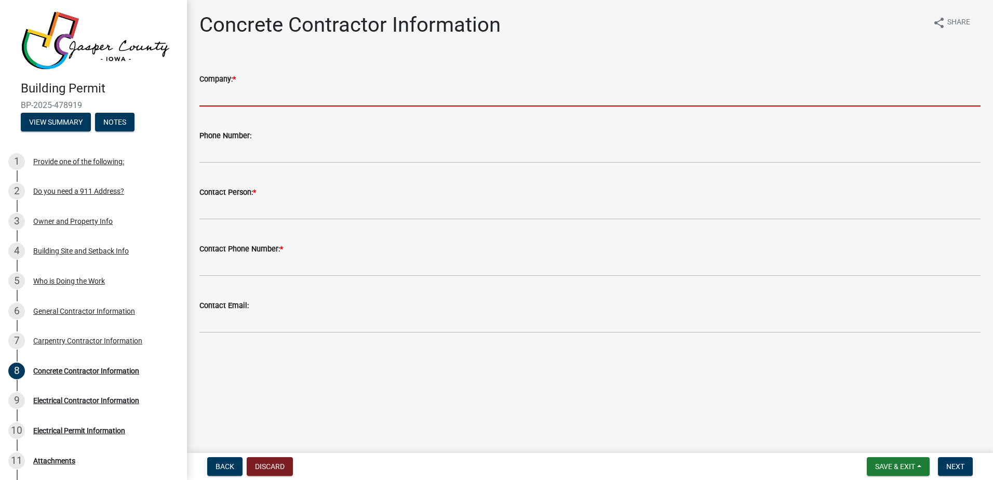
click at [209, 96] on input "Company: *" at bounding box center [589, 95] width 781 height 21
type input "D & R Construction"
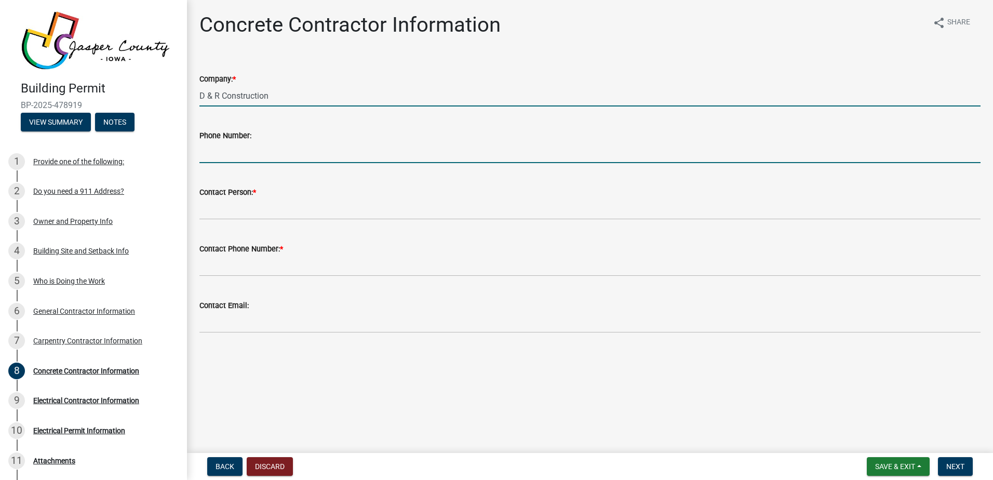
type input "[PHONE_NUMBER]"
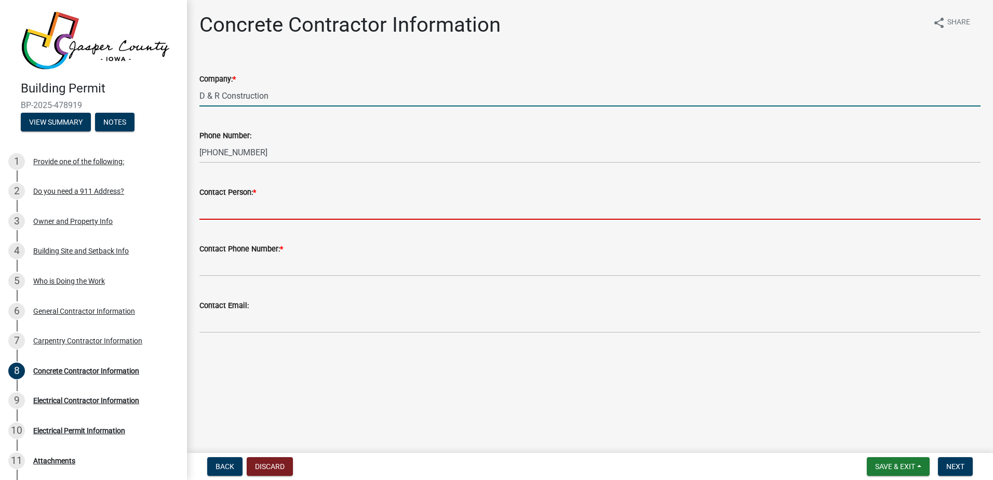
type input "[PERSON_NAME]"
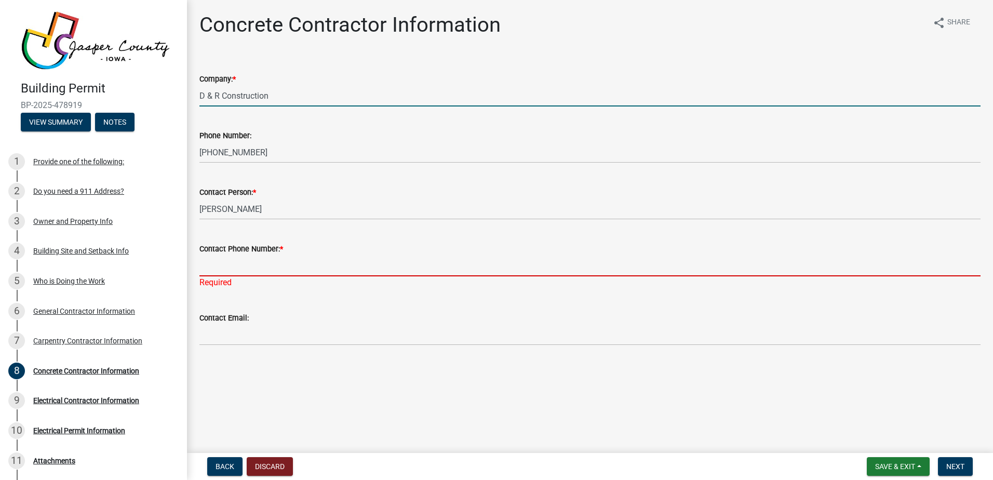
click at [216, 268] on input "Contact Phone Number: *" at bounding box center [589, 265] width 781 height 21
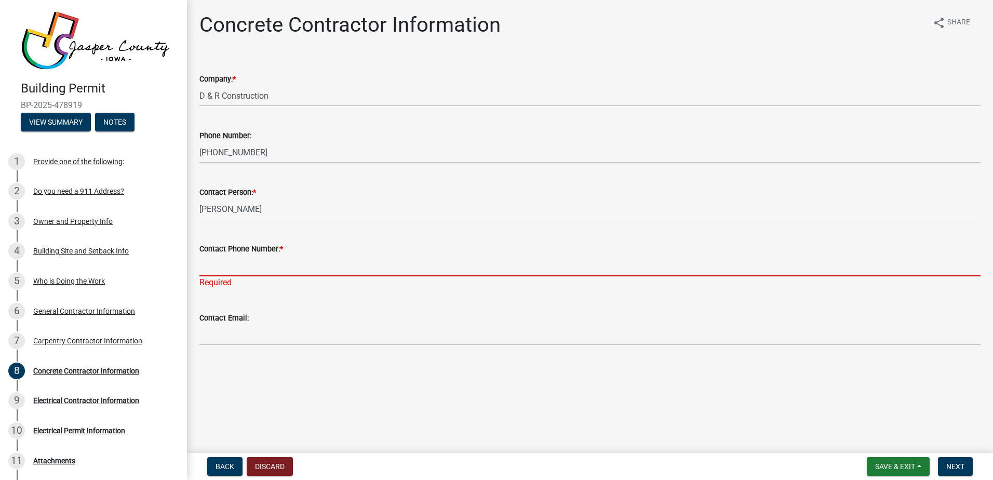
type input "[PHONE_NUMBER]"
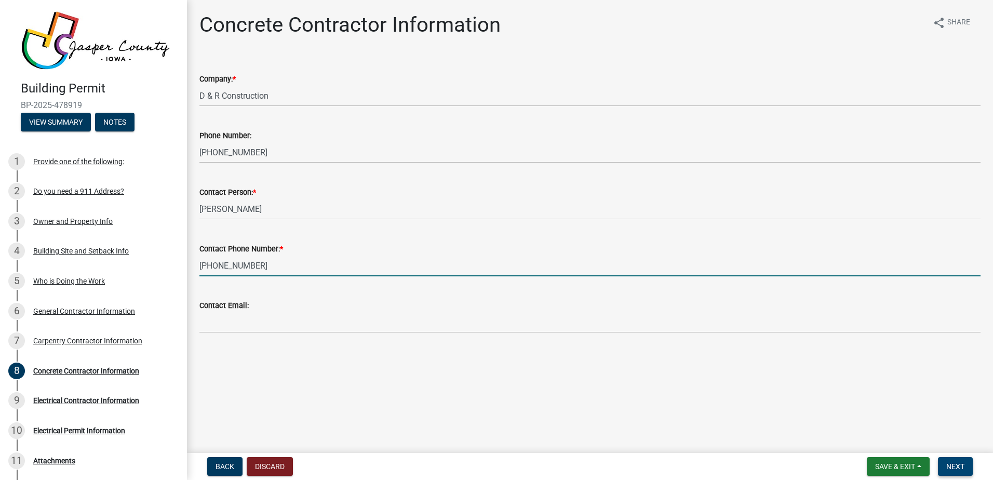
click at [955, 463] on span "Next" at bounding box center [955, 466] width 18 height 8
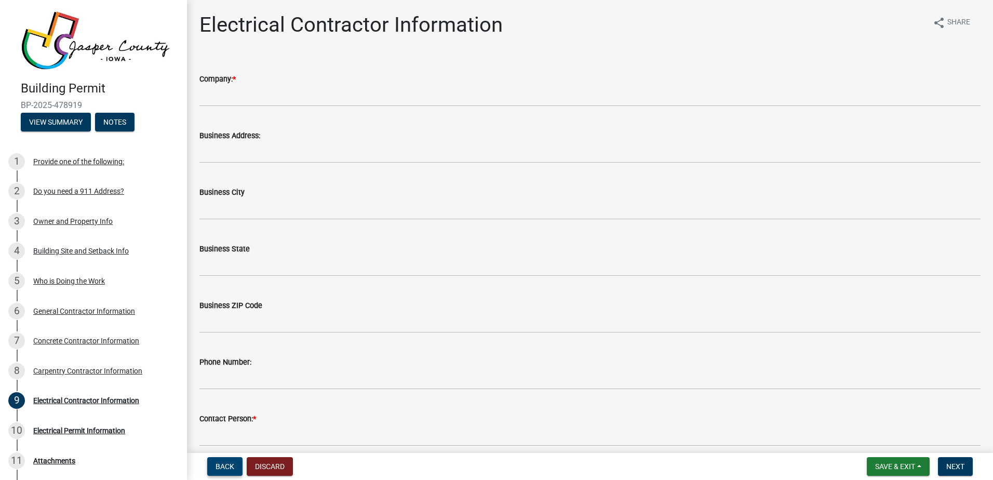
click at [224, 466] on span "Back" at bounding box center [225, 466] width 19 height 8
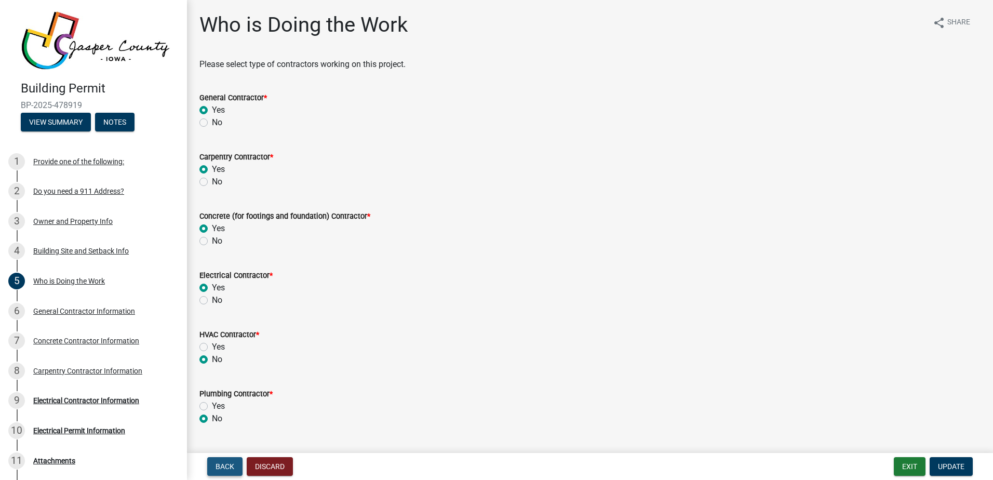
click at [224, 466] on span "Back" at bounding box center [225, 466] width 19 height 8
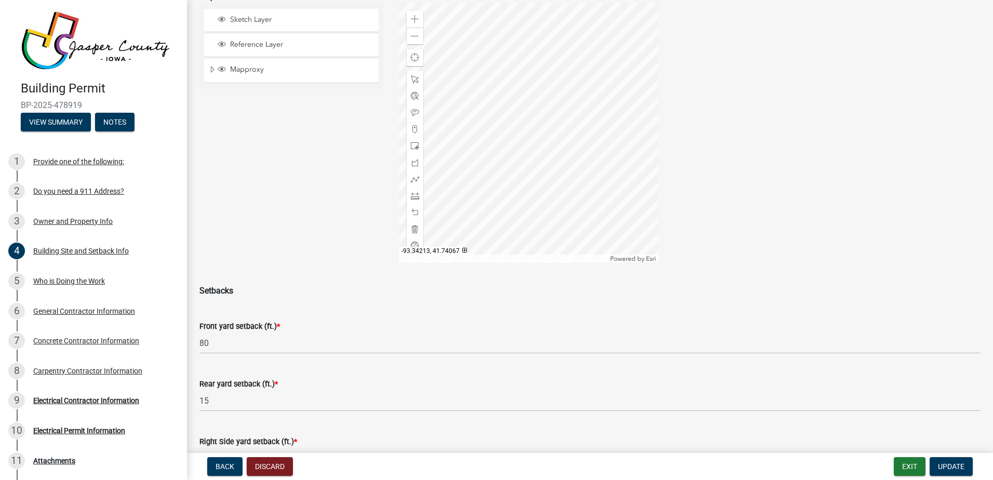
scroll to position [156, 0]
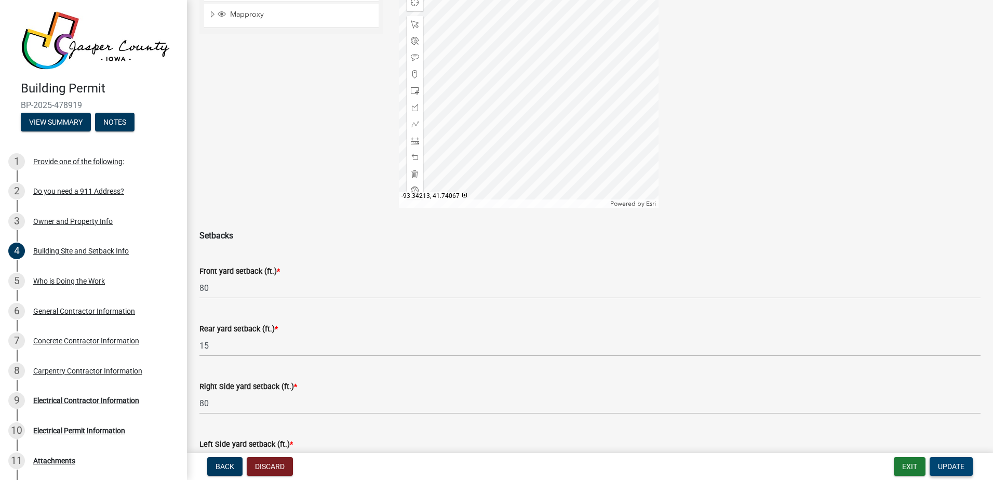
click at [950, 463] on span "Update" at bounding box center [951, 466] width 26 height 8
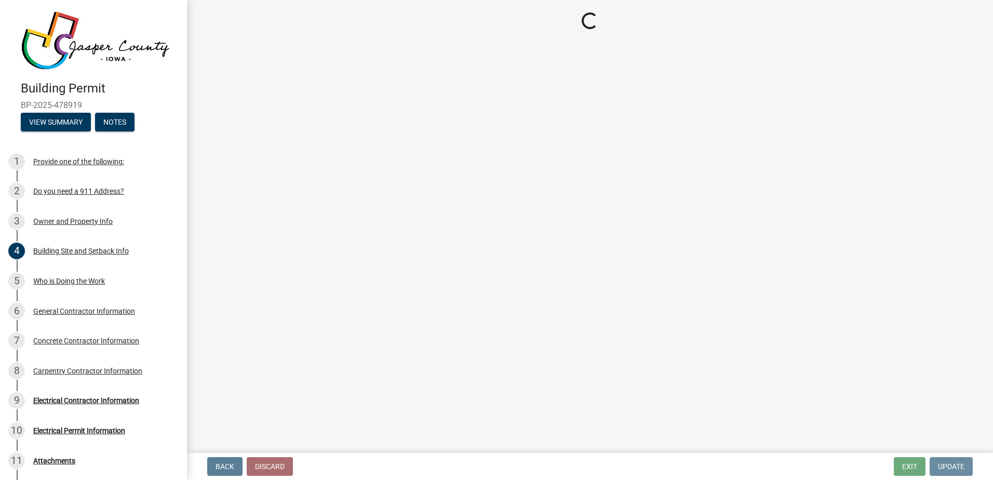
scroll to position [0, 0]
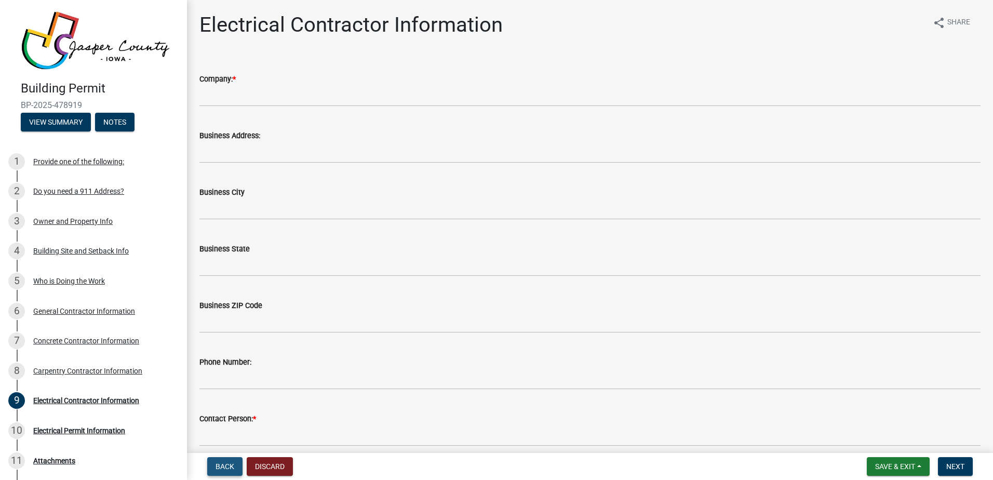
click at [219, 460] on button "Back" at bounding box center [224, 466] width 35 height 19
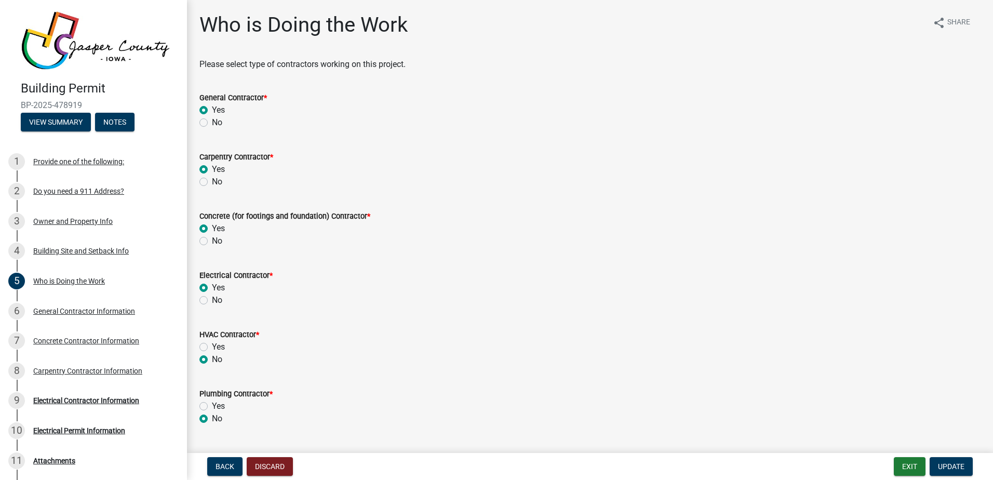
click at [212, 301] on label "No" at bounding box center [217, 300] width 10 height 12
click at [212, 301] on input "No" at bounding box center [215, 297] width 7 height 7
radio input "true"
click at [953, 467] on span "Update" at bounding box center [951, 466] width 26 height 8
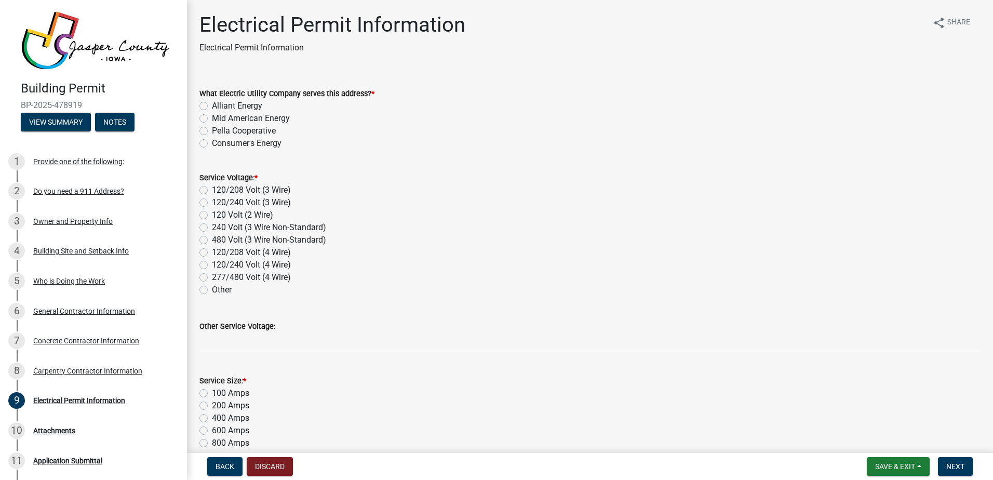
click at [212, 119] on label "Mid American Energy" at bounding box center [251, 118] width 78 height 12
click at [212, 119] on input "Mid American Energy" at bounding box center [215, 115] width 7 height 7
radio input "true"
click at [212, 202] on label "120/240 Volt (3 Wire)" at bounding box center [251, 202] width 79 height 12
click at [212, 202] on input "120/240 Volt (3 Wire)" at bounding box center [215, 199] width 7 height 7
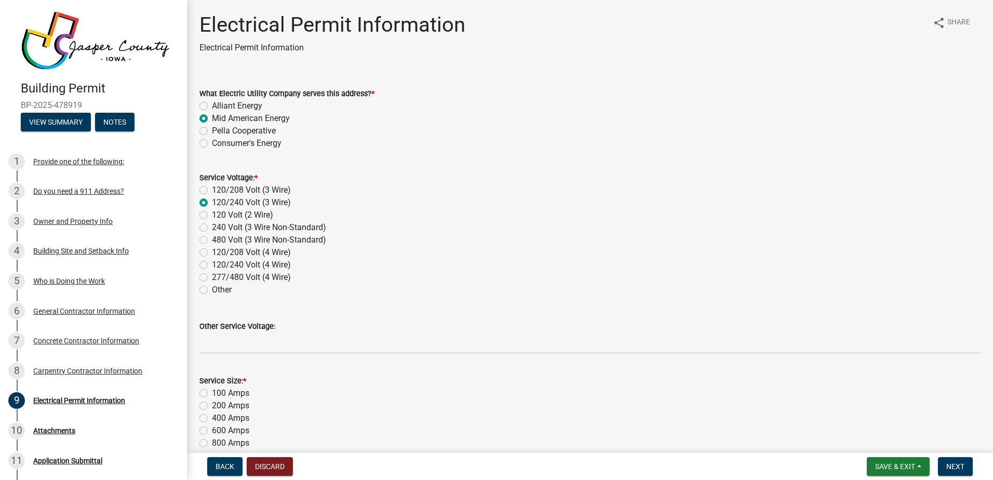
radio input "true"
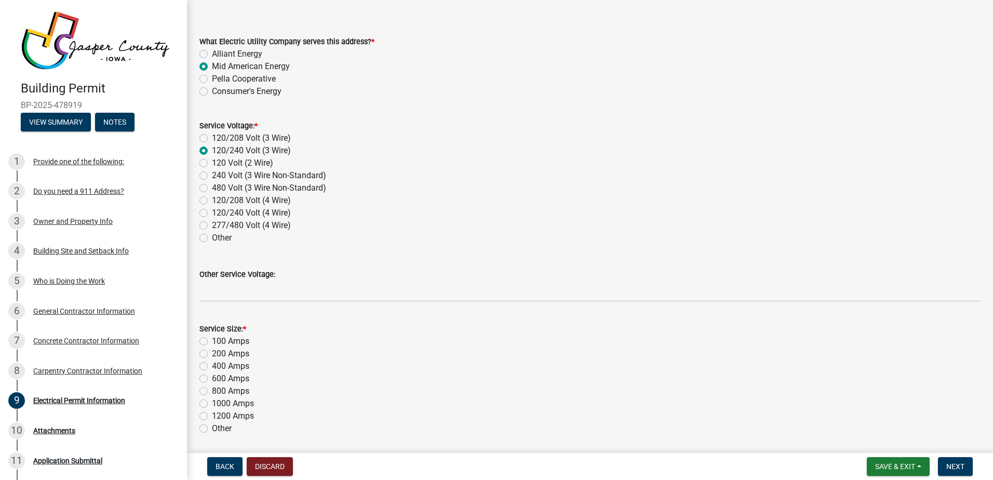
click at [212, 353] on label "200 Amps" at bounding box center [230, 353] width 37 height 12
click at [212, 353] on input "200 Amps" at bounding box center [215, 350] width 7 height 7
radio input "true"
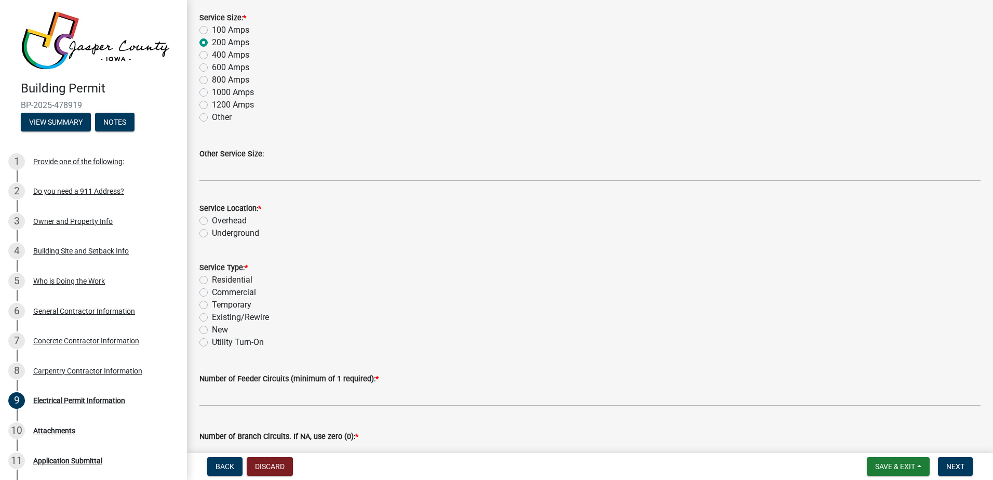
scroll to position [364, 0]
click at [212, 231] on label "Underground" at bounding box center [235, 232] width 47 height 12
click at [212, 231] on input "Underground" at bounding box center [215, 229] width 7 height 7
radio input "true"
click at [212, 279] on label "Residential" at bounding box center [232, 279] width 41 height 12
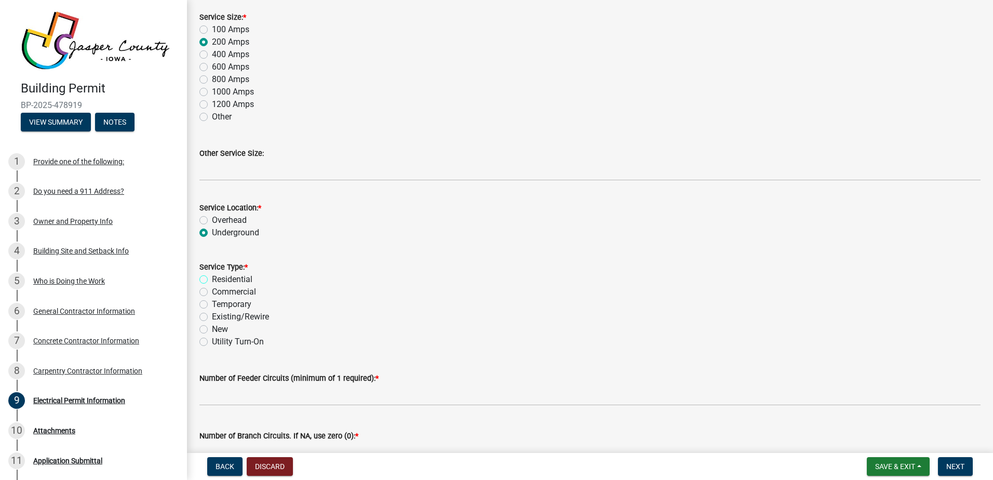
click at [212, 279] on input "Residential" at bounding box center [215, 276] width 7 height 7
radio input "true"
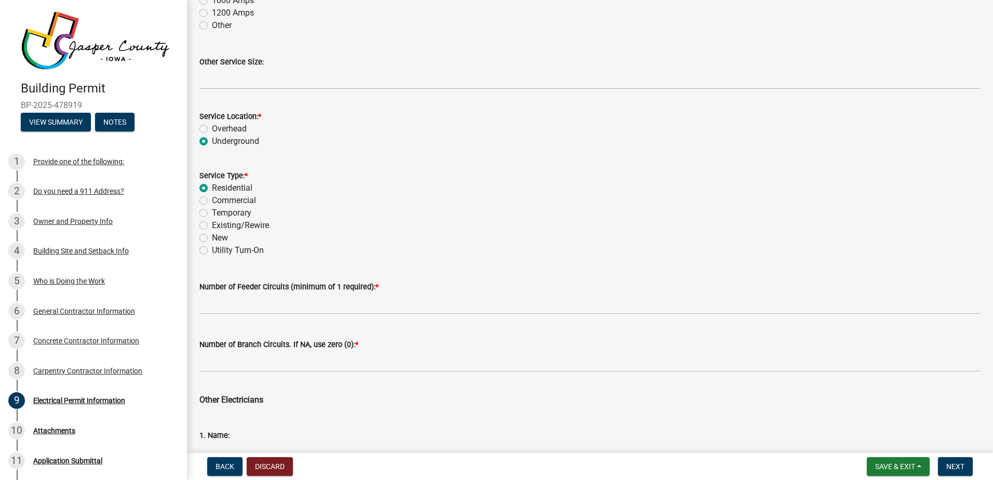
scroll to position [467, 0]
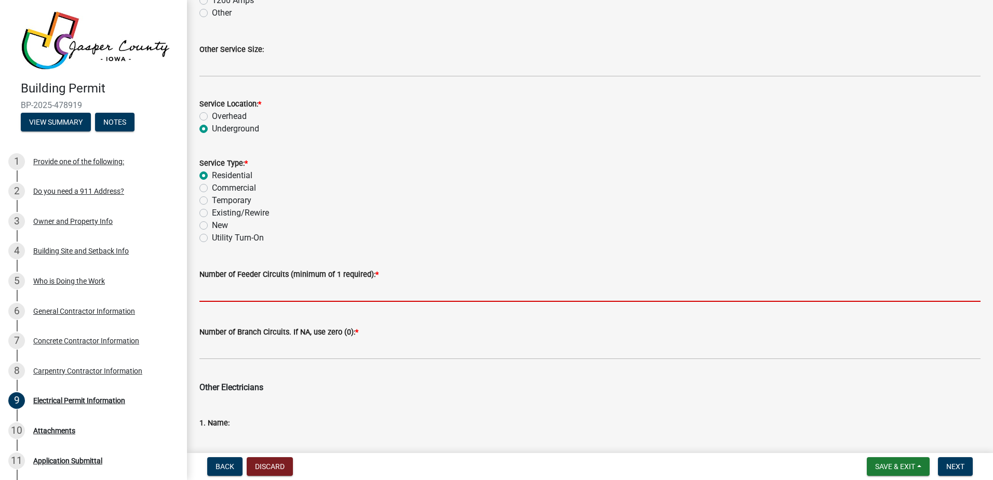
click at [240, 293] on input "text" at bounding box center [589, 290] width 781 height 21
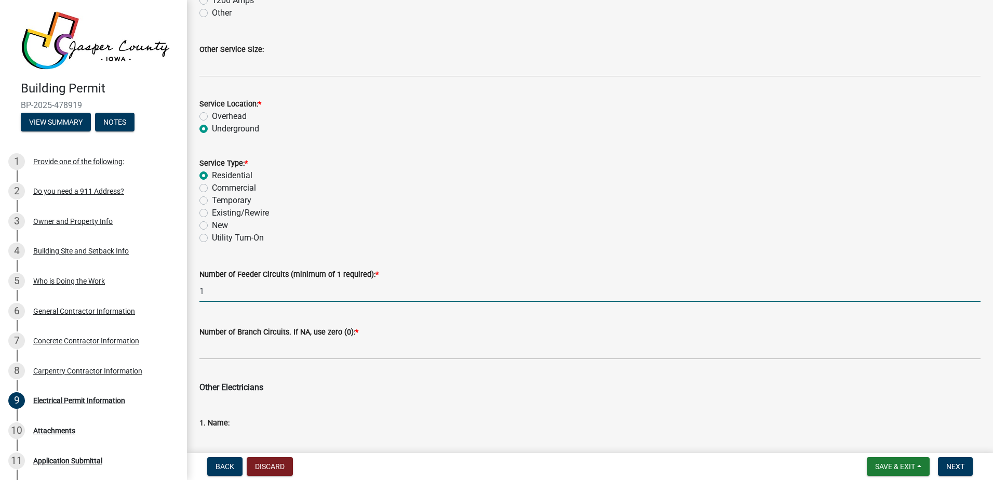
type input "1"
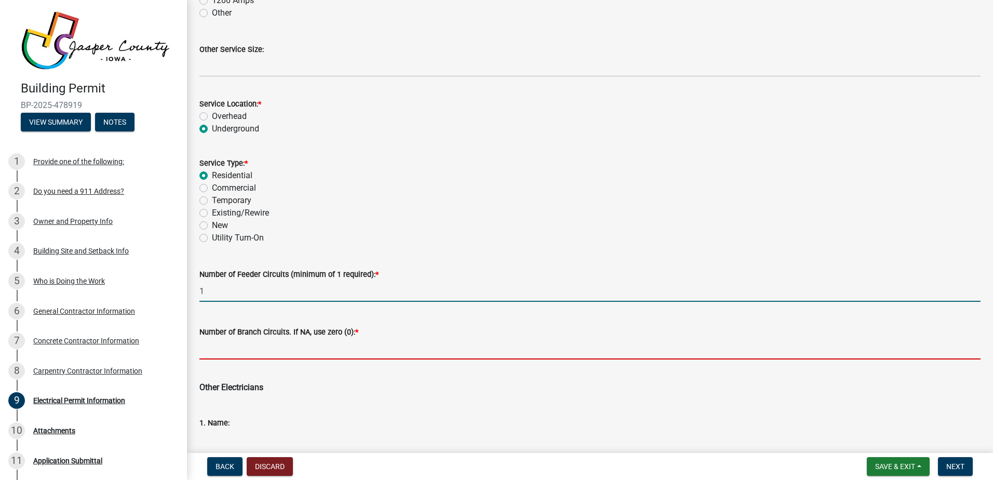
click at [210, 352] on input "text" at bounding box center [589, 348] width 781 height 21
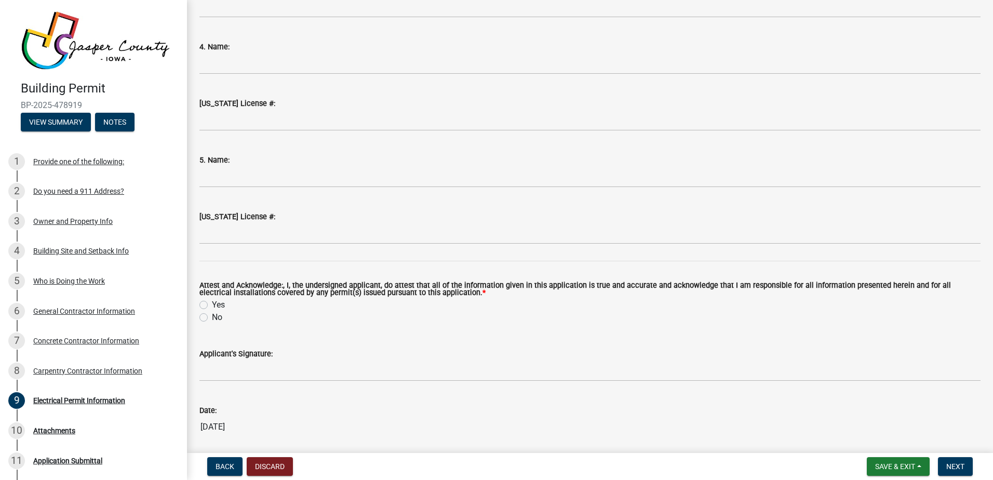
scroll to position [1194, 0]
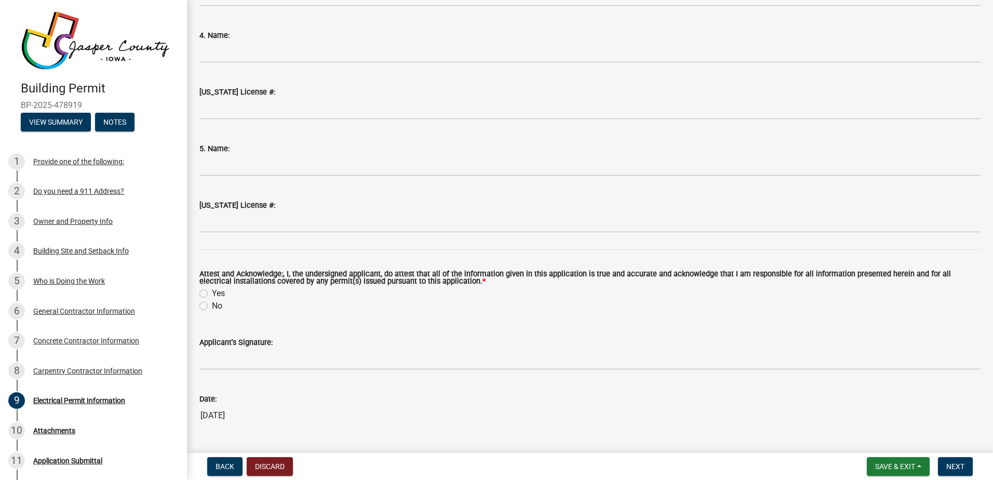
type input "0"
click at [212, 292] on label "Yes" at bounding box center [218, 293] width 13 height 12
click at [212, 292] on input "Yes" at bounding box center [215, 290] width 7 height 7
radio input "true"
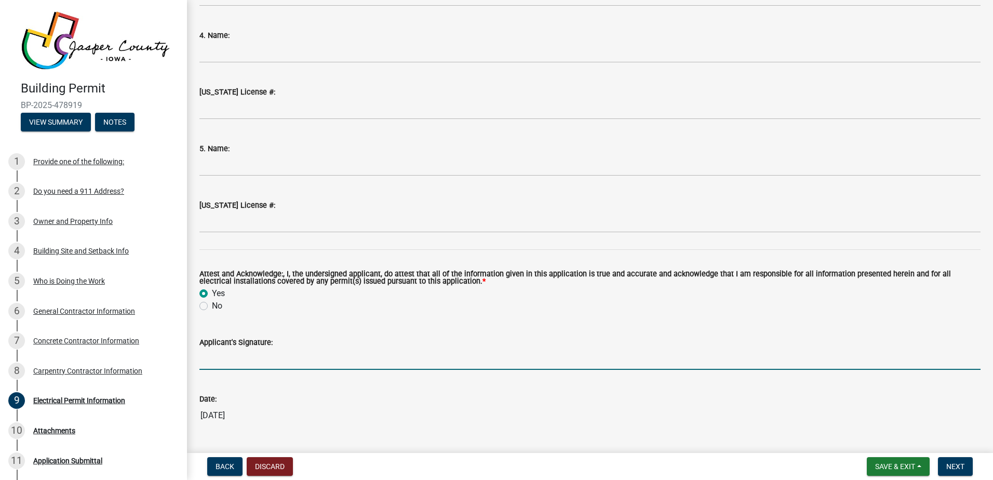
click at [210, 358] on input "Applicant's Signature:" at bounding box center [589, 358] width 781 height 21
type input "[PERSON_NAME] ([PERSON_NAME]) || [PERSON_NAME] (Deed)"
type input "[PERSON_NAME]"
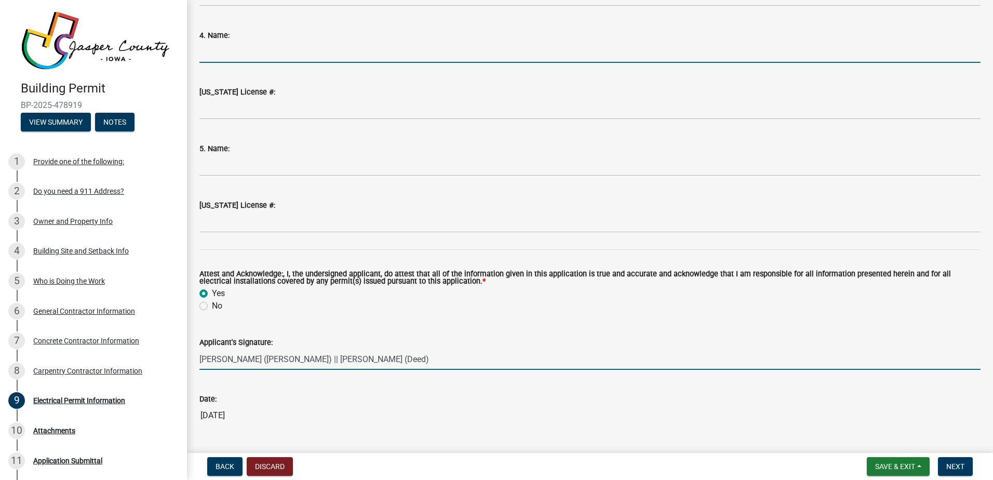
type input "[PERSON_NAME]"
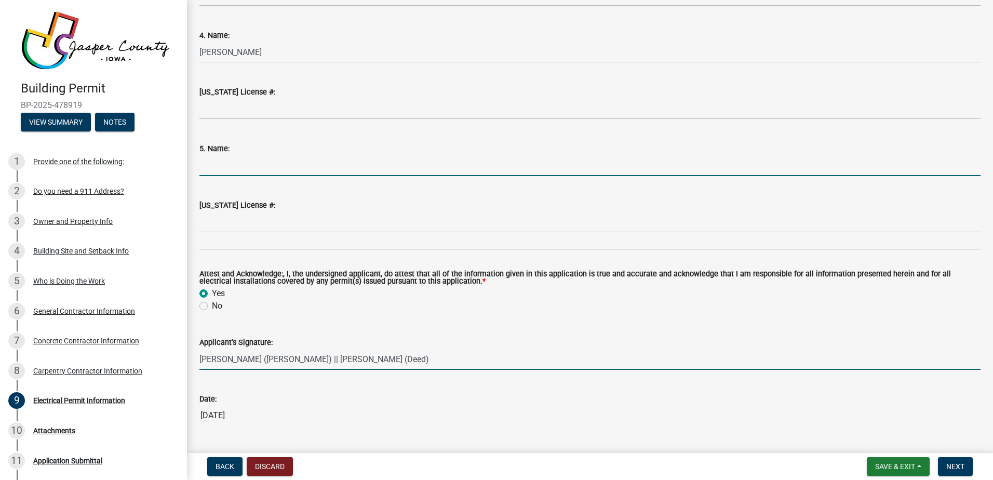
type input "[PERSON_NAME] ([PERSON_NAME]) || [PERSON_NAME] (Deed)"
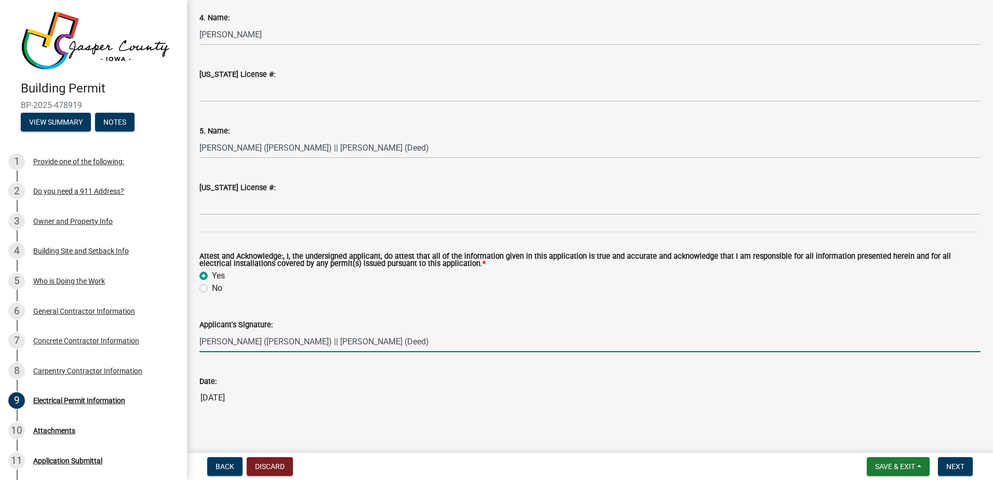
scroll to position [1221, 0]
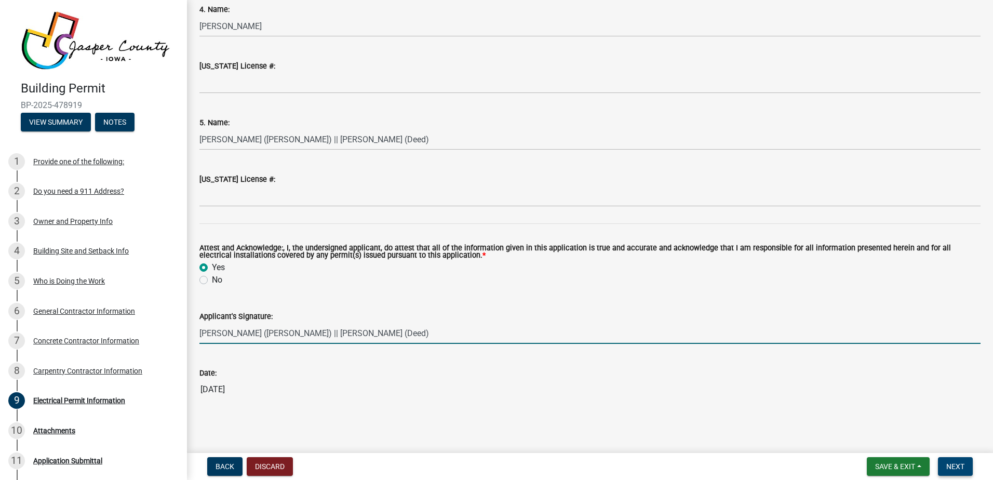
click at [951, 463] on span "Next" at bounding box center [955, 466] width 18 height 8
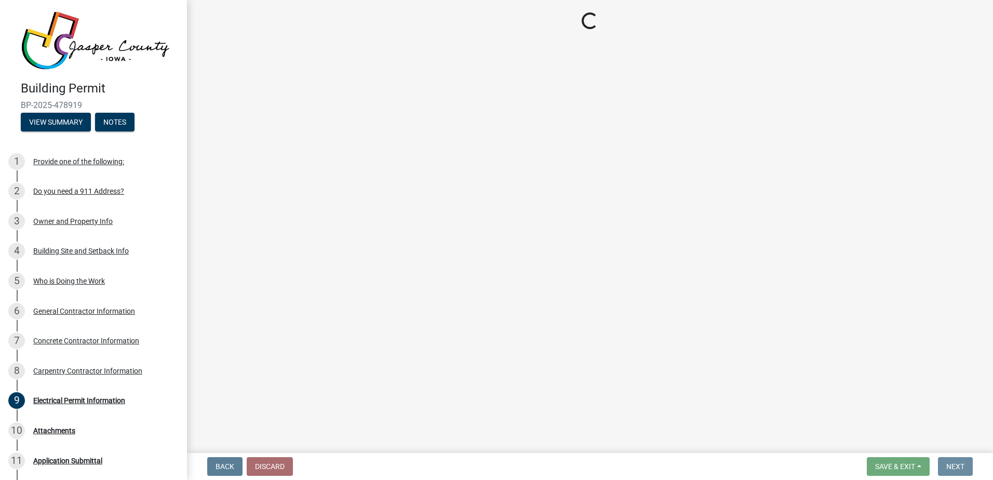
scroll to position [0, 0]
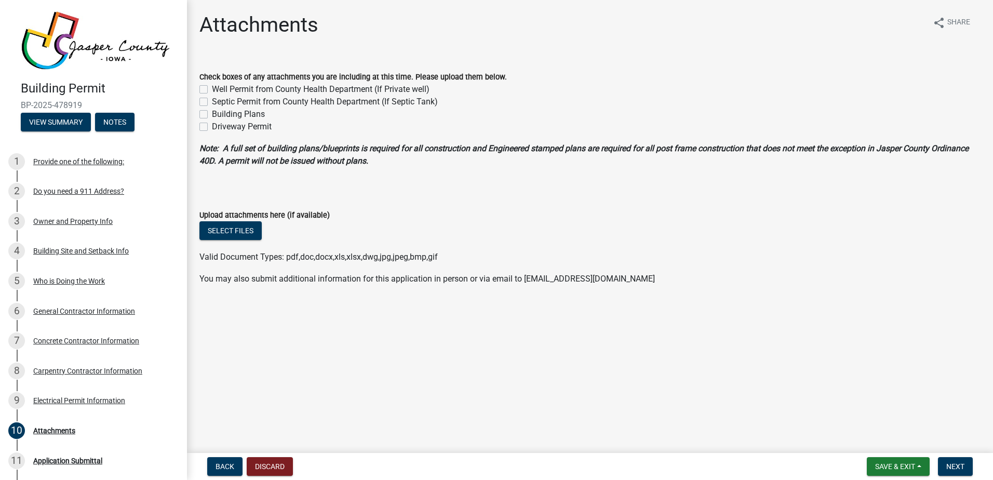
click at [611, 281] on p "You may also submit additional information for this application in person or vi…" at bounding box center [589, 279] width 781 height 12
drag, startPoint x: 611, startPoint y: 277, endPoint x: 523, endPoint y: 285, distance: 88.1
click at [523, 285] on wm-data-entity-input "You may also submit additional information for this application in person or vi…" at bounding box center [589, 283] width 781 height 21
drag, startPoint x: 523, startPoint y: 285, endPoint x: 545, endPoint y: 279, distance: 22.0
copy p "[EMAIL_ADDRESS][DOMAIN_NAME]"
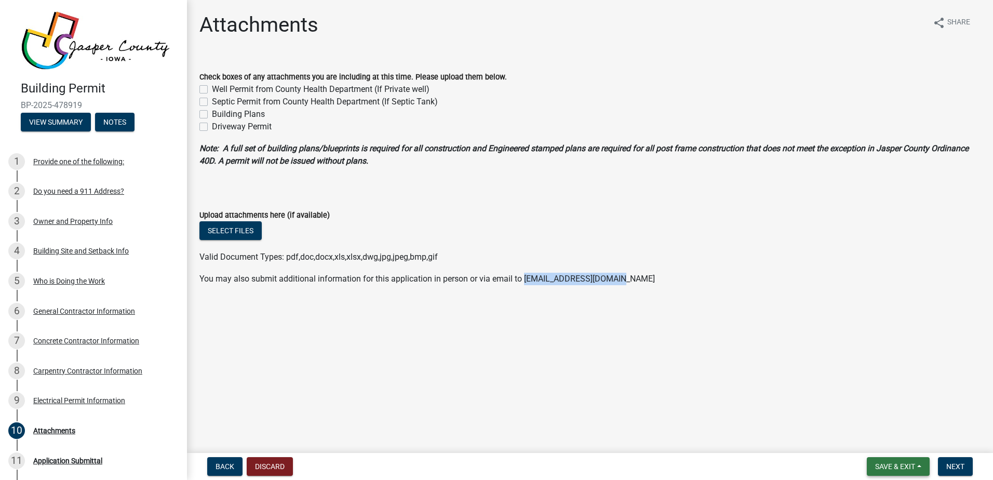
click at [895, 462] on span "Save & Exit" at bounding box center [895, 466] width 40 height 8
click at [891, 437] on button "Save & Exit" at bounding box center [888, 439] width 83 height 25
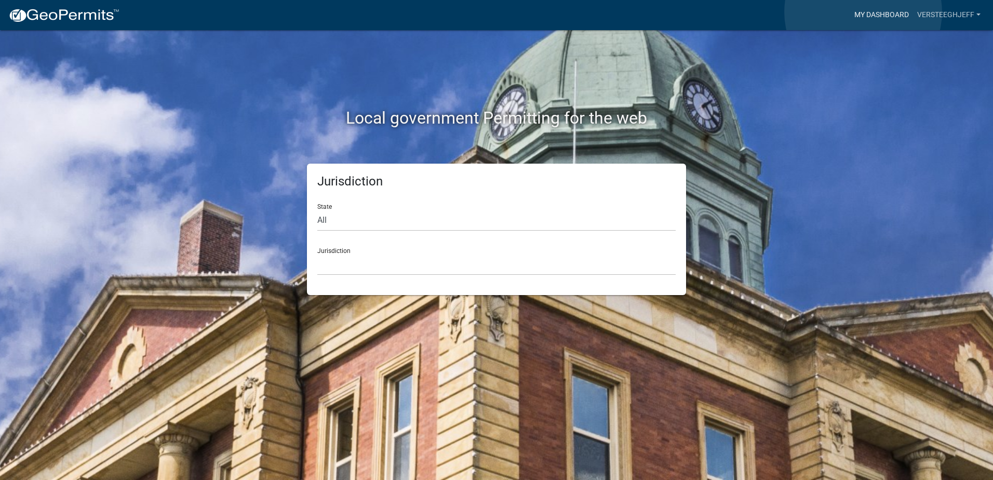
click at [863, 12] on link "My Dashboard" at bounding box center [881, 15] width 63 height 20
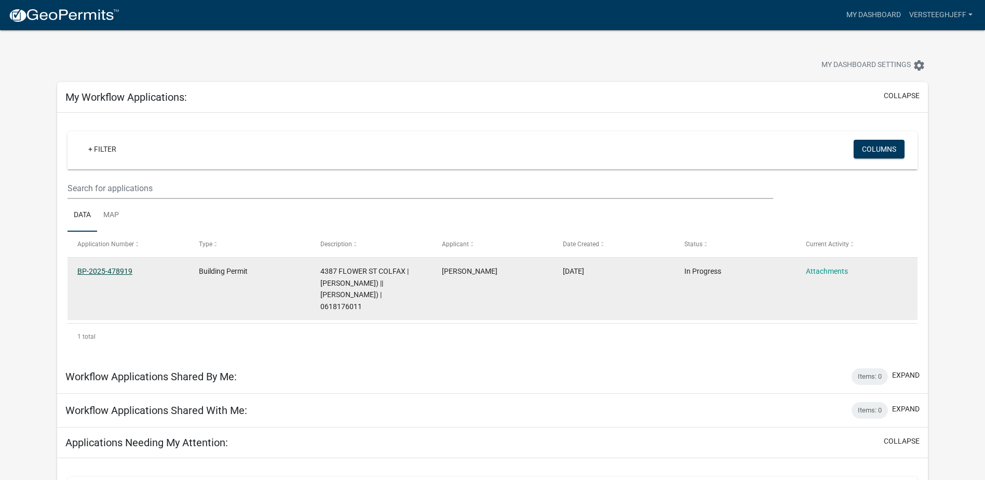
click at [109, 267] on link "BP-2025-478919" at bounding box center [104, 271] width 55 height 8
